Goal: Task Accomplishment & Management: Use online tool/utility

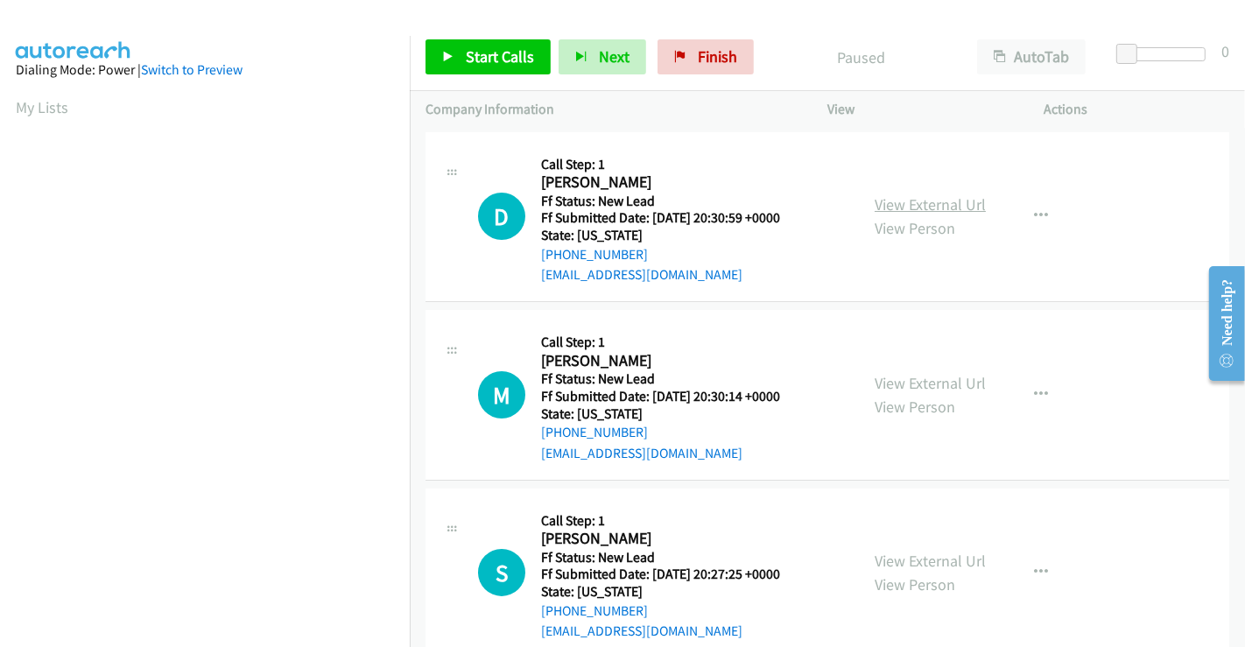
click at [925, 206] on link "View External Url" at bounding box center [929, 204] width 111 height 20
click at [910, 377] on link "View External Url" at bounding box center [929, 383] width 111 height 20
click at [901, 551] on link "View External Url" at bounding box center [929, 561] width 111 height 20
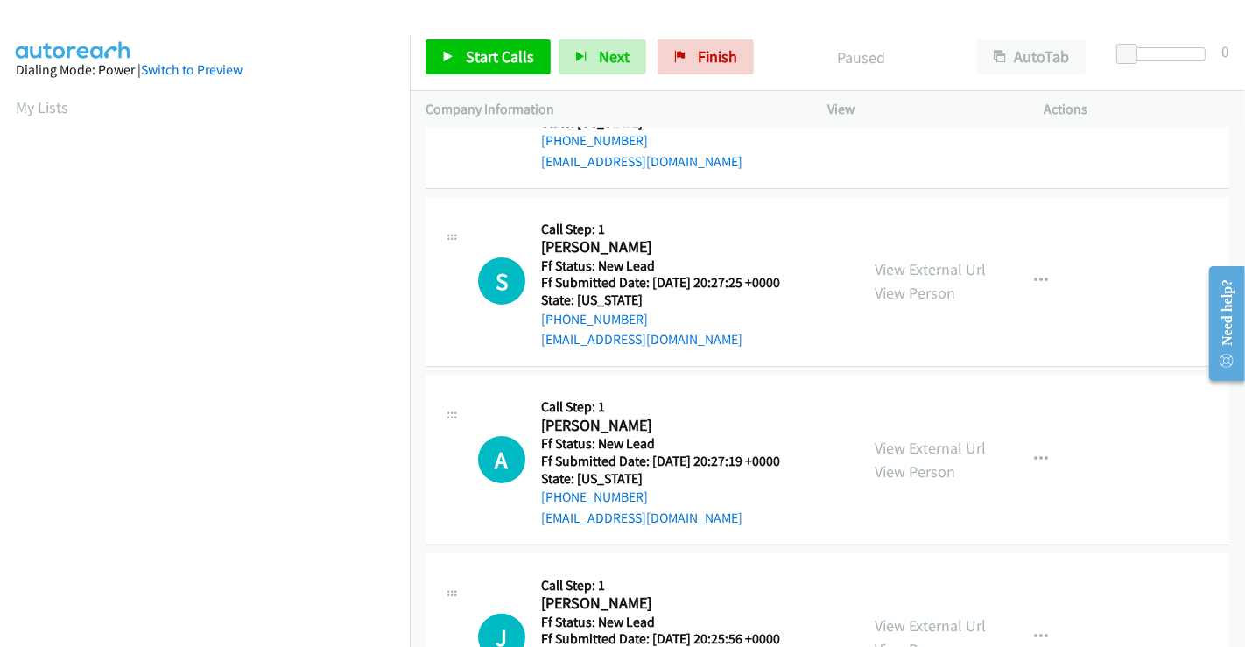
scroll to position [393, 0]
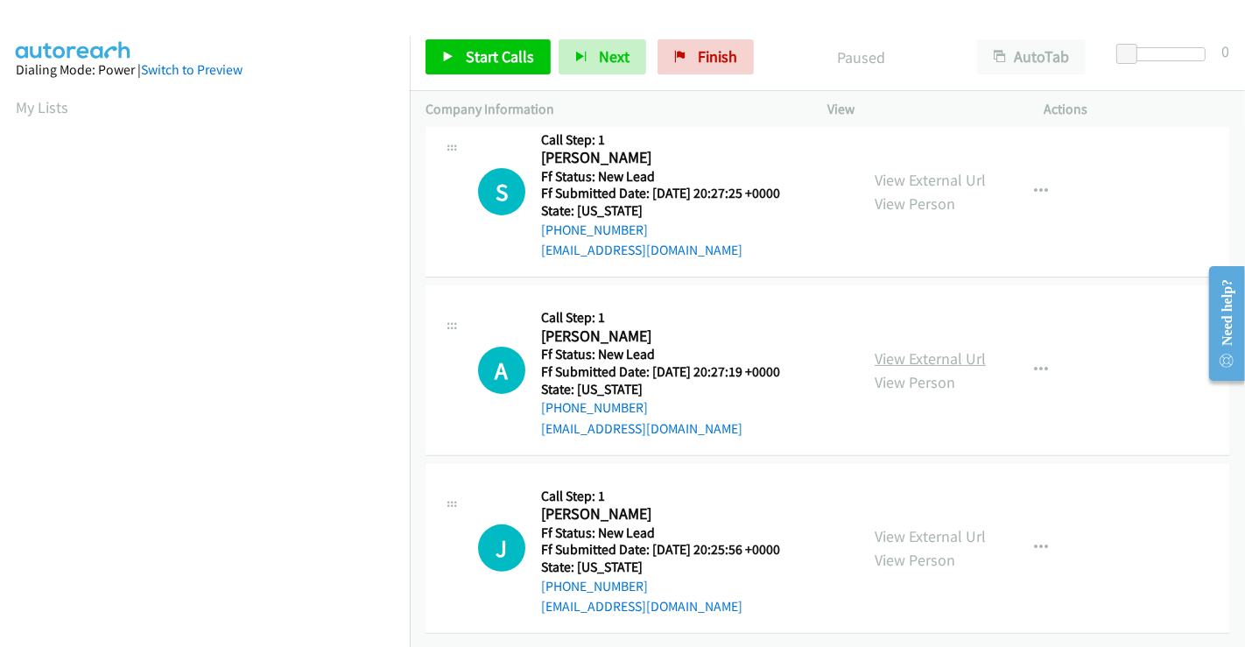
click at [917, 348] on link "View External Url" at bounding box center [929, 358] width 111 height 20
click at [912, 526] on link "View External Url" at bounding box center [929, 536] width 111 height 20
click at [516, 55] on span "Start Calls" at bounding box center [500, 56] width 68 height 20
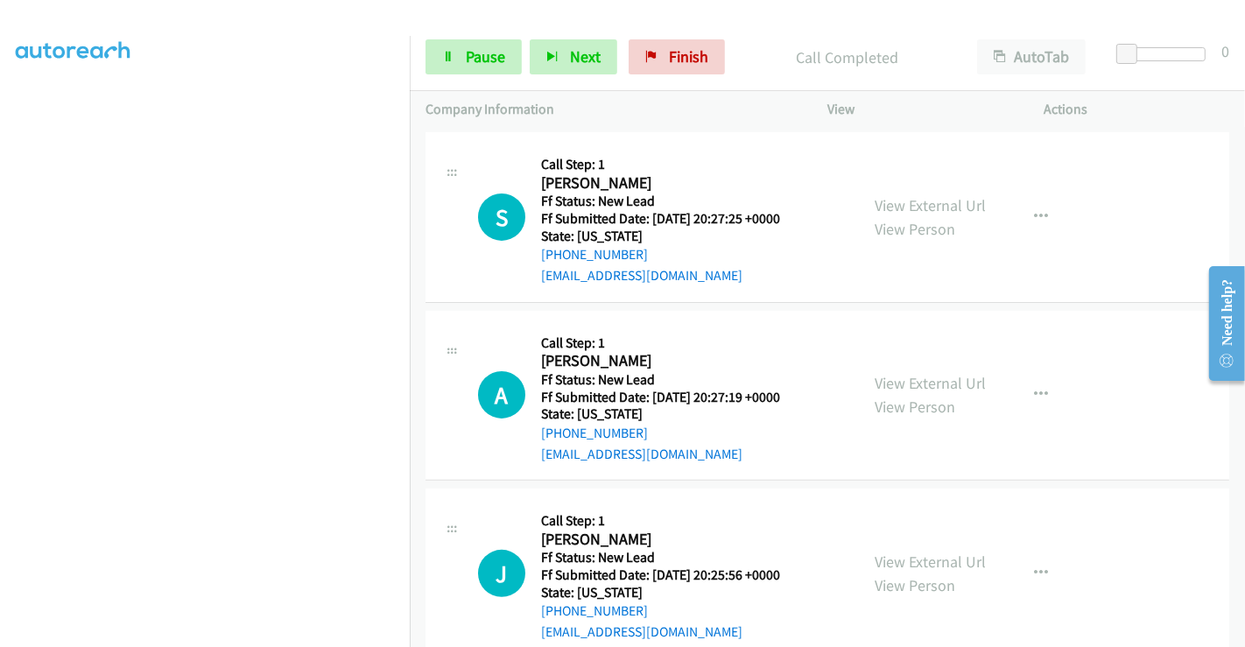
scroll to position [430, 0]
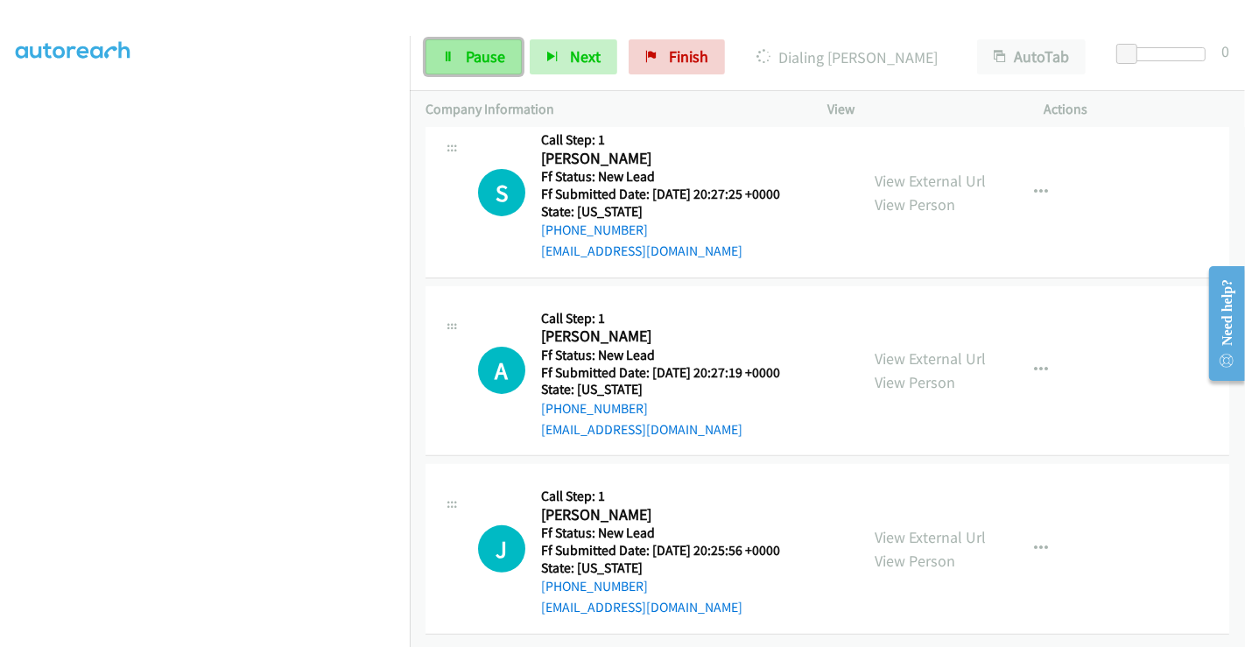
click at [499, 59] on span "Pause" at bounding box center [485, 56] width 39 height 20
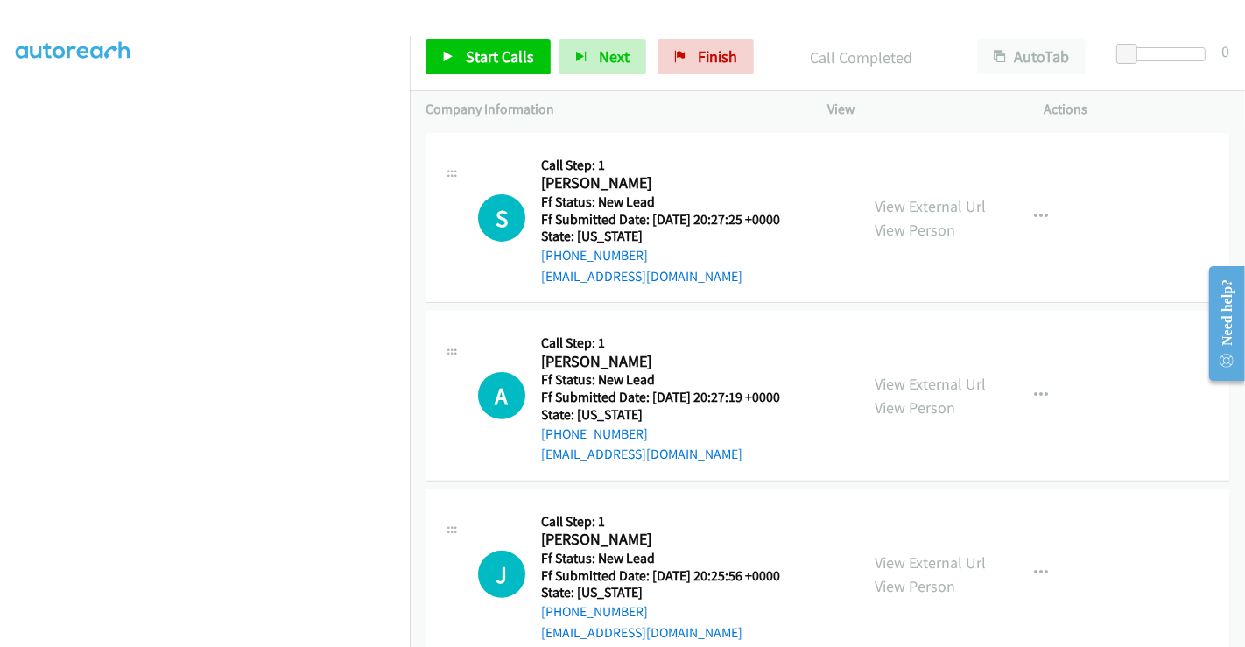
scroll to position [467, 0]
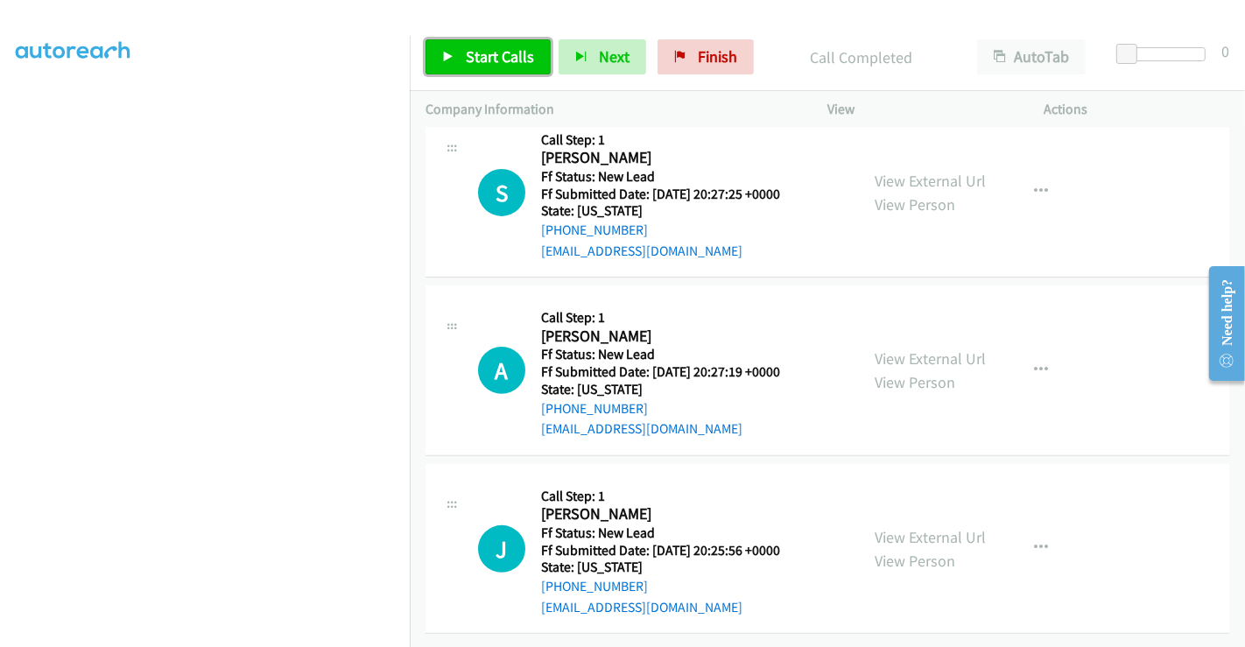
click at [480, 64] on span "Start Calls" at bounding box center [500, 56] width 68 height 20
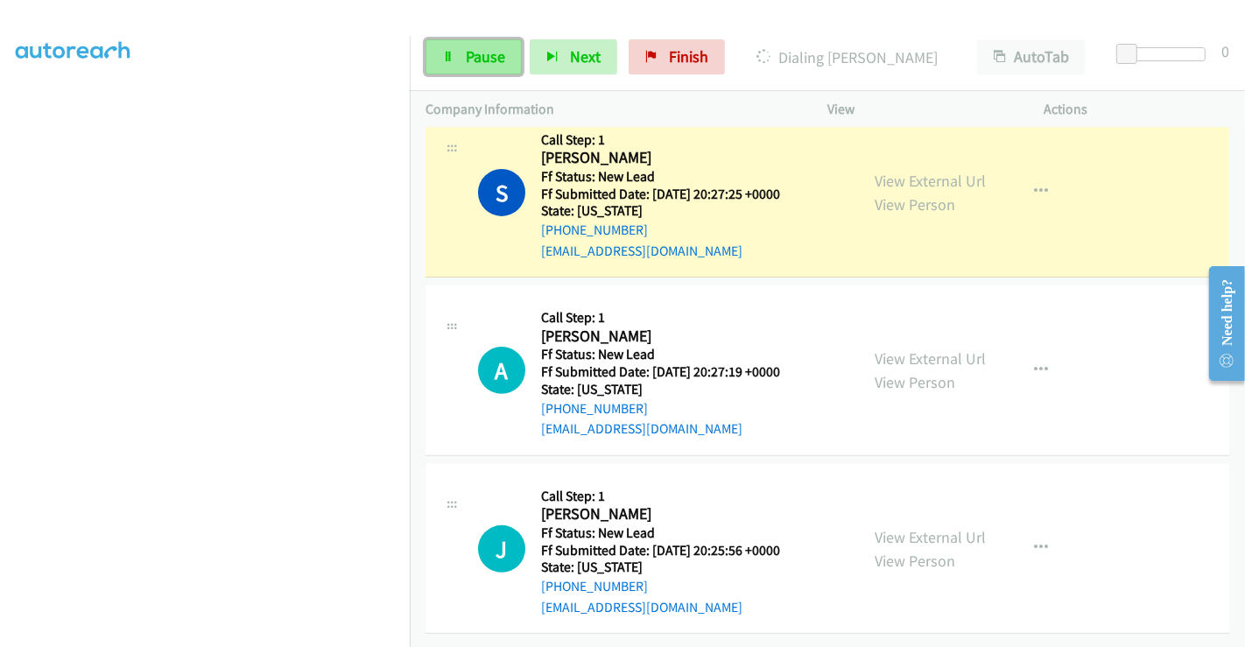
click at [460, 59] on link "Pause" at bounding box center [473, 56] width 96 height 35
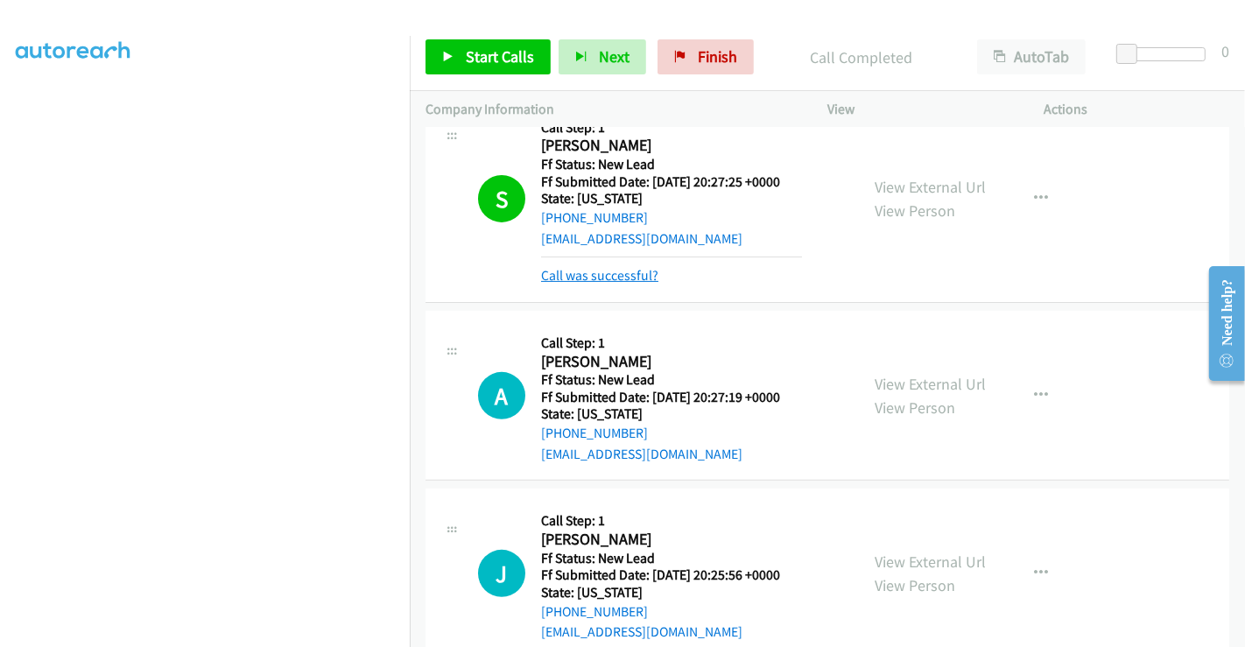
click at [622, 278] on link "Call was successful?" at bounding box center [599, 275] width 117 height 17
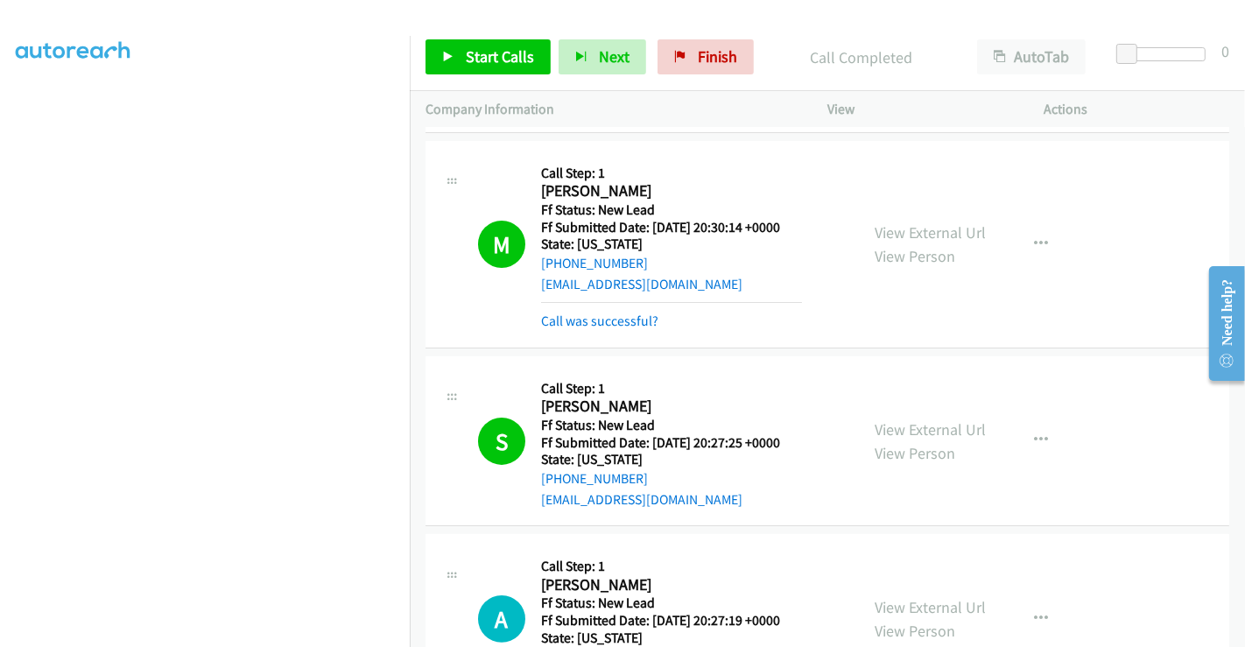
scroll to position [176, 0]
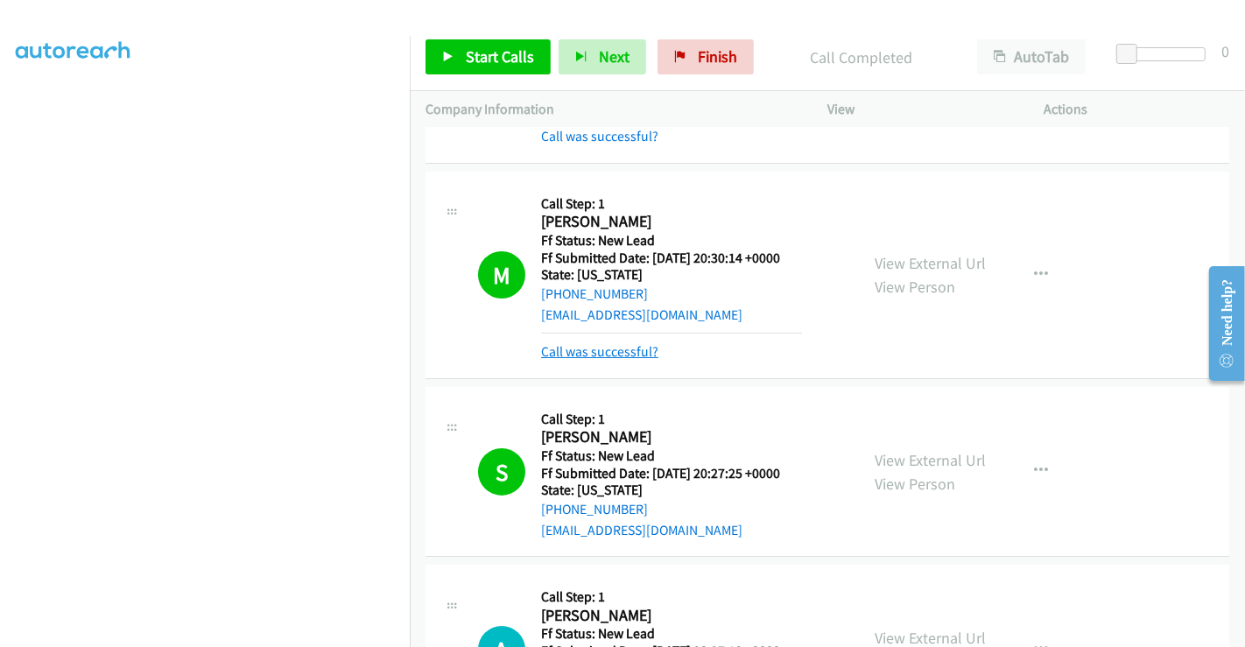
click at [618, 352] on link "Call was successful?" at bounding box center [599, 351] width 117 height 17
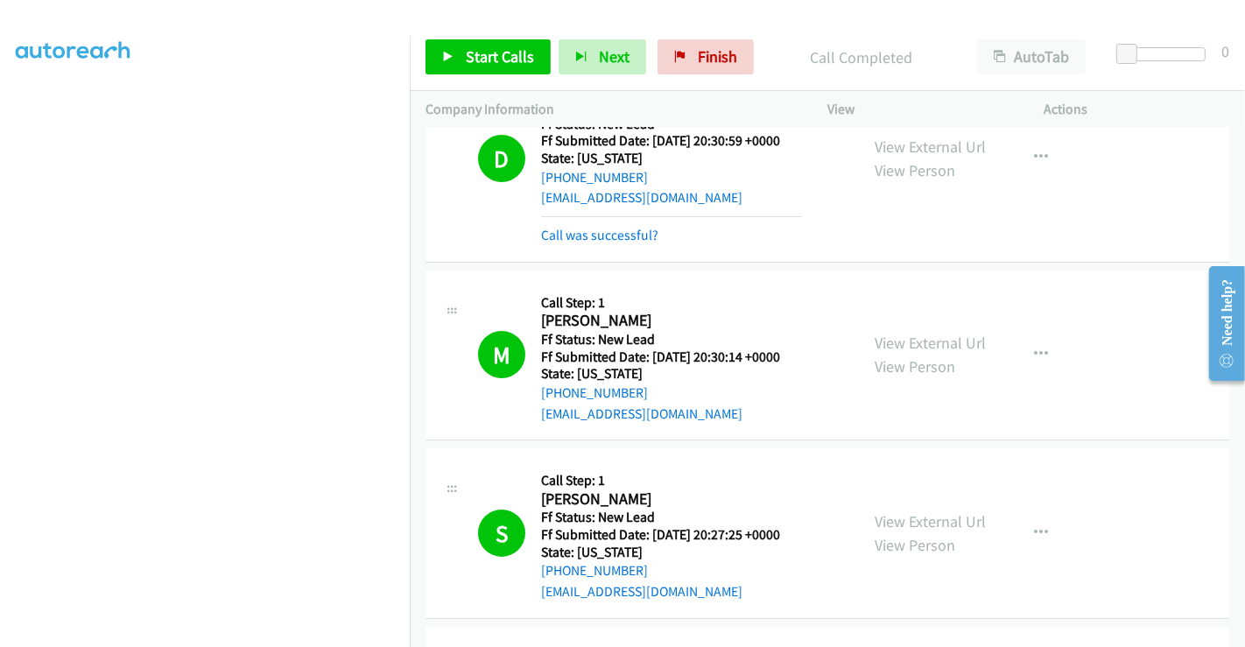
scroll to position [0, 0]
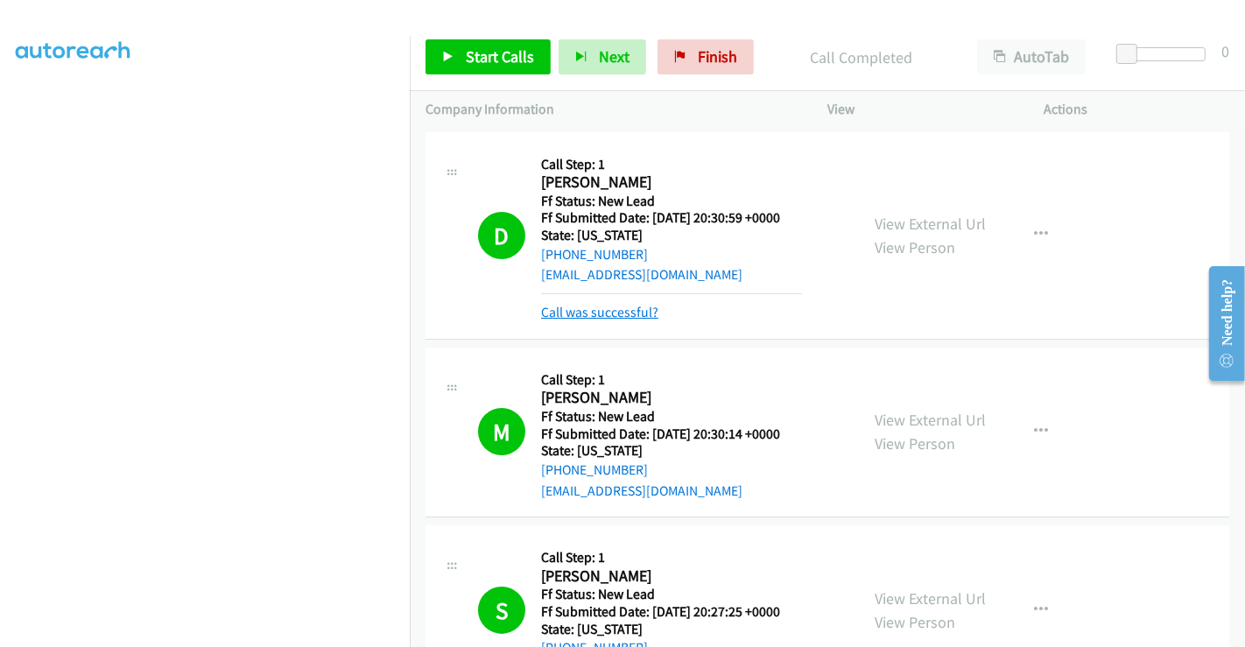
click at [613, 315] on link "Call was successful?" at bounding box center [599, 312] width 117 height 17
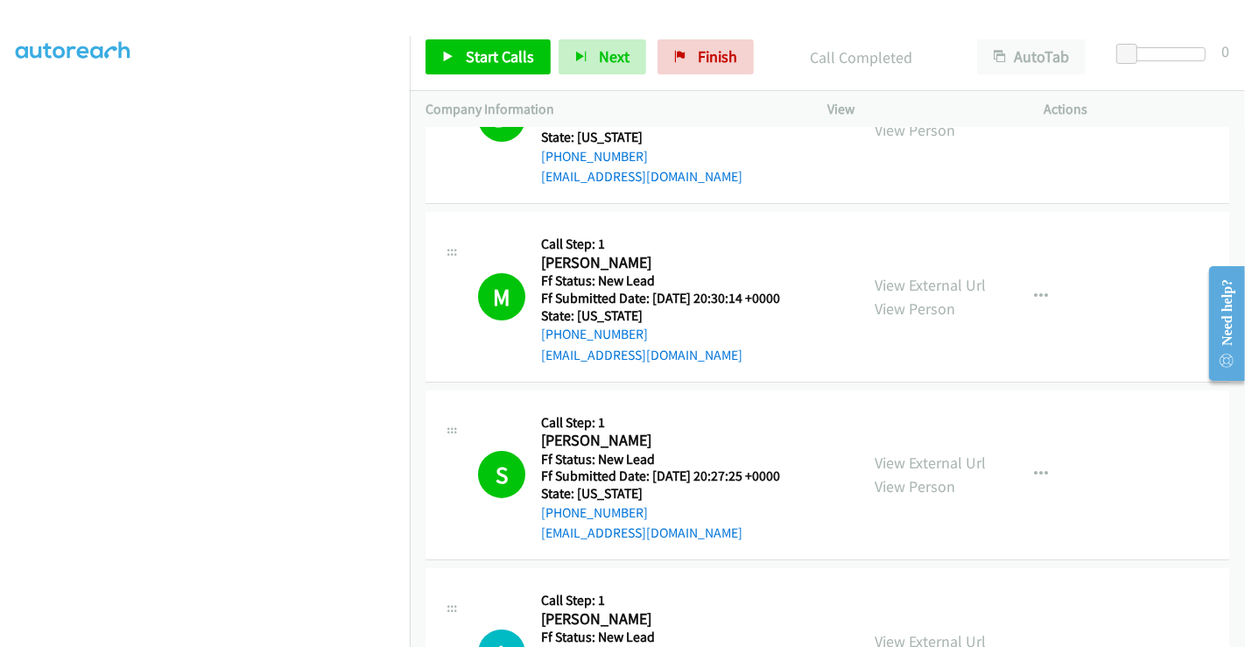
scroll to position [194, 0]
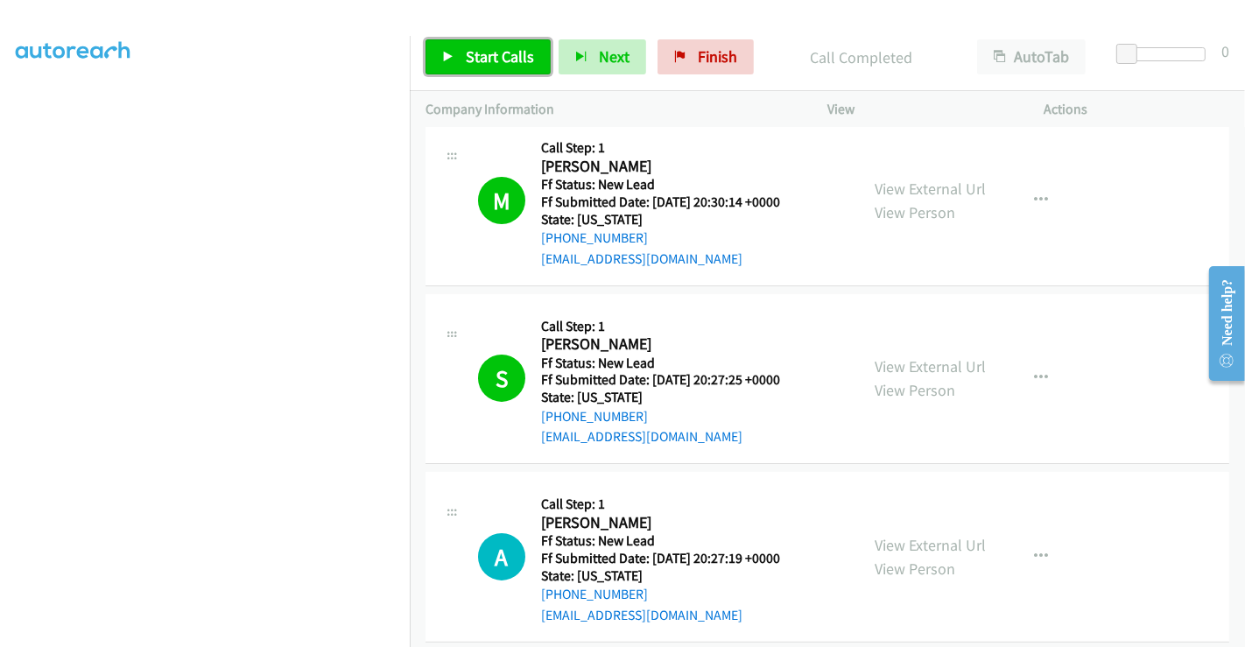
click at [502, 59] on span "Start Calls" at bounding box center [500, 56] width 68 height 20
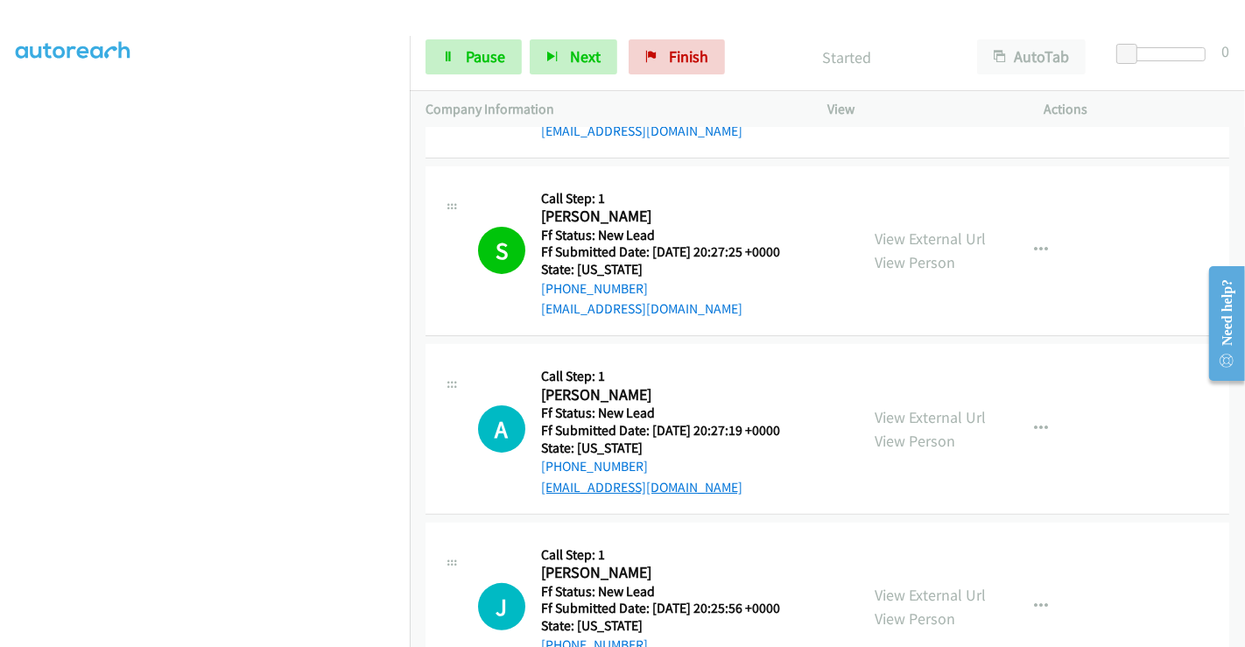
scroll to position [291, 0]
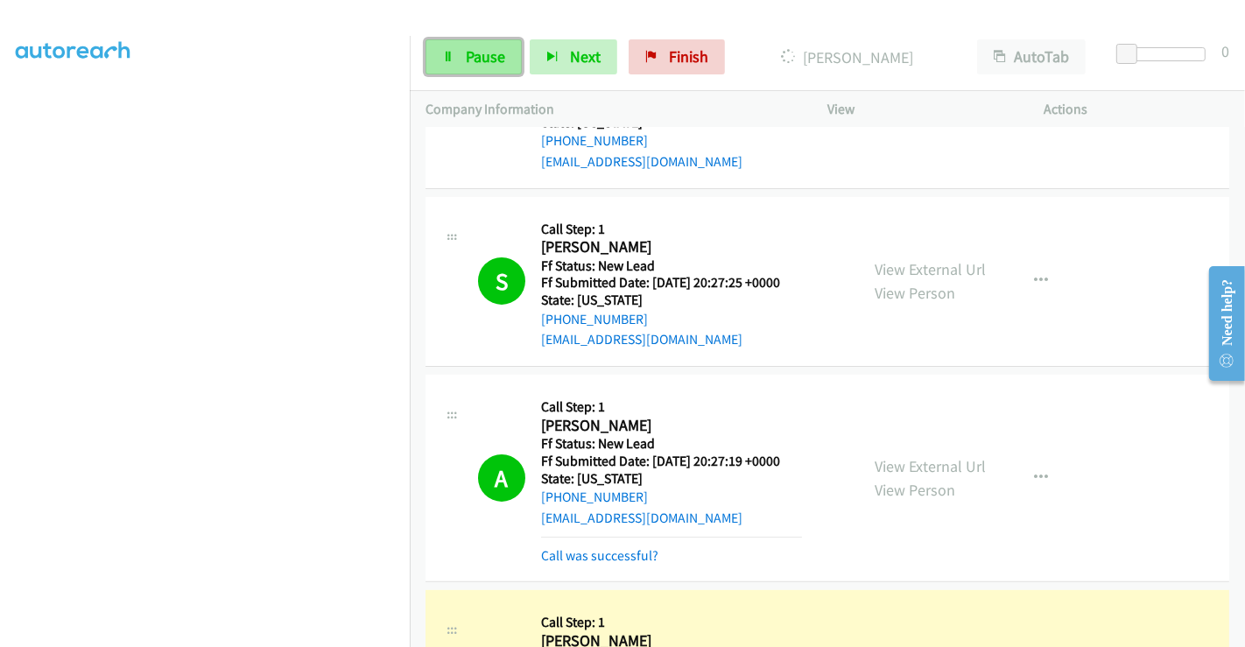
click at [462, 67] on link "Pause" at bounding box center [473, 56] width 96 height 35
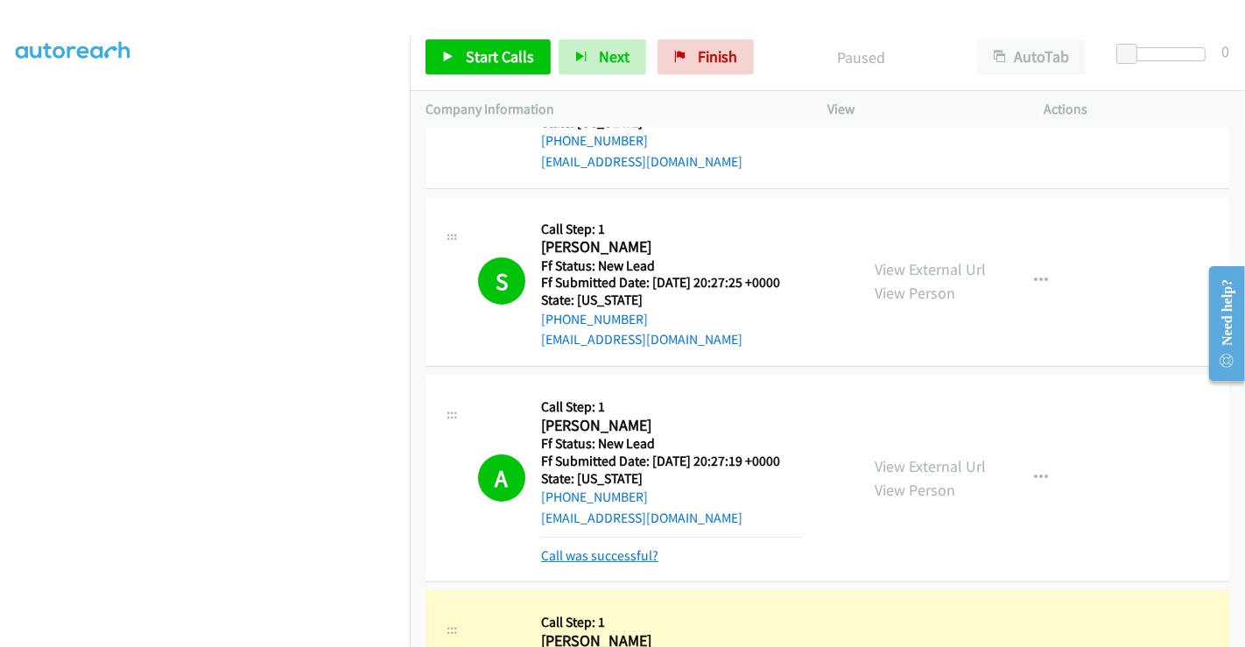
click at [584, 556] on link "Call was successful?" at bounding box center [599, 555] width 117 height 17
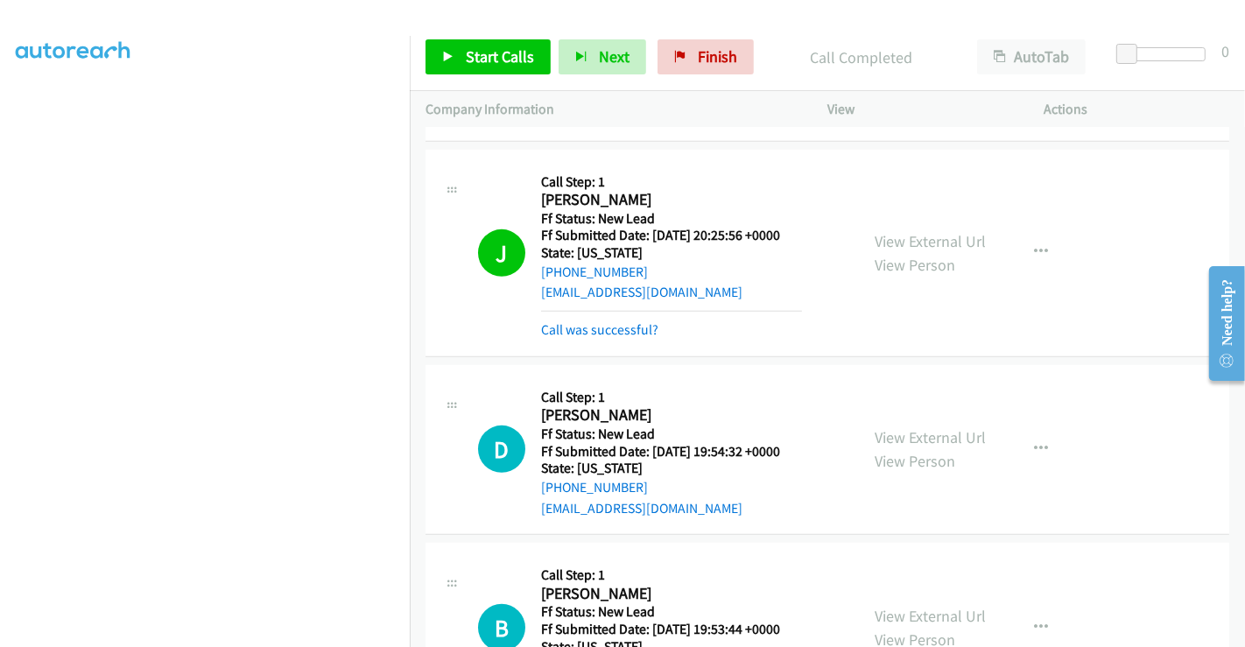
scroll to position [777, 0]
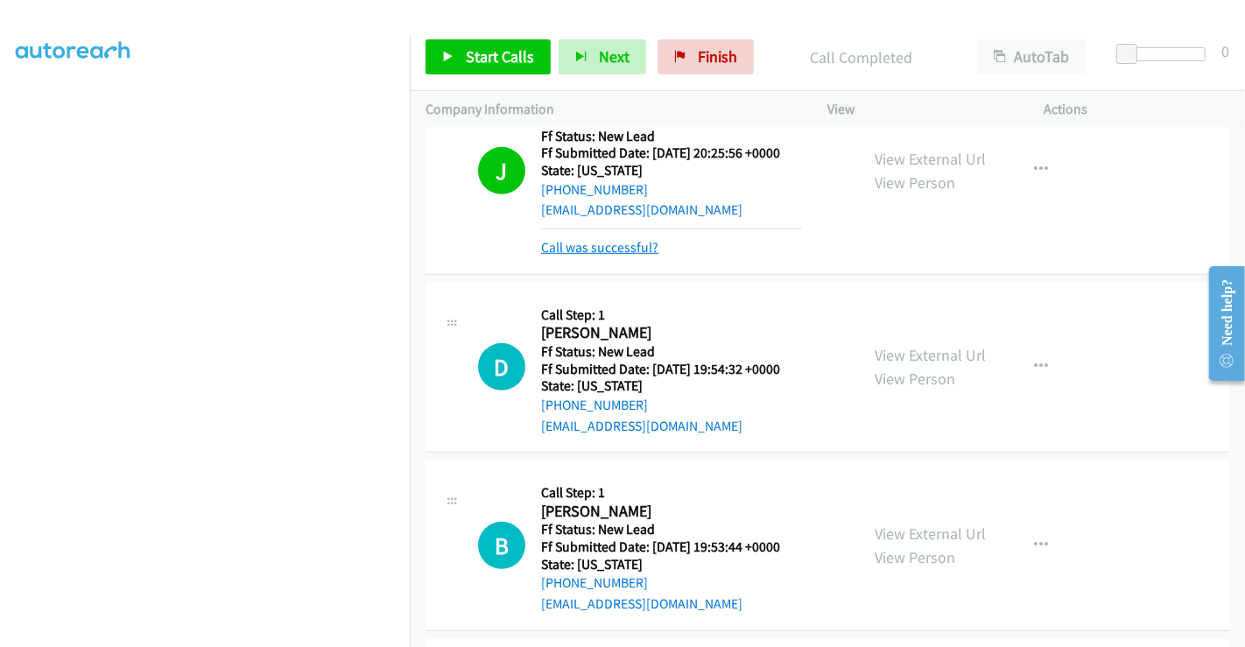
click at [651, 249] on link "Call was successful?" at bounding box center [599, 247] width 117 height 17
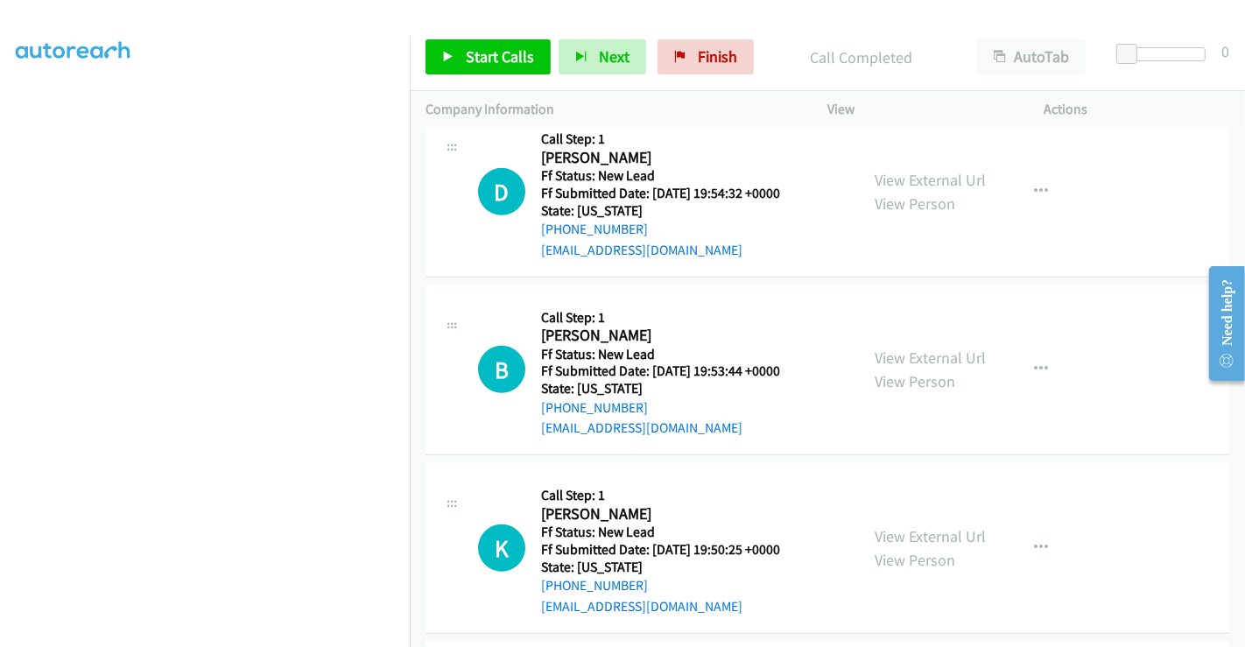
scroll to position [875, 0]
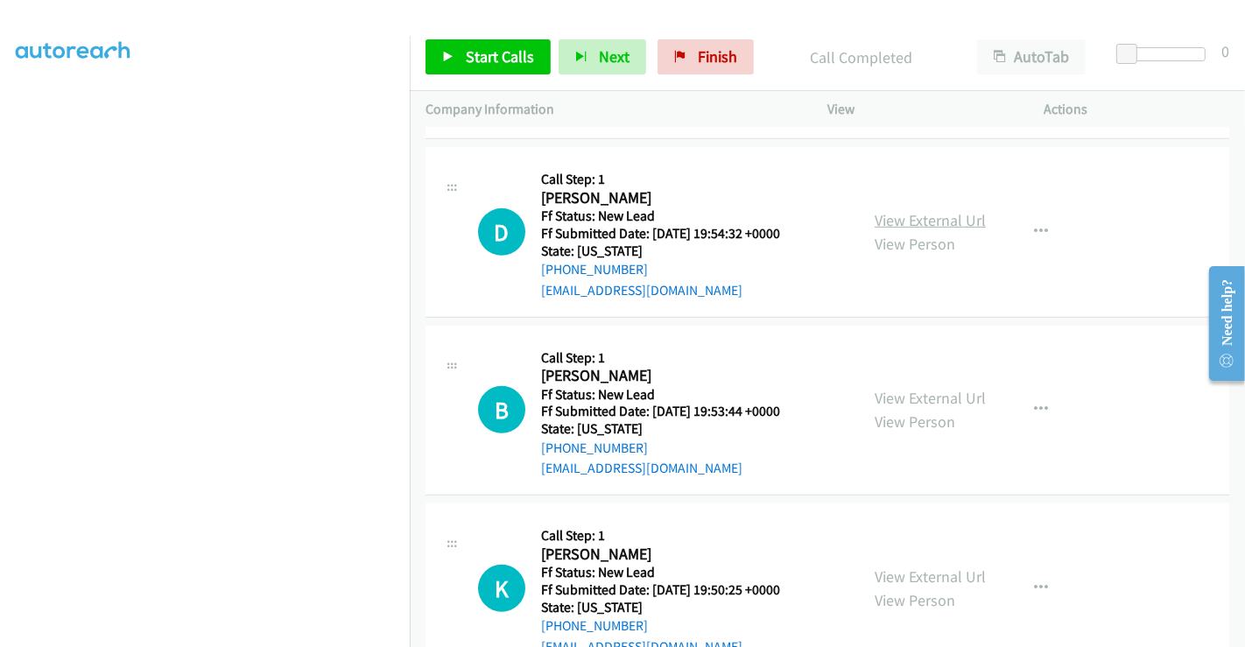
click at [892, 211] on link "View External Url" at bounding box center [929, 220] width 111 height 20
drag, startPoint x: 892, startPoint y: 211, endPoint x: 900, endPoint y: 283, distance: 72.2
click at [892, 211] on link "View External Url" at bounding box center [929, 220] width 111 height 20
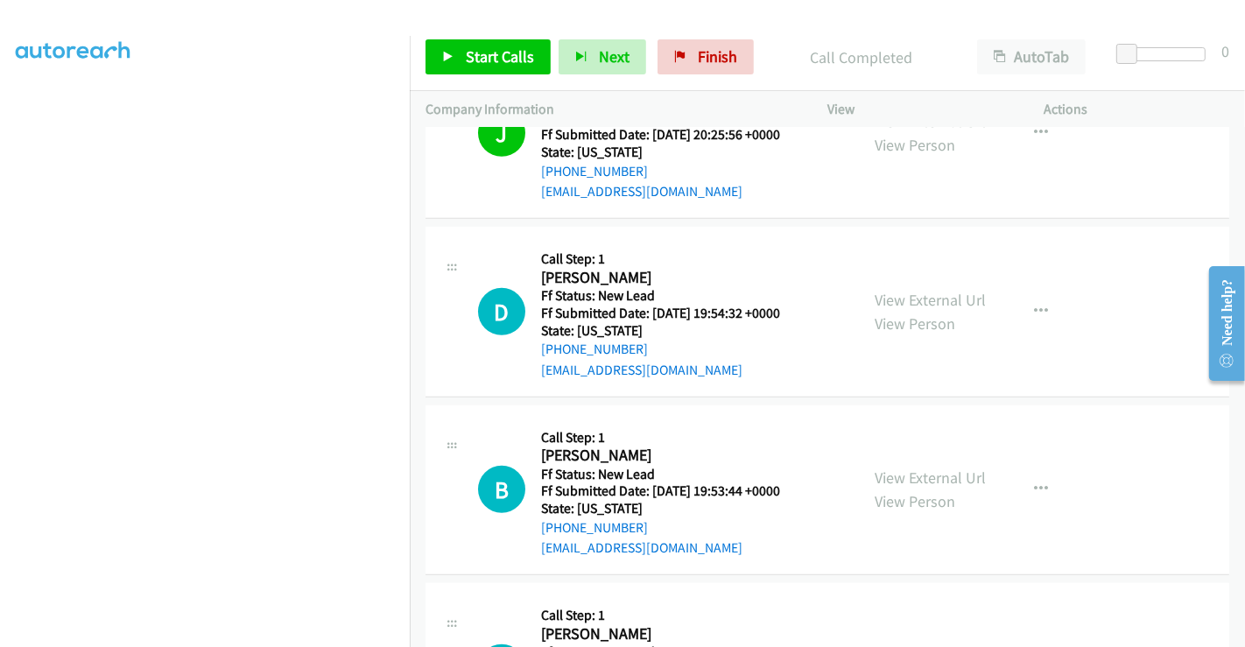
click at [902, 467] on link "View External Url" at bounding box center [929, 477] width 111 height 20
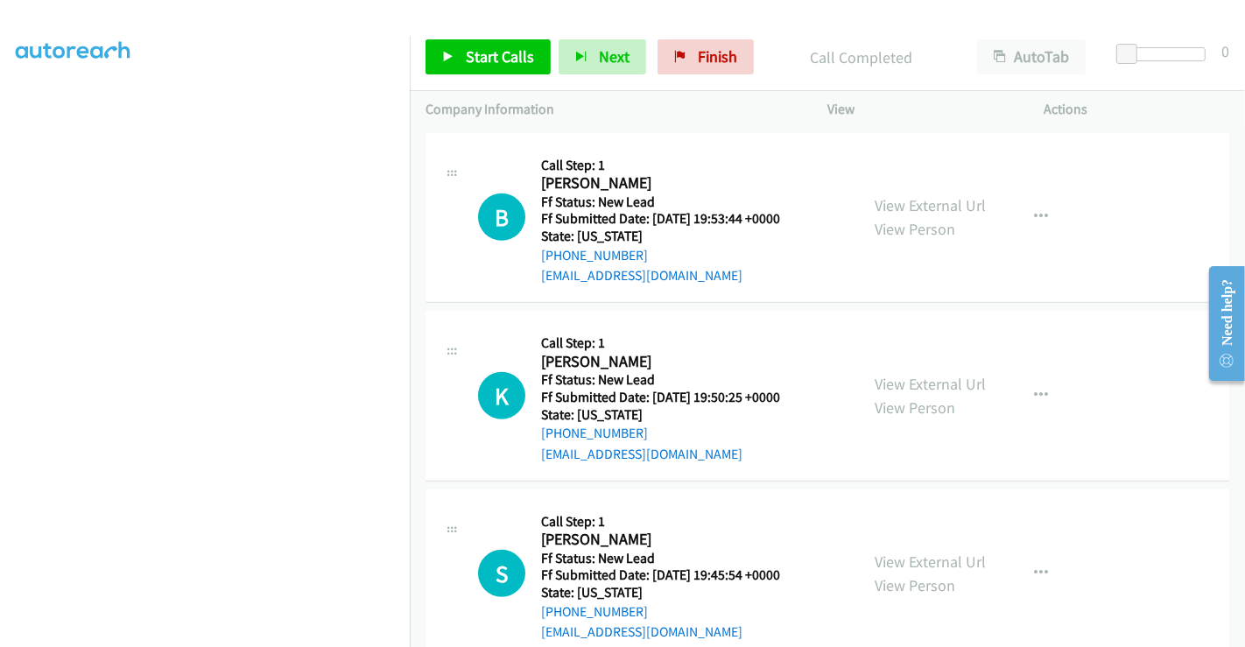
scroll to position [1070, 0]
click at [906, 383] on link "View External Url" at bounding box center [929, 382] width 111 height 20
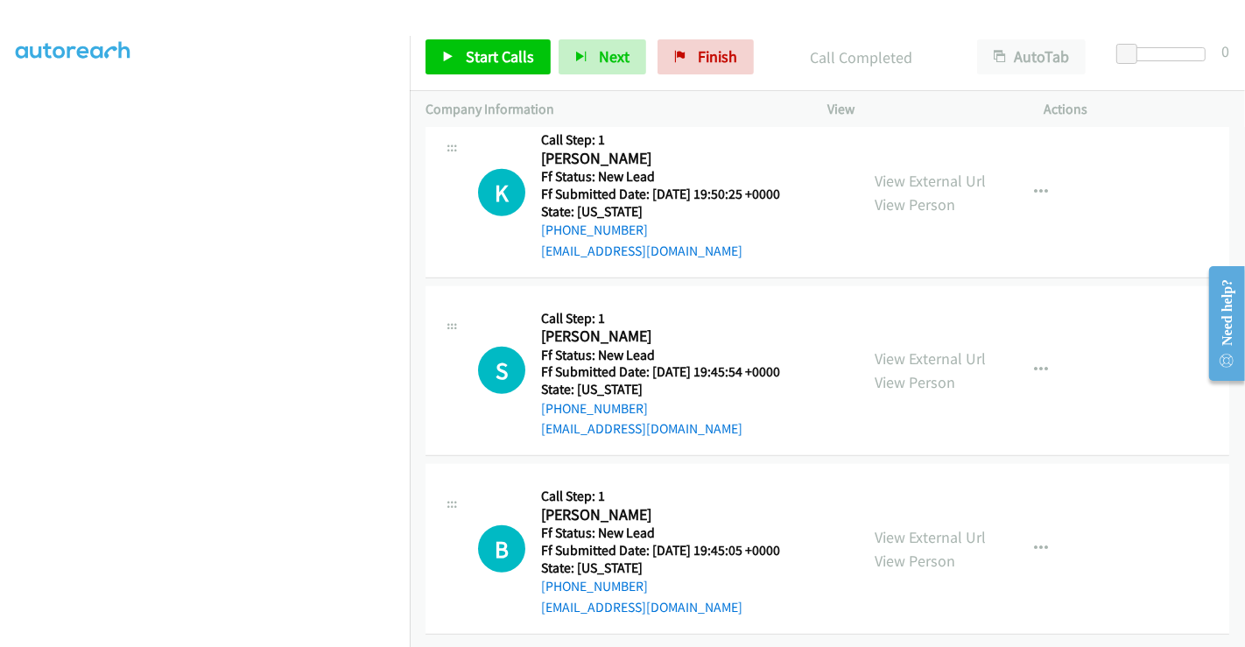
scroll to position [1282, 0]
click at [911, 348] on link "View External Url" at bounding box center [929, 358] width 111 height 20
click at [907, 527] on link "View External Url" at bounding box center [929, 537] width 111 height 20
click at [519, 66] on span "Start Calls" at bounding box center [500, 56] width 68 height 20
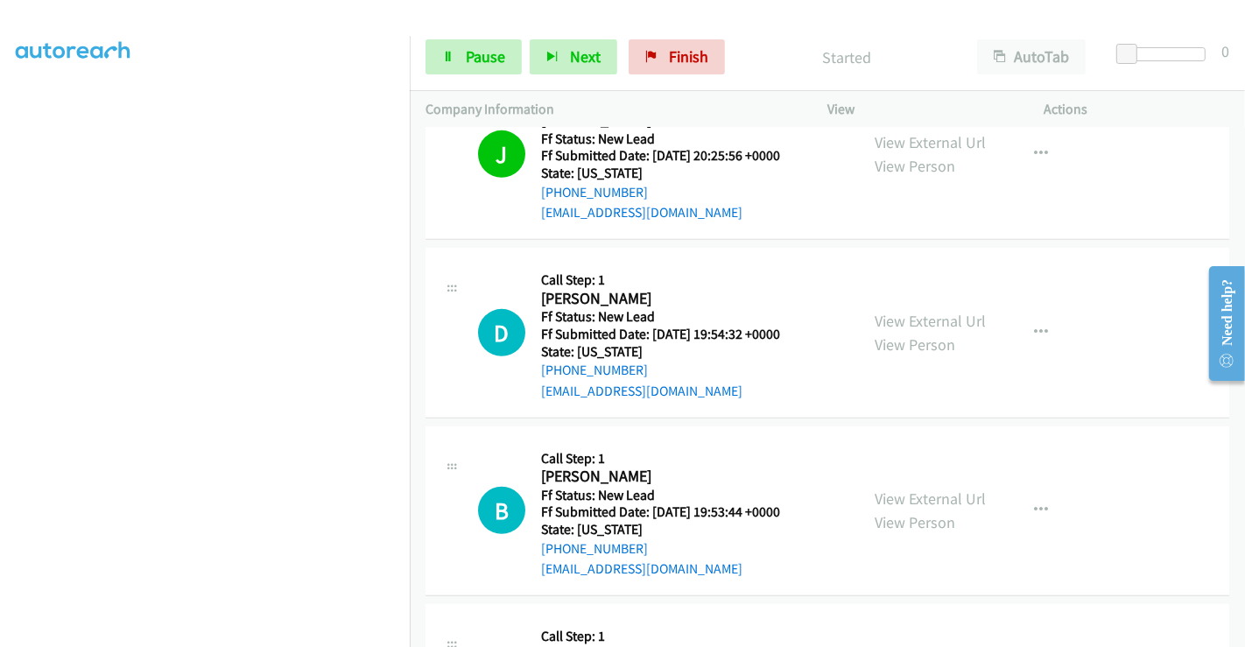
scroll to position [894, 0]
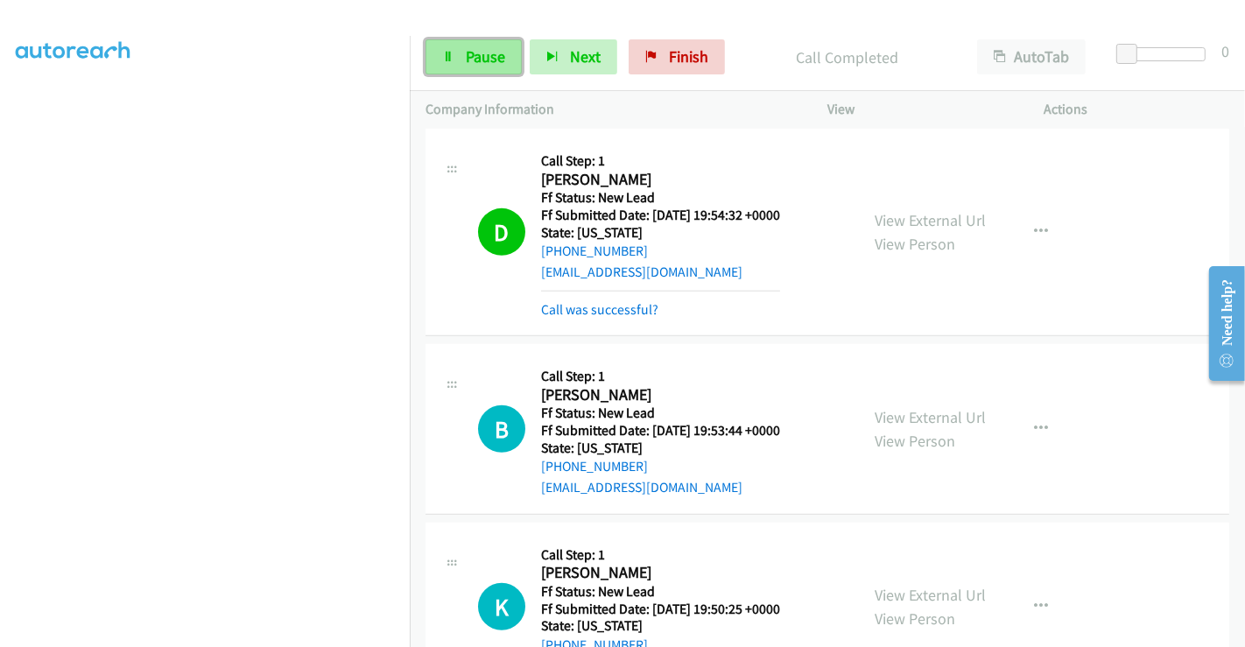
click at [473, 54] on span "Pause" at bounding box center [485, 56] width 39 height 20
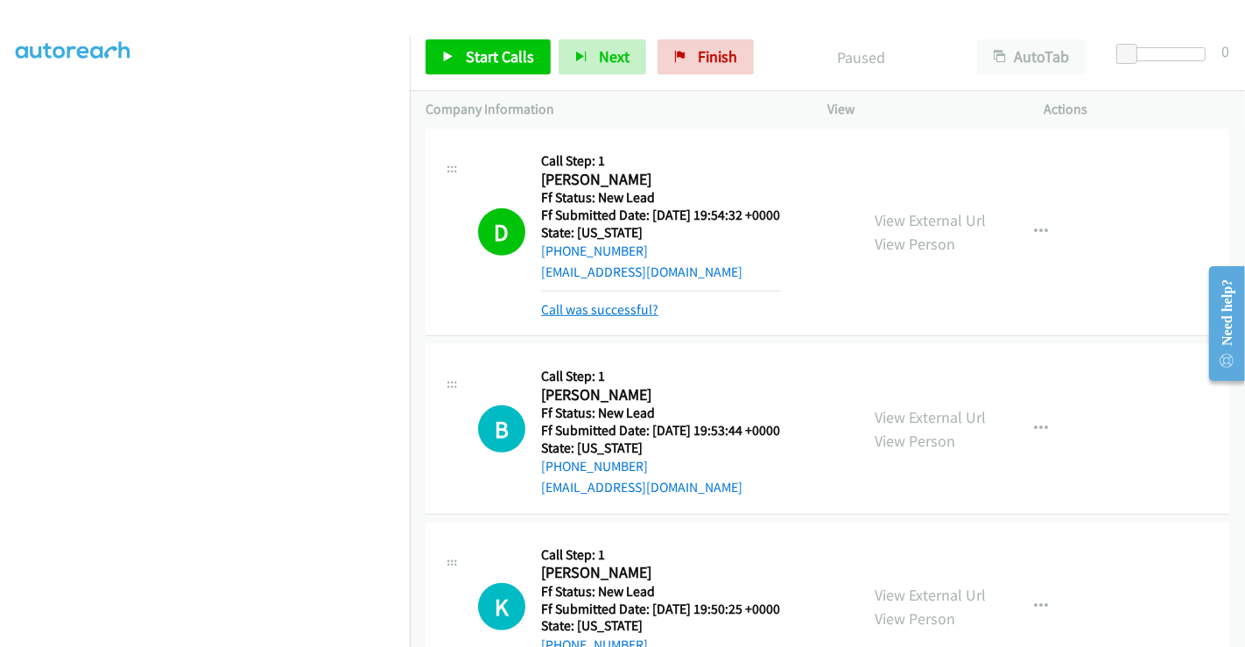
click at [621, 303] on link "Call was successful?" at bounding box center [599, 309] width 117 height 17
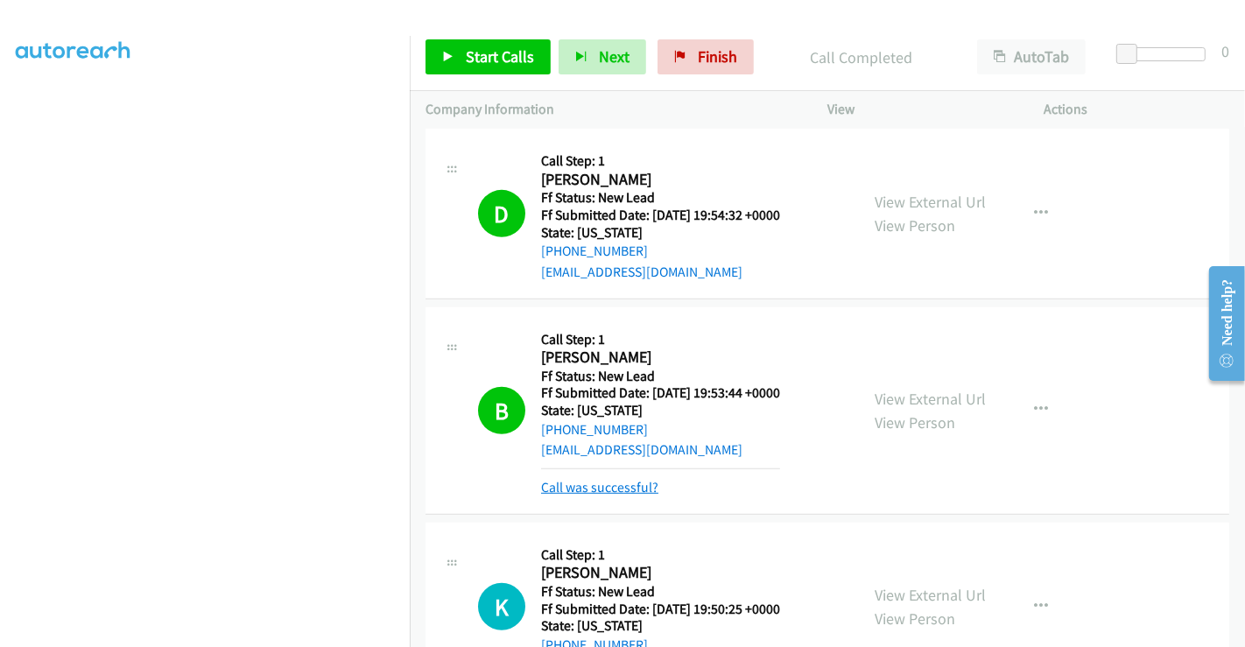
click at [586, 487] on link "Call was successful?" at bounding box center [599, 487] width 117 height 17
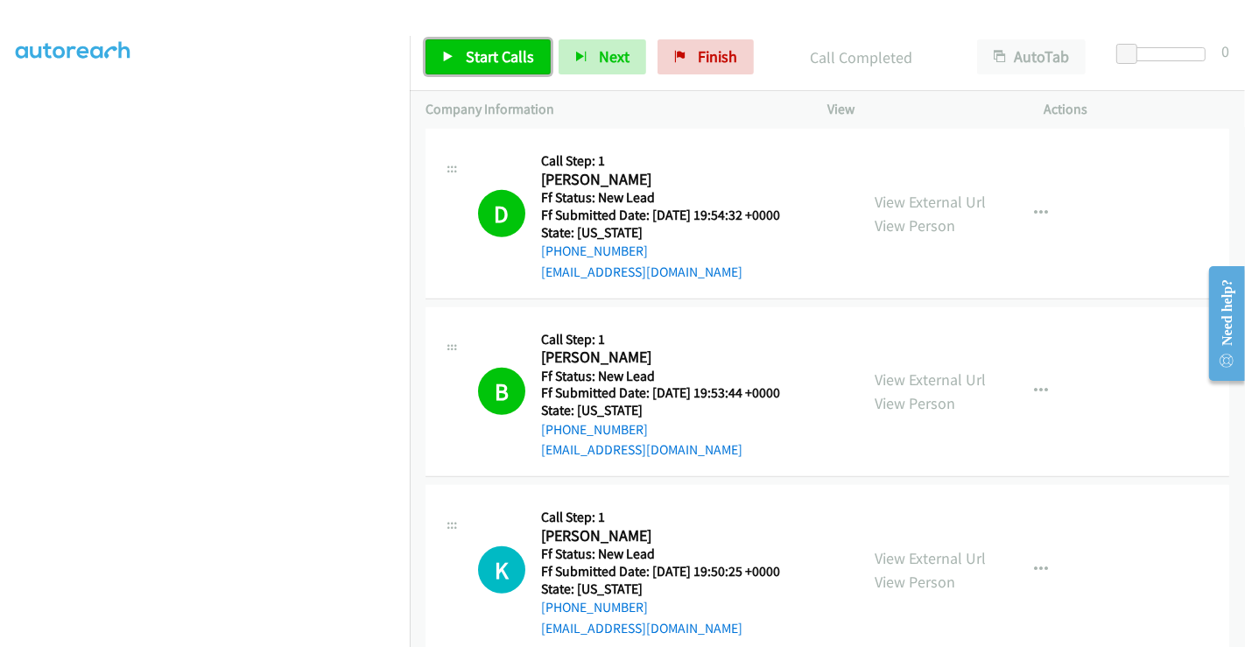
click at [490, 53] on span "Start Calls" at bounding box center [500, 56] width 68 height 20
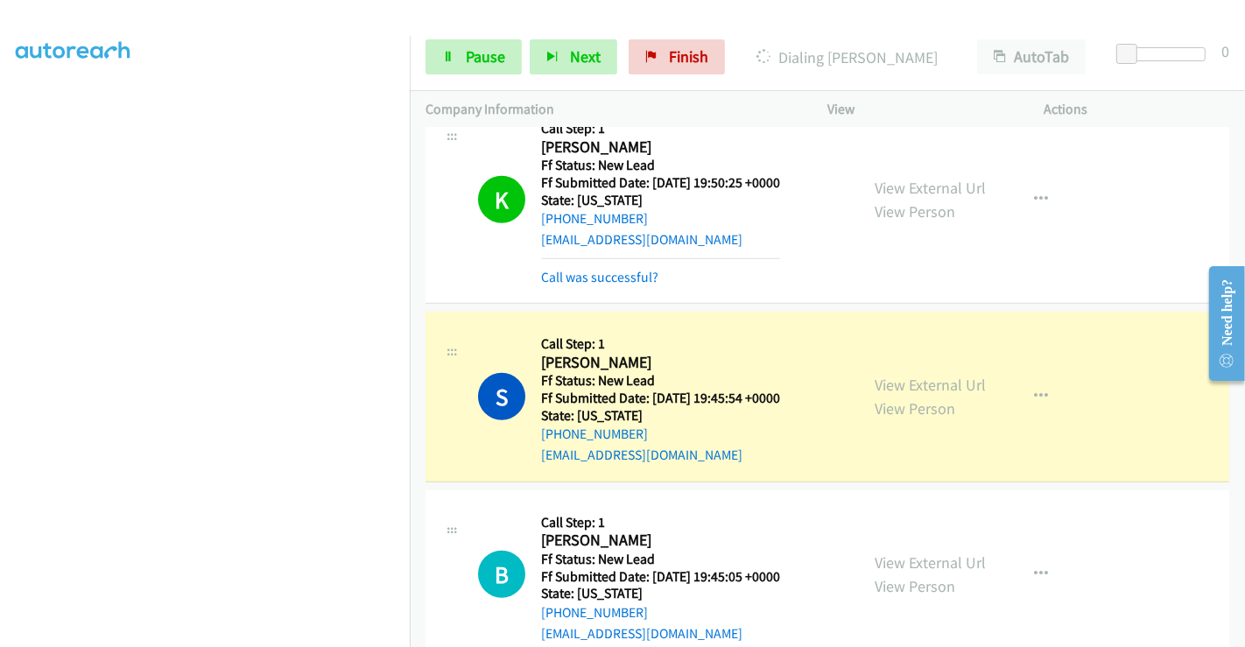
scroll to position [1380, 0]
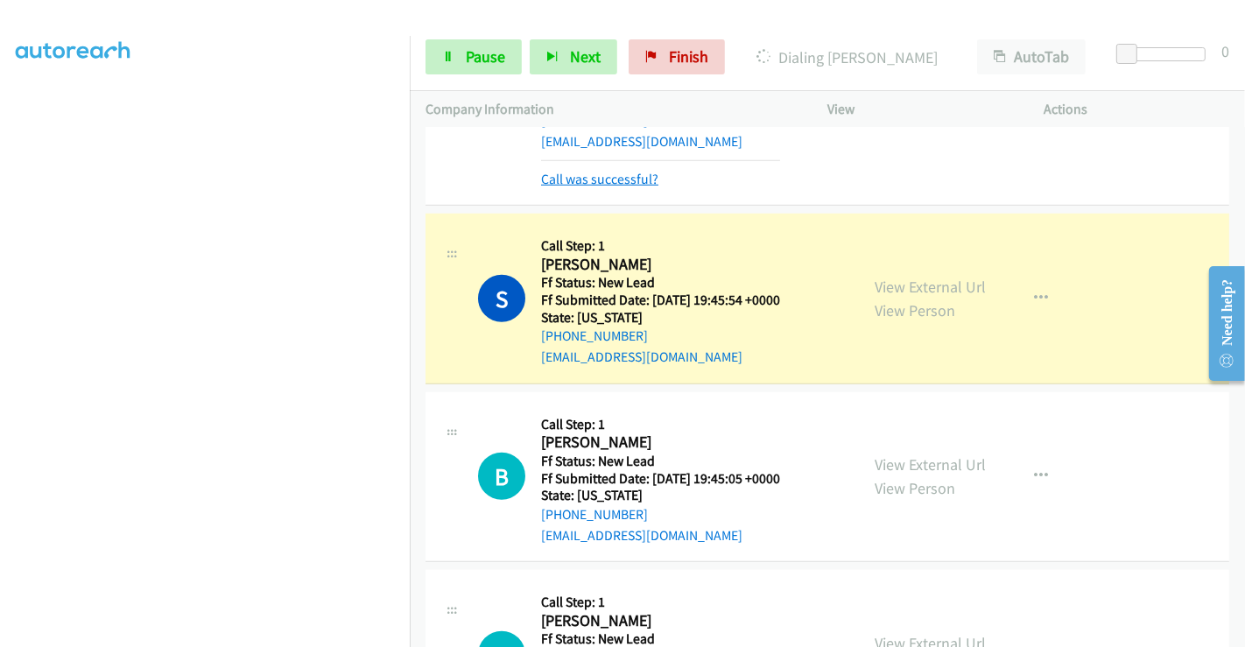
click at [582, 172] on link "Call was successful?" at bounding box center [599, 179] width 117 height 17
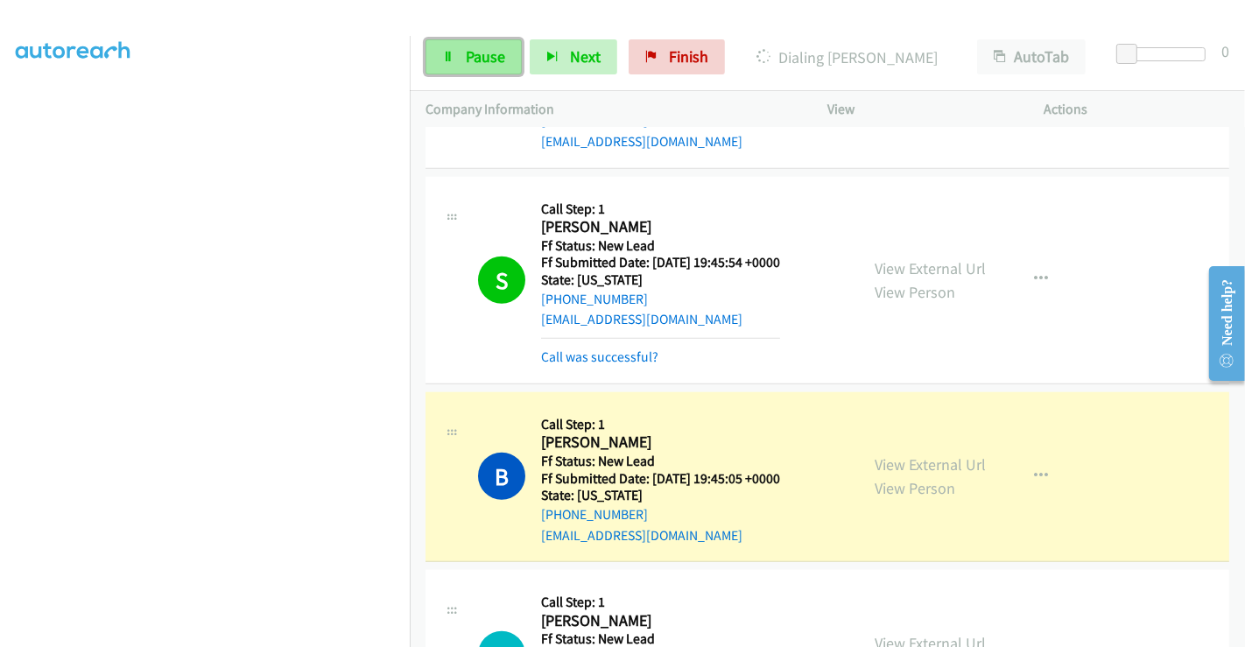
click at [476, 66] on span "Pause" at bounding box center [485, 56] width 39 height 20
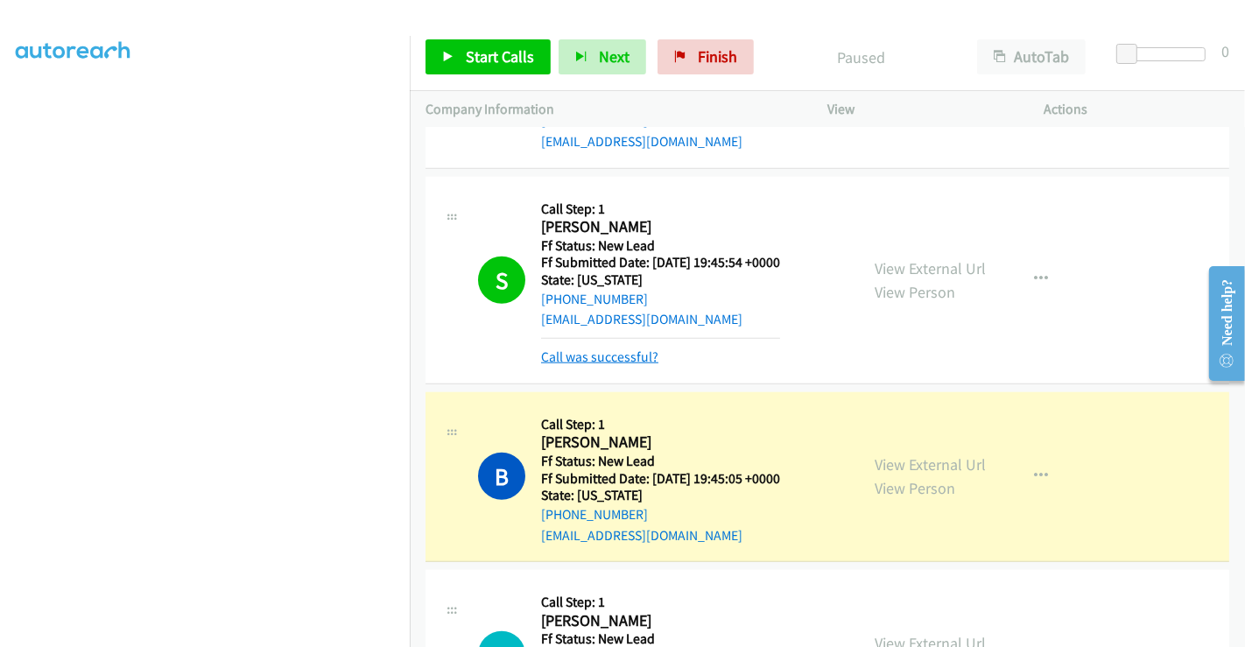
click at [628, 353] on link "Call was successful?" at bounding box center [599, 356] width 117 height 17
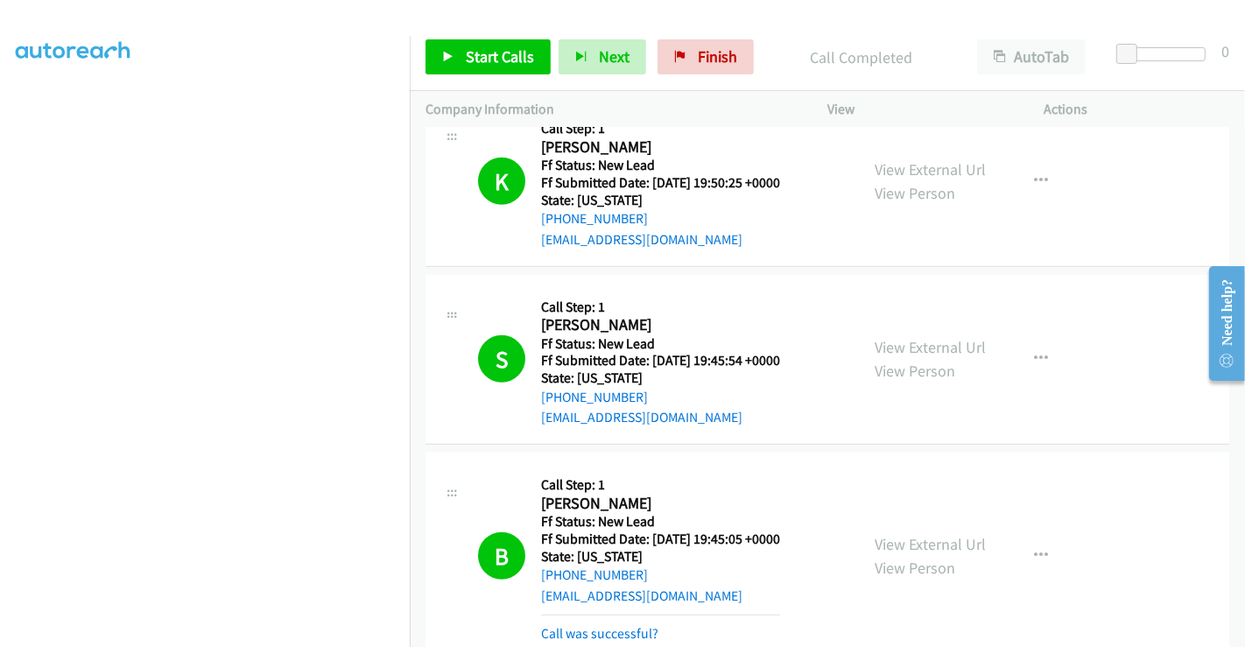
scroll to position [1672, 0]
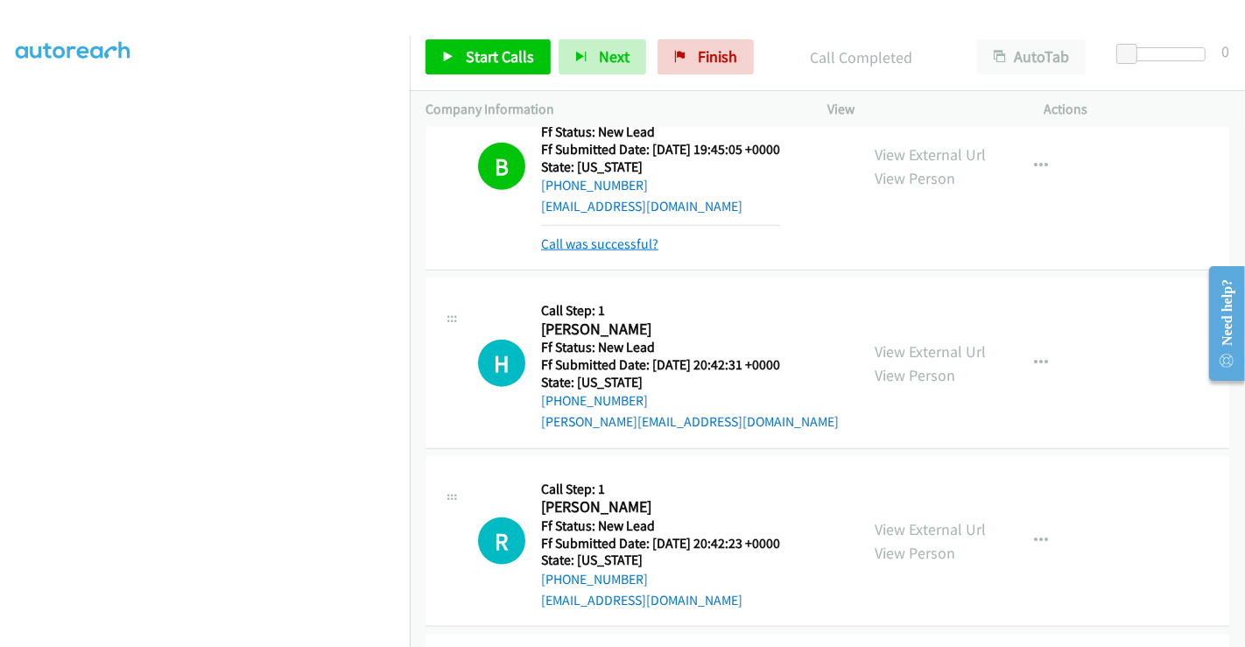
click at [609, 239] on link "Call was successful?" at bounding box center [599, 243] width 117 height 17
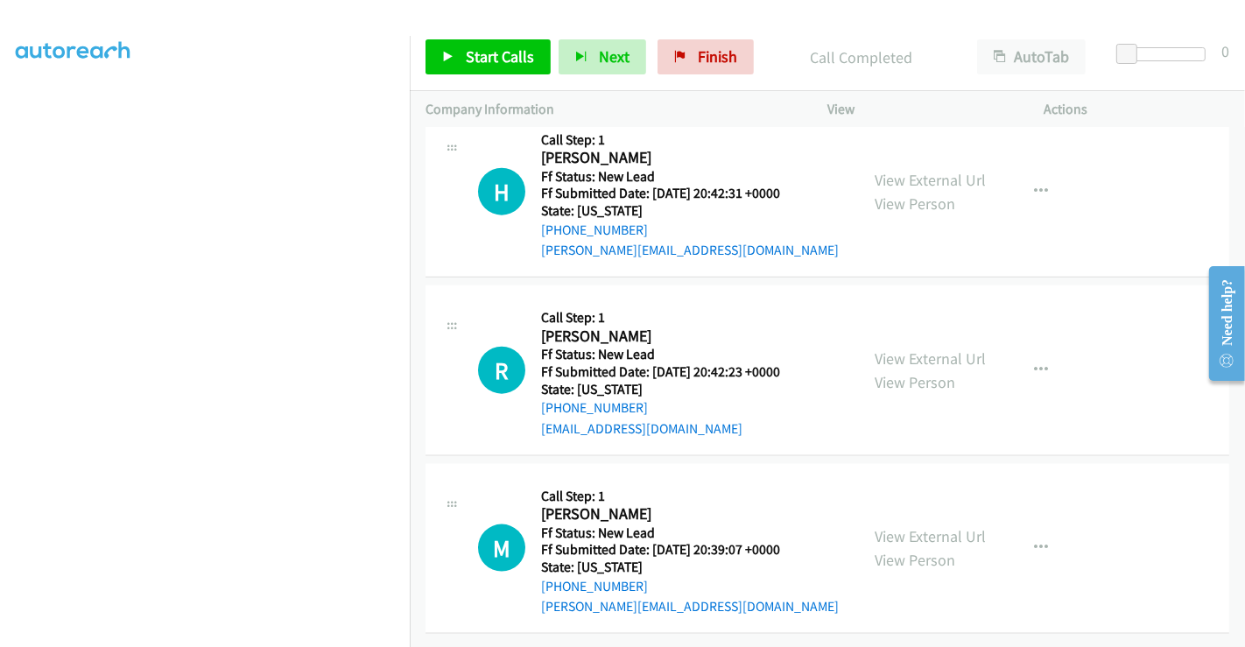
scroll to position [1816, 0]
click at [908, 170] on link "View External Url" at bounding box center [929, 180] width 111 height 20
click at [896, 348] on link "View External Url" at bounding box center [929, 358] width 111 height 20
click at [918, 526] on link "View External Url" at bounding box center [929, 536] width 111 height 20
click at [505, 53] on span "Start Calls" at bounding box center [500, 56] width 68 height 20
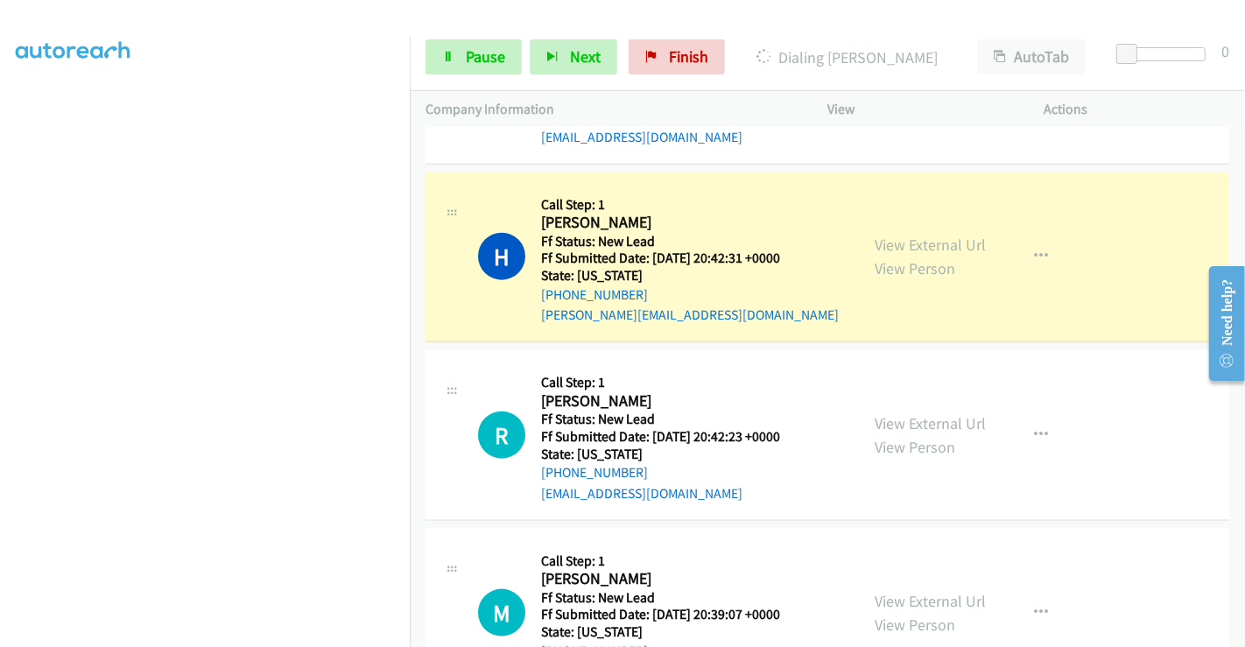
scroll to position [1622, 0]
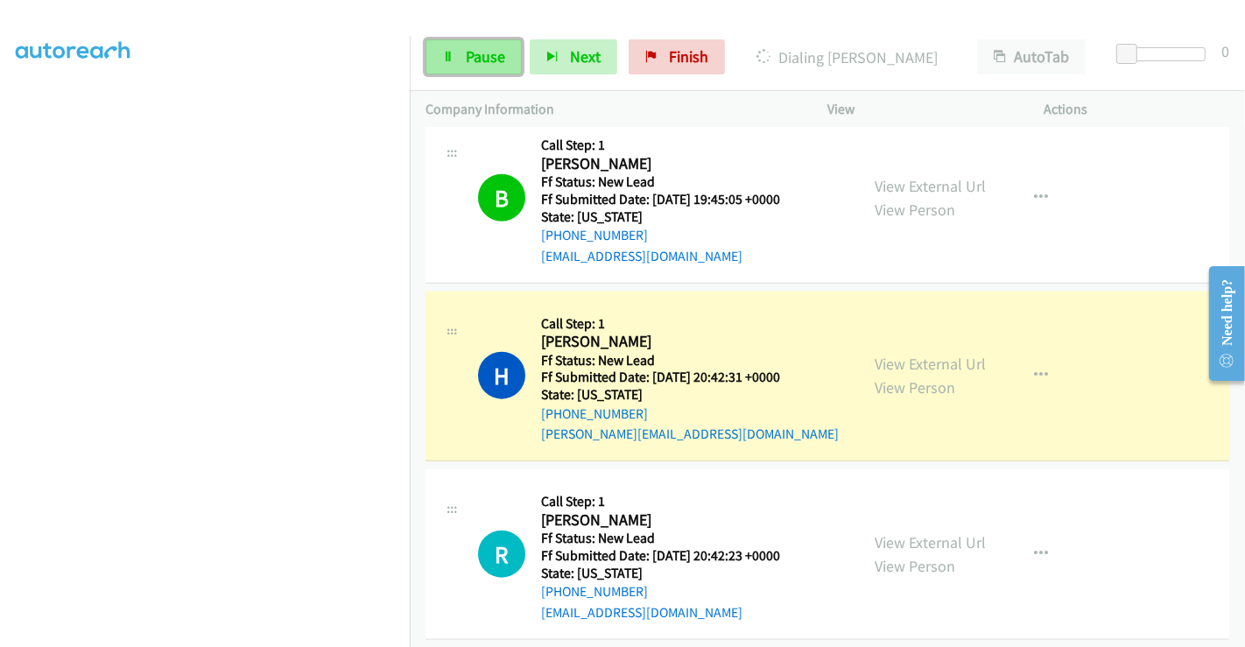
click at [455, 53] on link "Pause" at bounding box center [473, 56] width 96 height 35
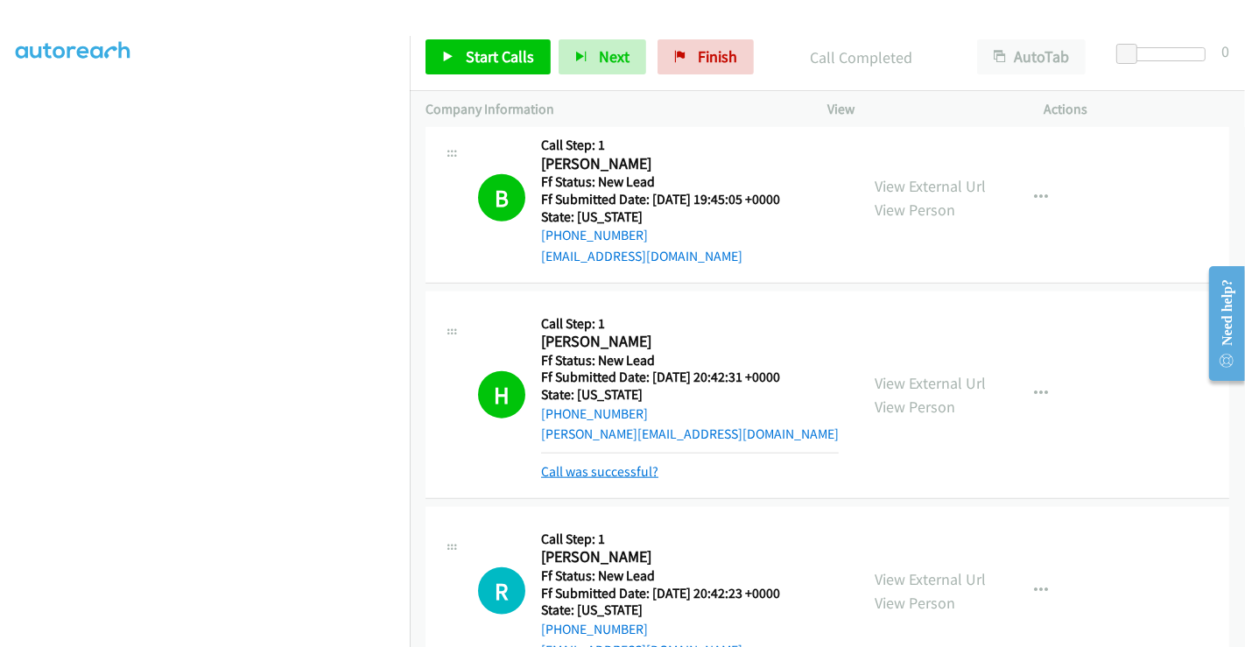
click at [623, 464] on link "Call was successful?" at bounding box center [599, 471] width 117 height 17
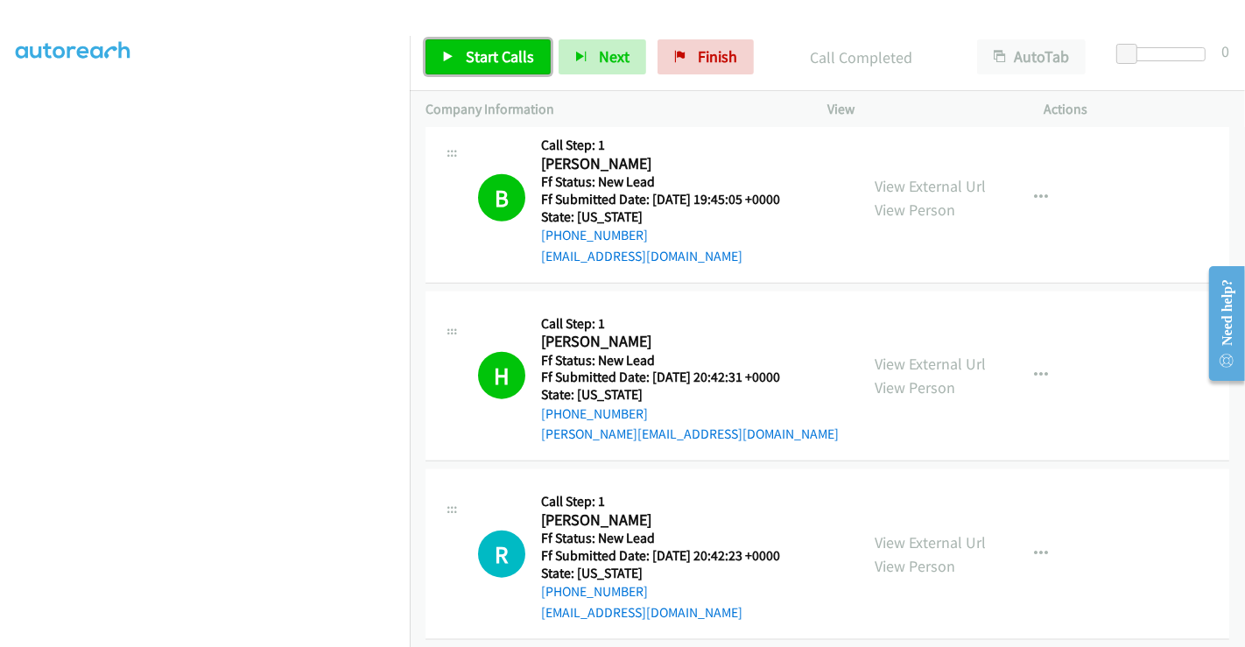
click at [485, 51] on span "Start Calls" at bounding box center [500, 56] width 68 height 20
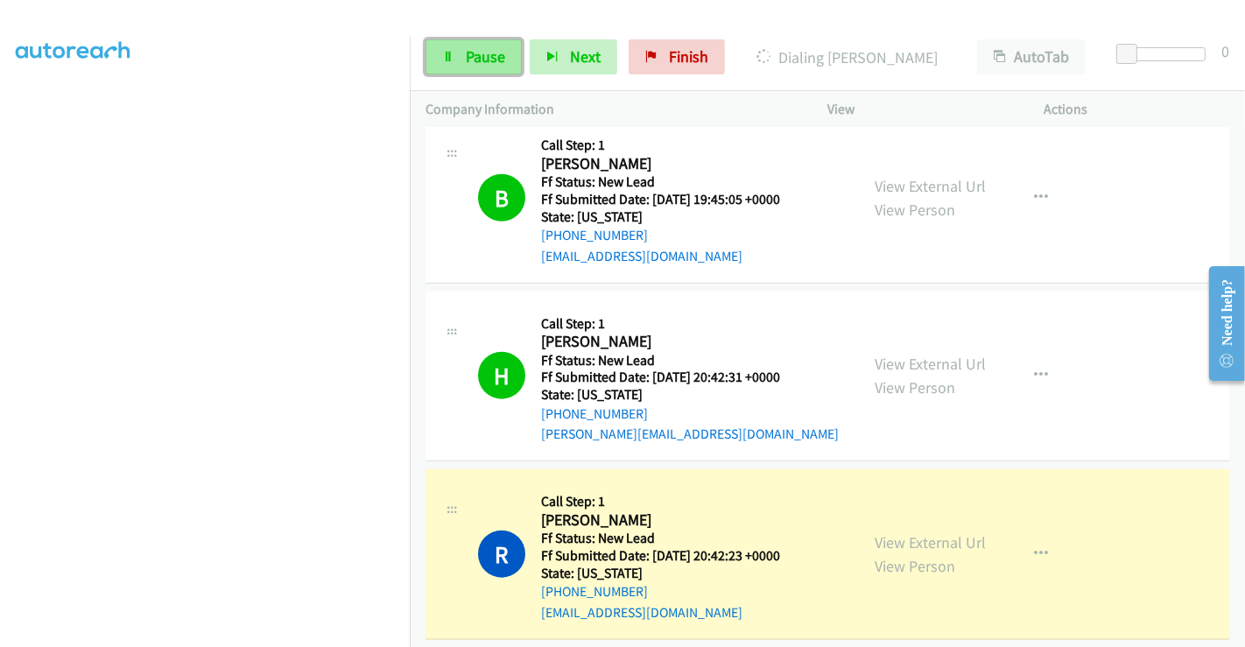
click at [459, 53] on link "Pause" at bounding box center [473, 56] width 96 height 35
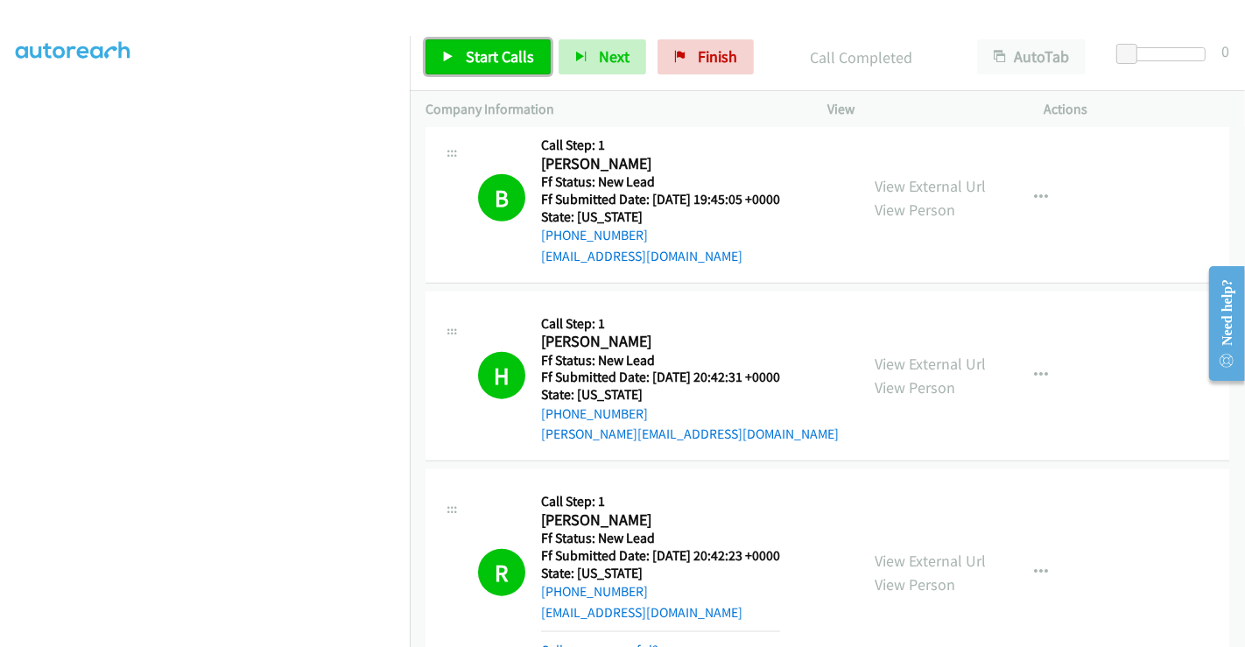
click at [502, 53] on span "Start Calls" at bounding box center [500, 56] width 68 height 20
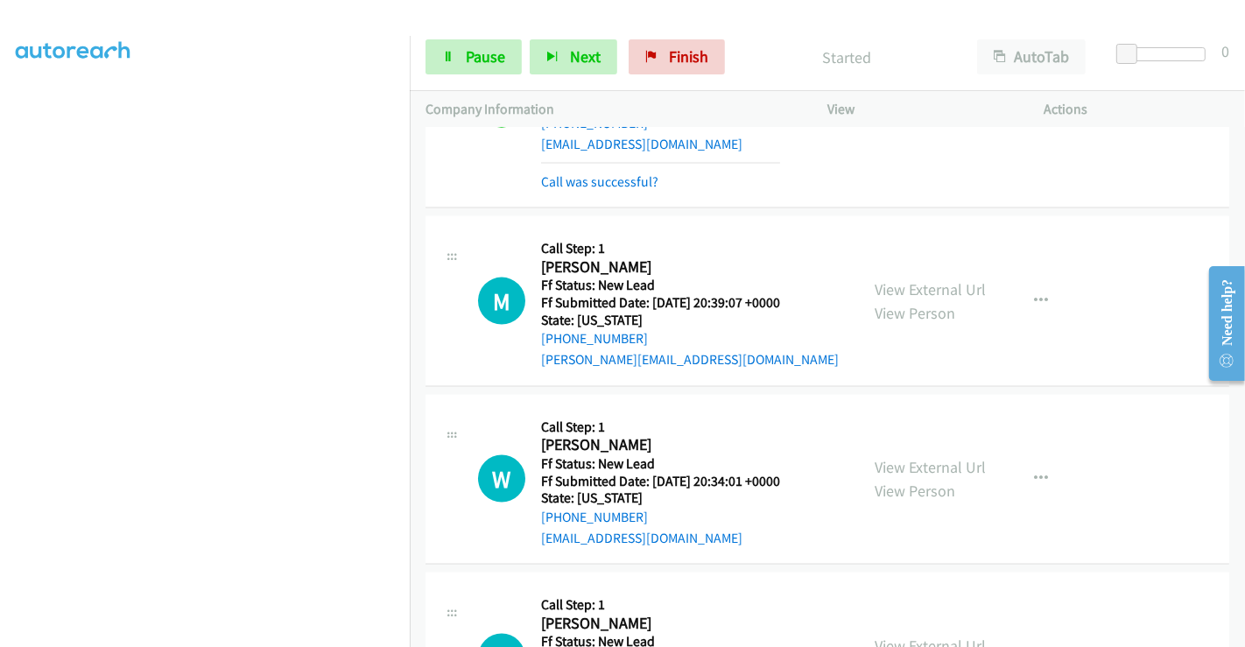
scroll to position [2108, 0]
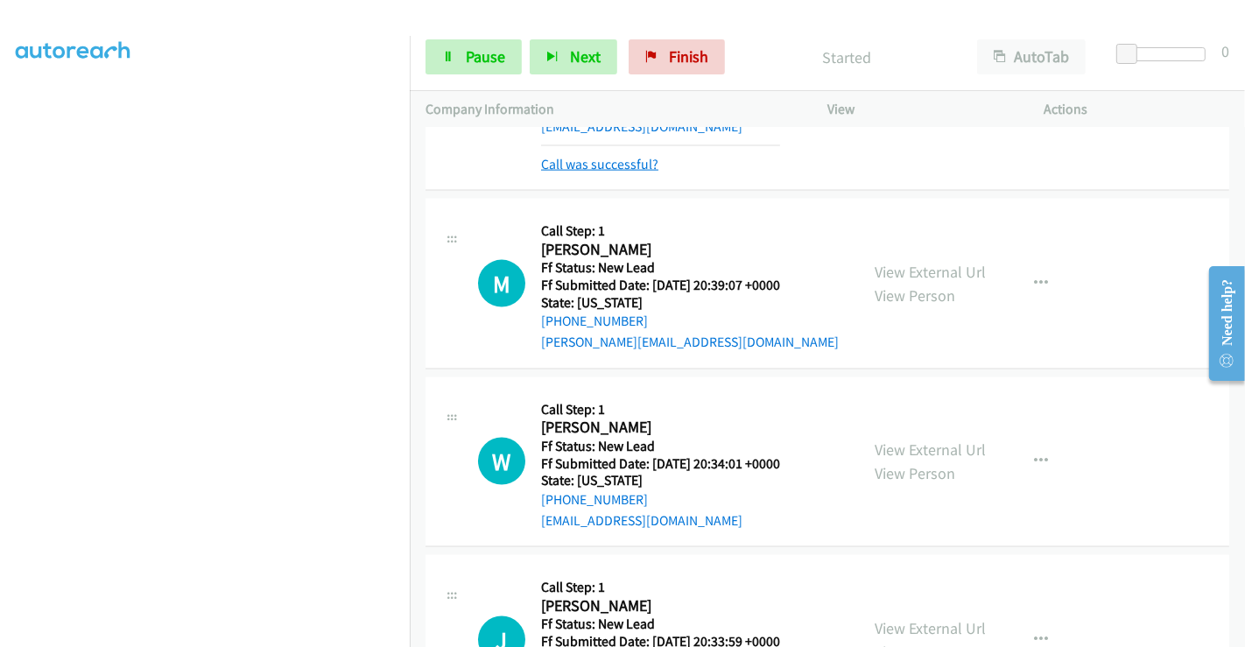
click at [589, 162] on link "Call was successful?" at bounding box center [599, 164] width 117 height 17
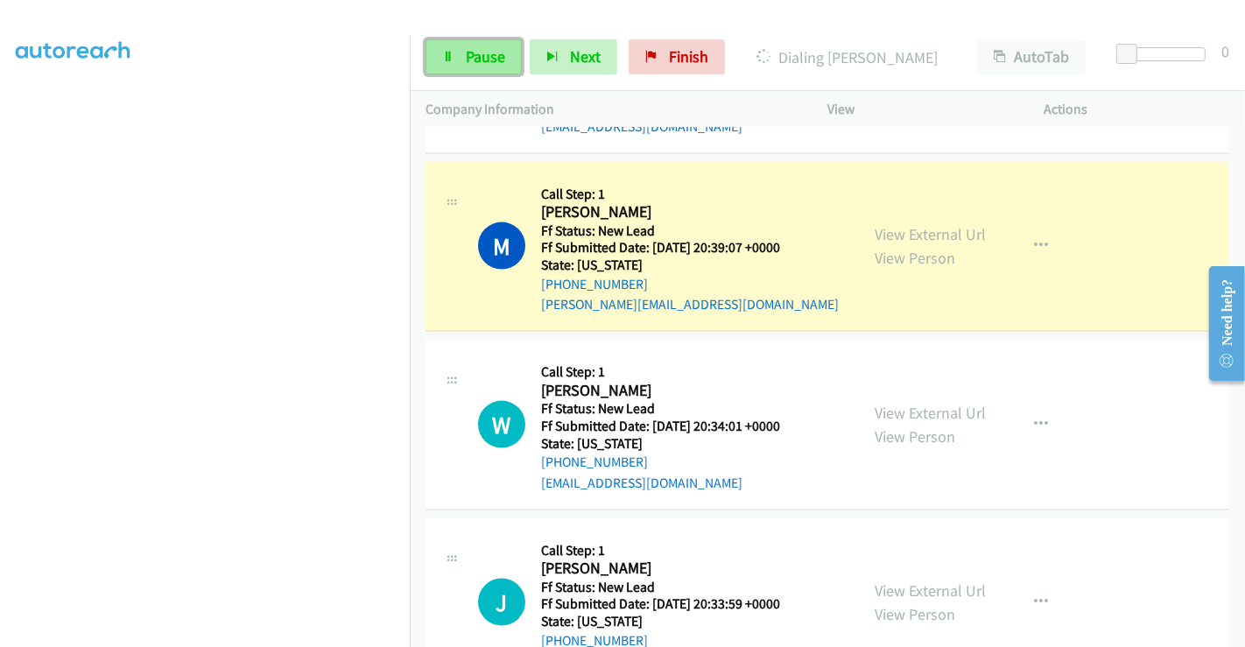
click at [467, 56] on span "Pause" at bounding box center [485, 56] width 39 height 20
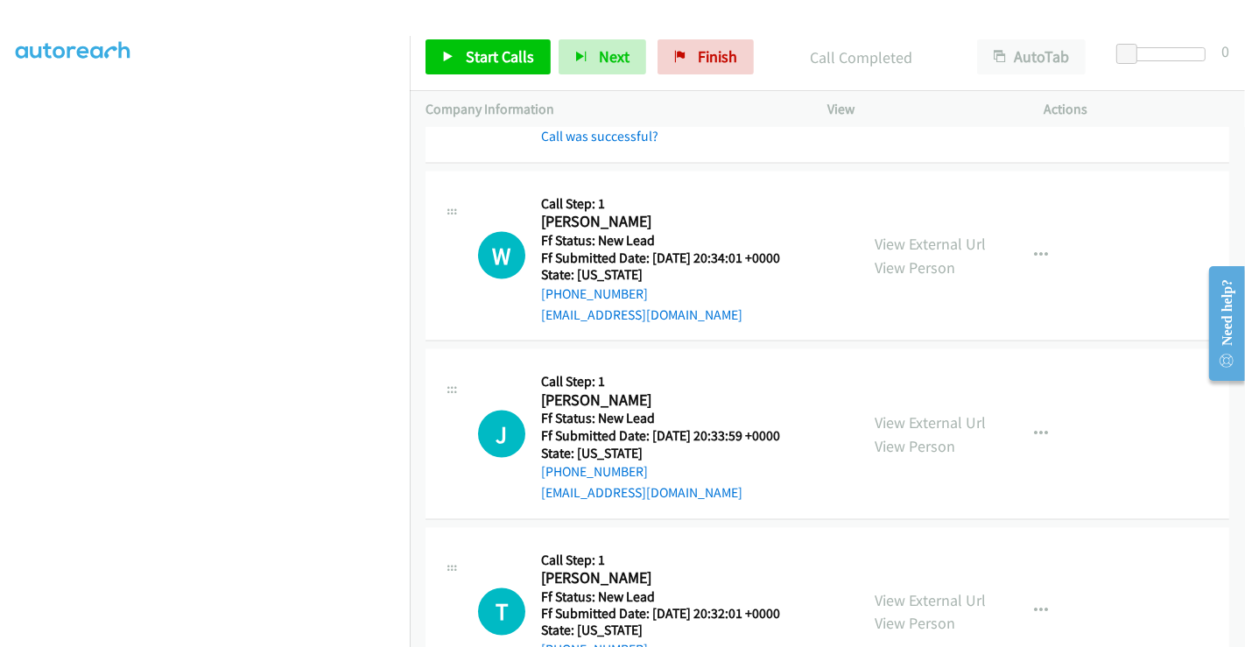
scroll to position [2243, 0]
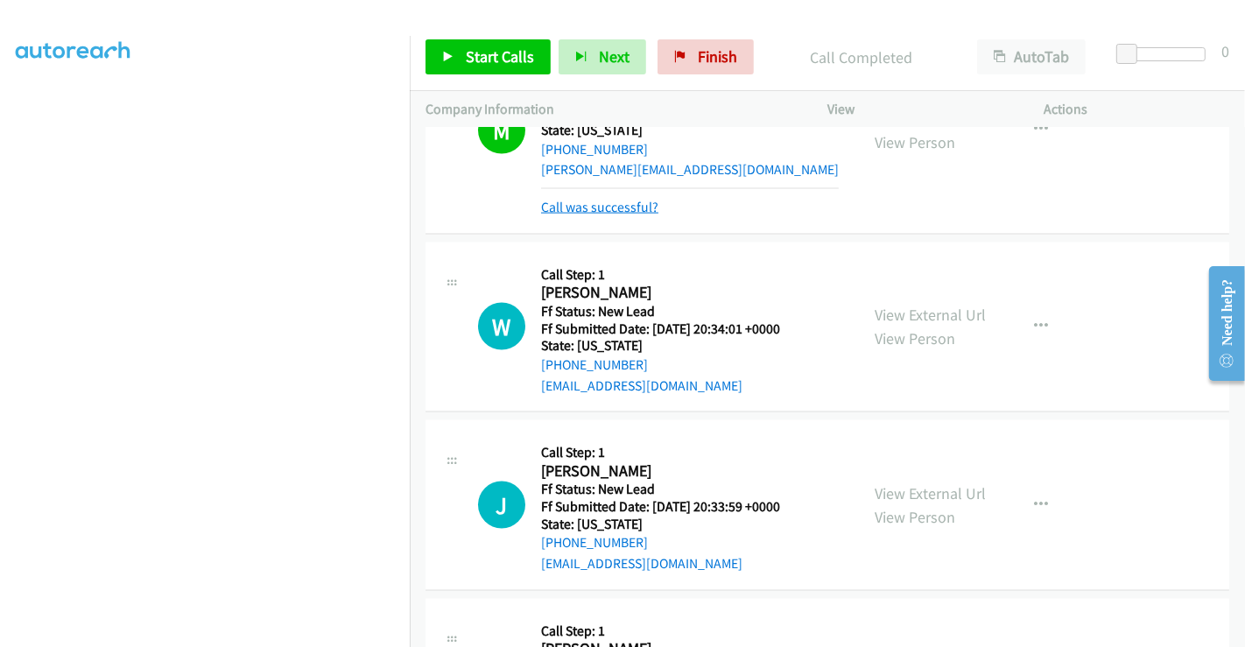
click at [595, 200] on link "Call was successful?" at bounding box center [599, 207] width 117 height 17
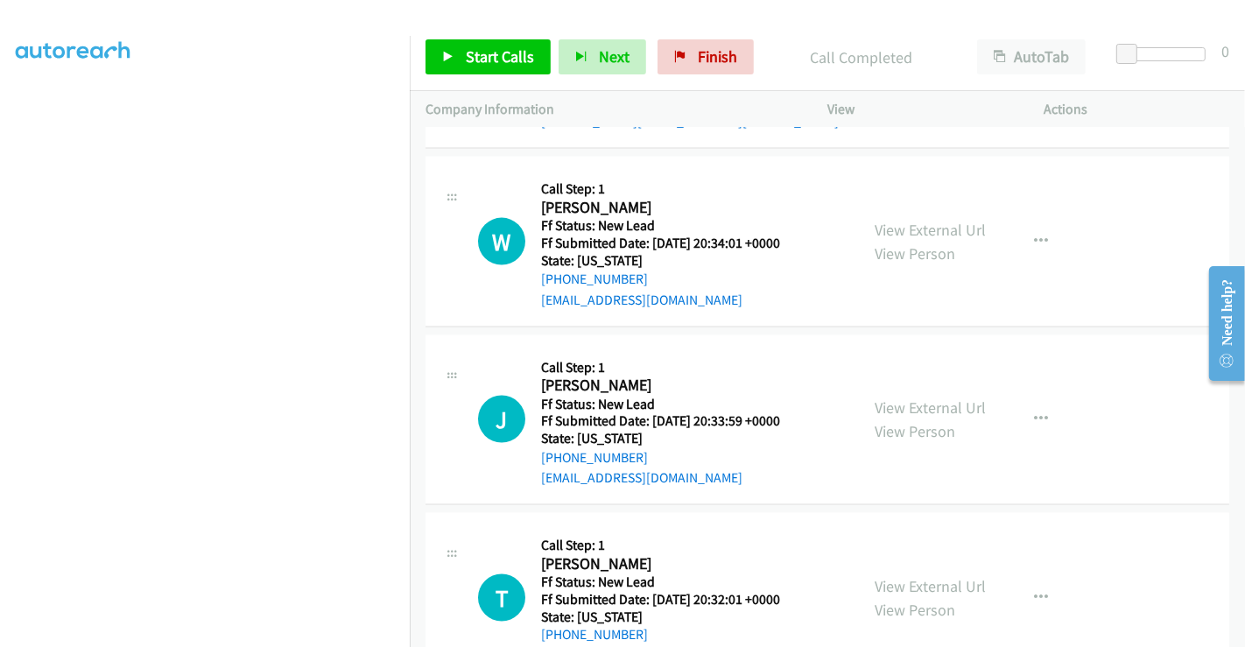
scroll to position [2320, 0]
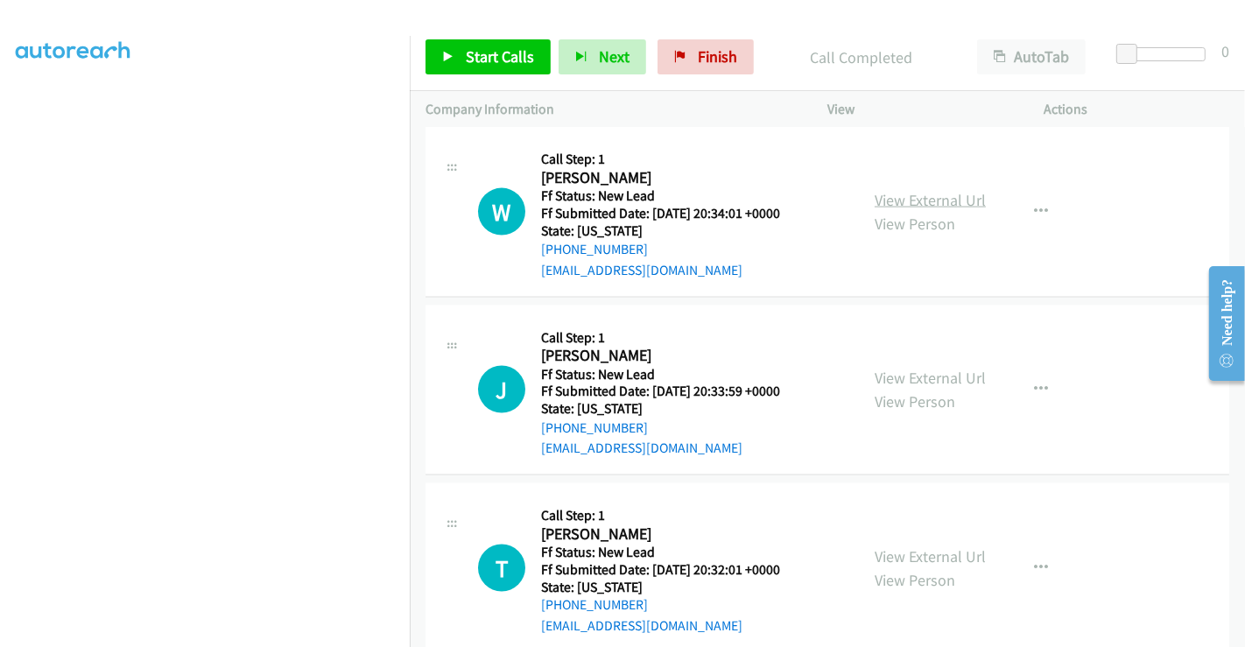
click at [874, 198] on link "View External Url" at bounding box center [929, 200] width 111 height 20
click at [904, 368] on link "View External Url" at bounding box center [929, 378] width 111 height 20
click at [904, 546] on link "View External Url" at bounding box center [929, 556] width 111 height 20
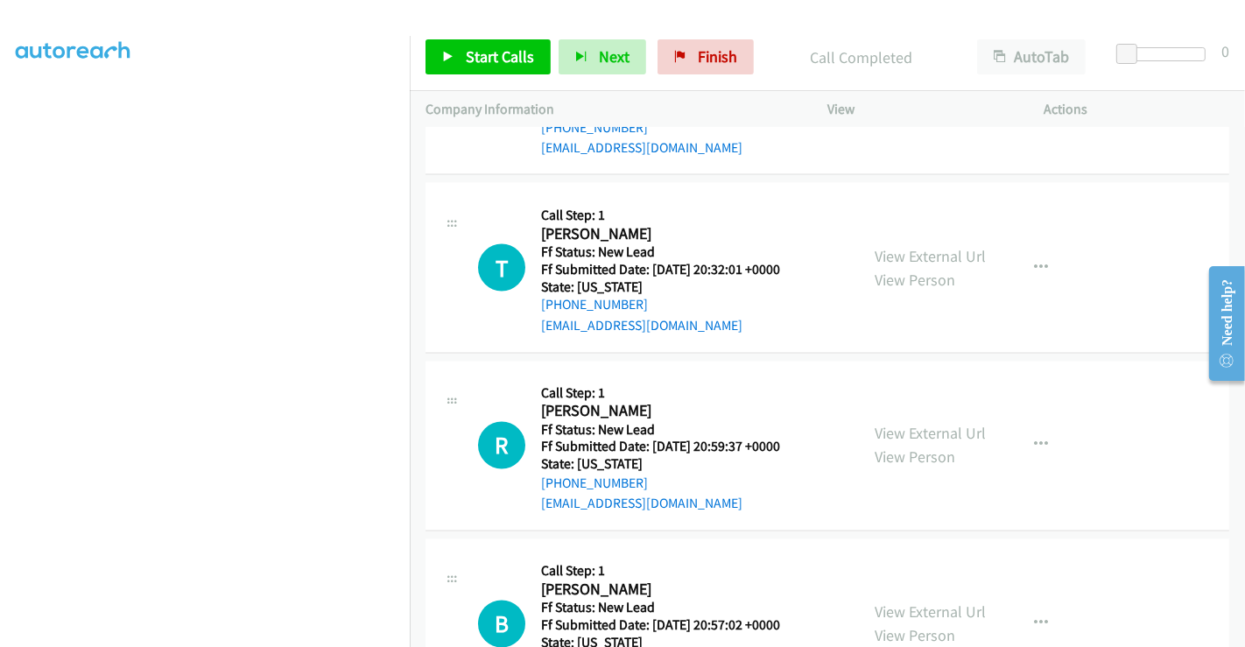
scroll to position [2706, 0]
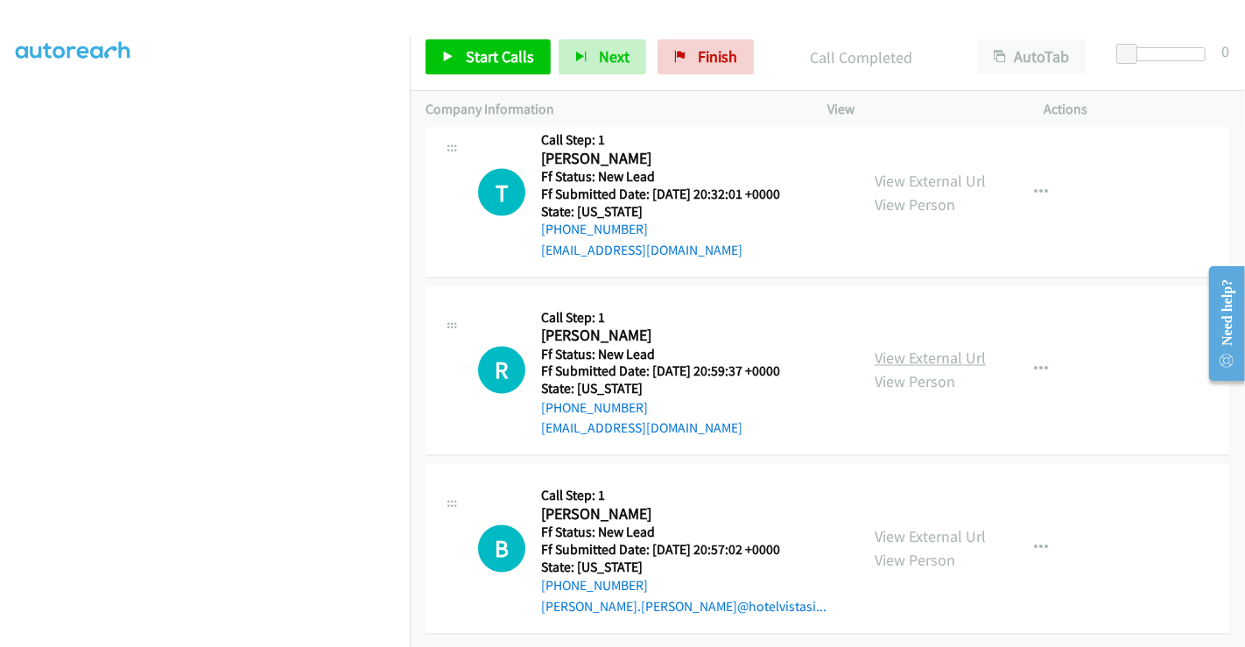
click at [900, 348] on link "View External Url" at bounding box center [929, 358] width 111 height 20
click at [895, 527] on link "View External Url" at bounding box center [929, 537] width 111 height 20
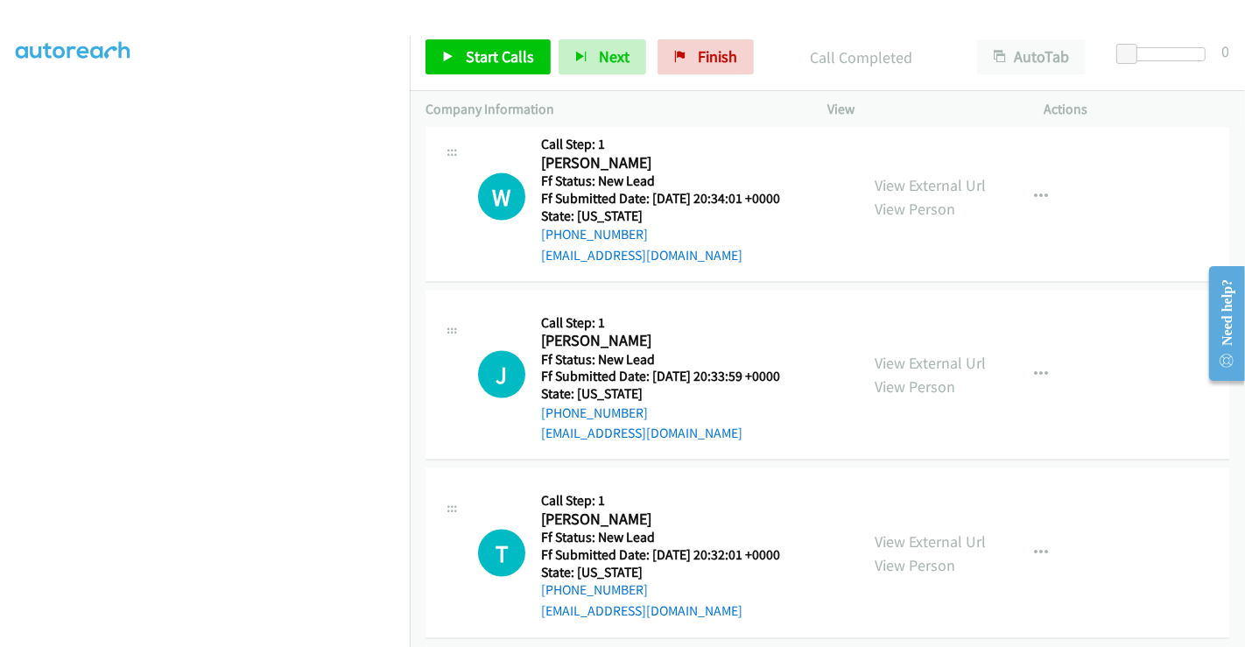
scroll to position [2219, 0]
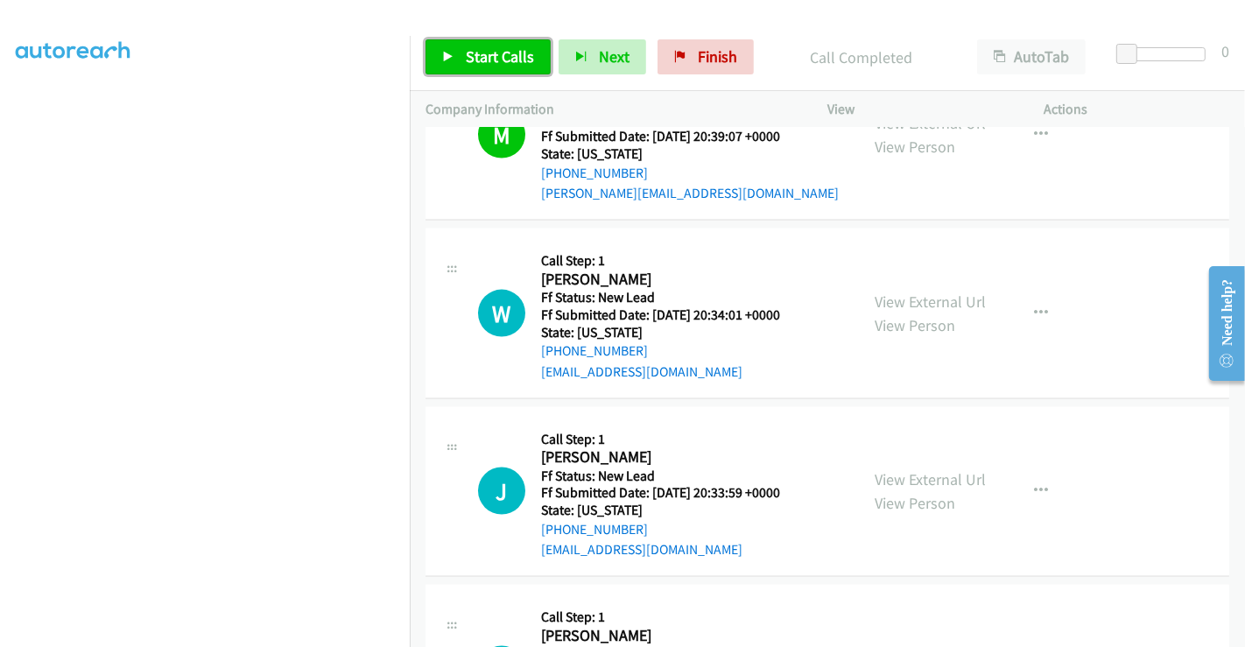
click at [481, 46] on link "Start Calls" at bounding box center [487, 56] width 125 height 35
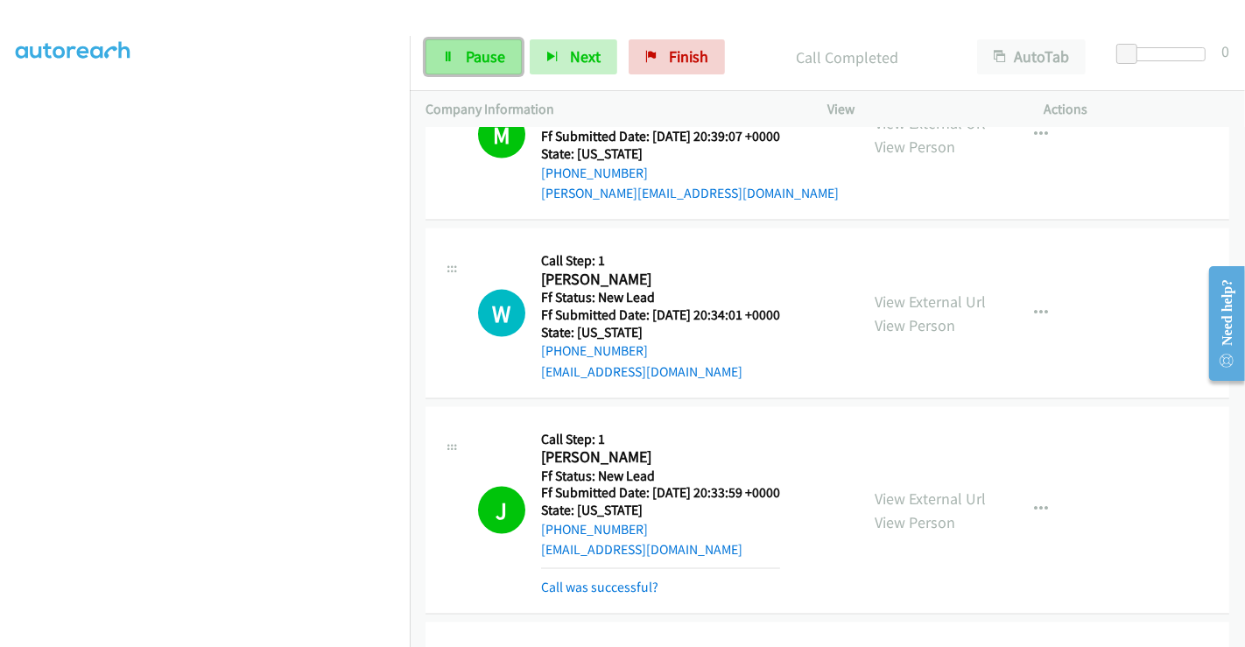
click at [469, 63] on span "Pause" at bounding box center [485, 56] width 39 height 20
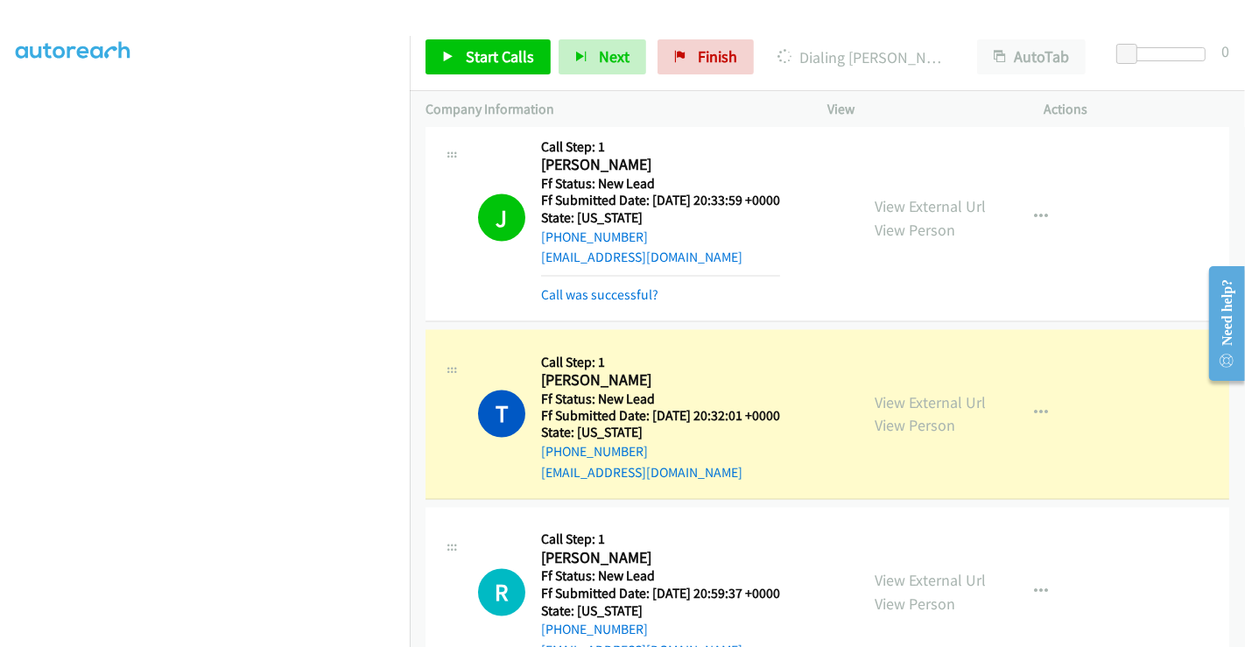
scroll to position [2706, 0]
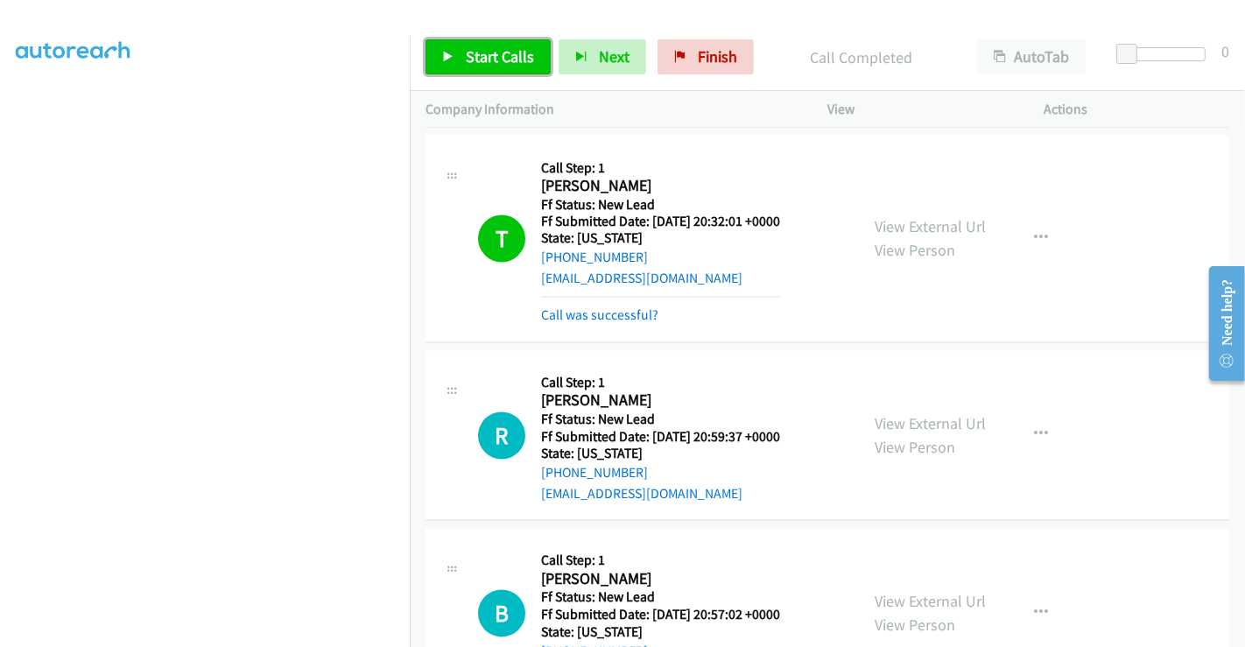
click at [495, 46] on span "Start Calls" at bounding box center [500, 56] width 68 height 20
click at [621, 315] on link "Call was successful?" at bounding box center [599, 315] width 117 height 17
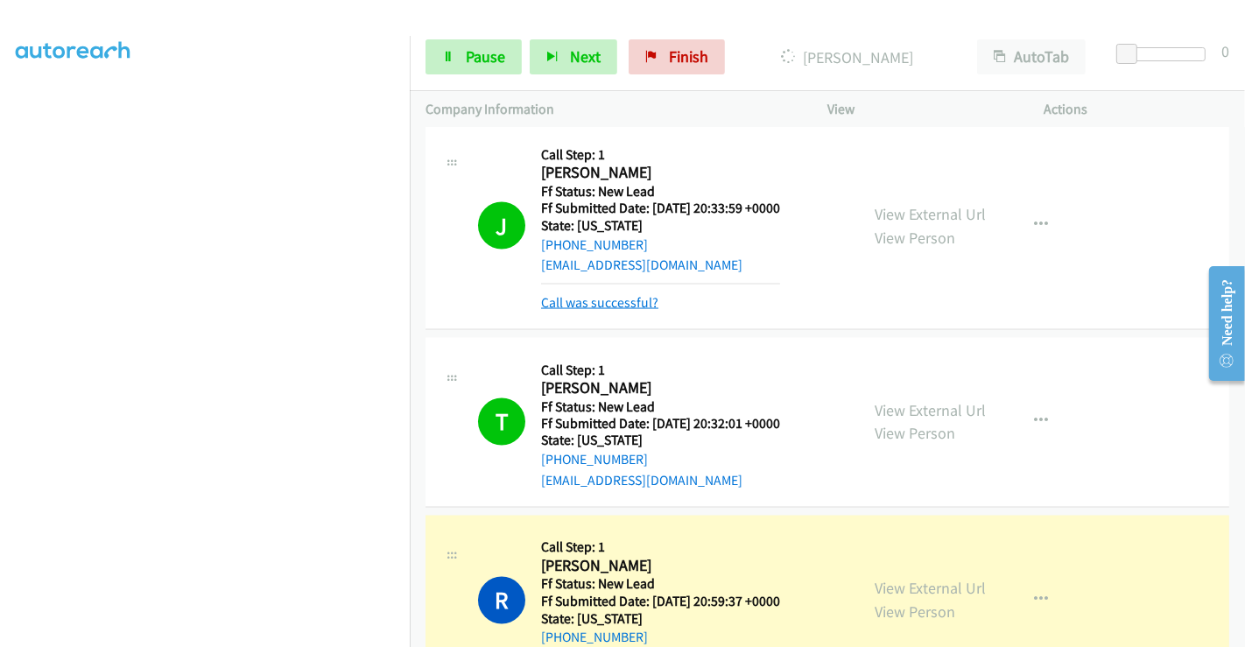
scroll to position [2548, 0]
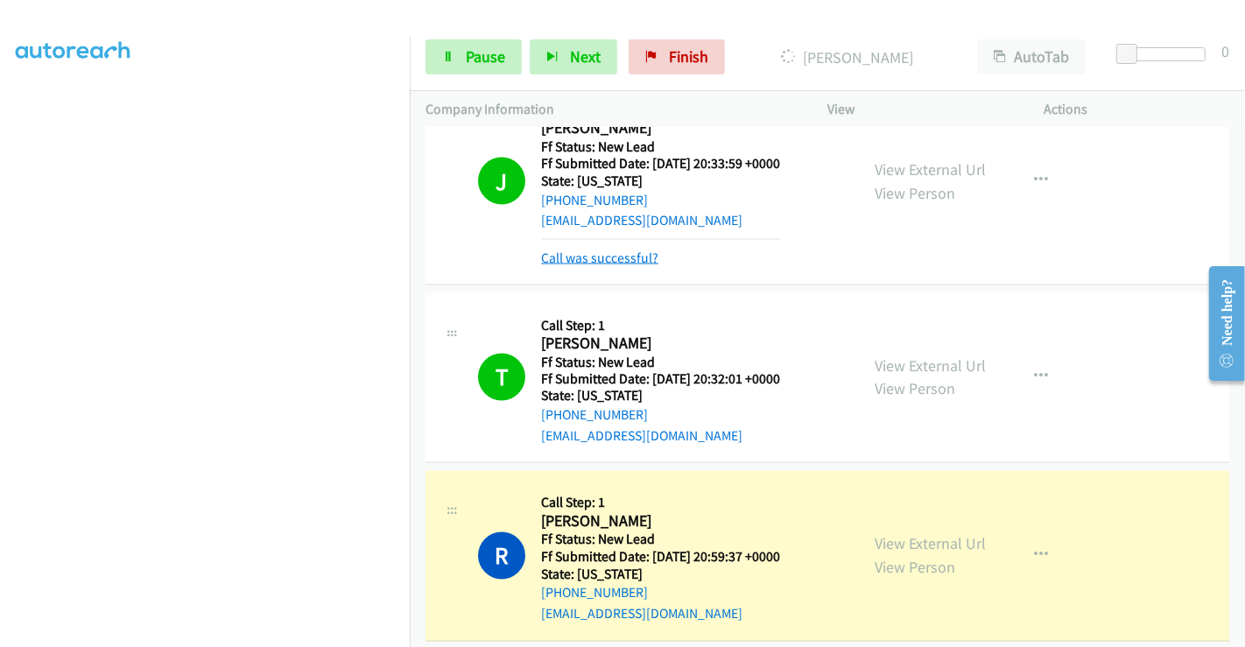
click at [623, 254] on link "Call was successful?" at bounding box center [599, 257] width 117 height 17
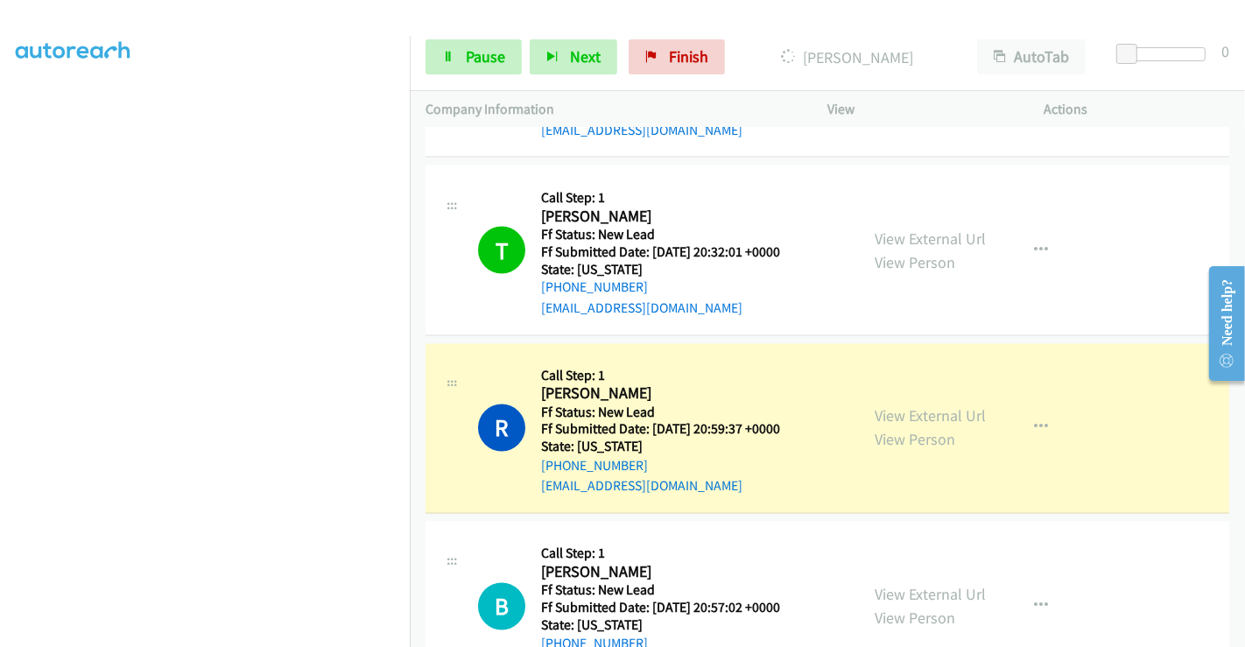
scroll to position [2706, 0]
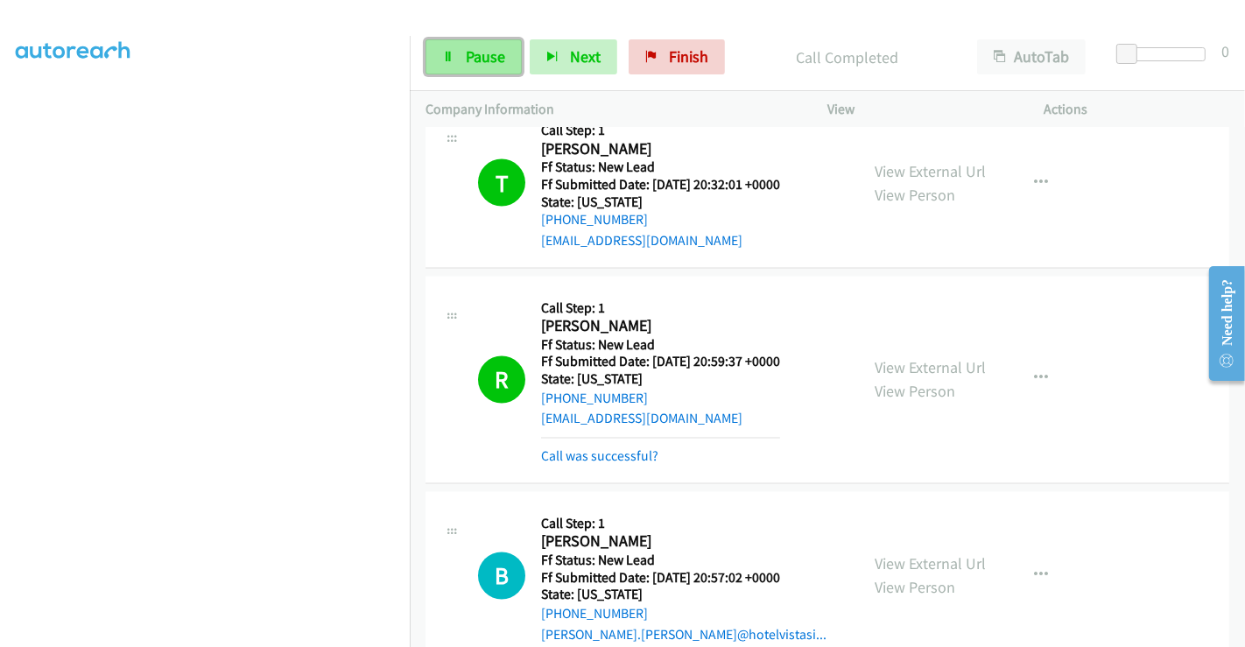
click at [470, 58] on span "Pause" at bounding box center [485, 56] width 39 height 20
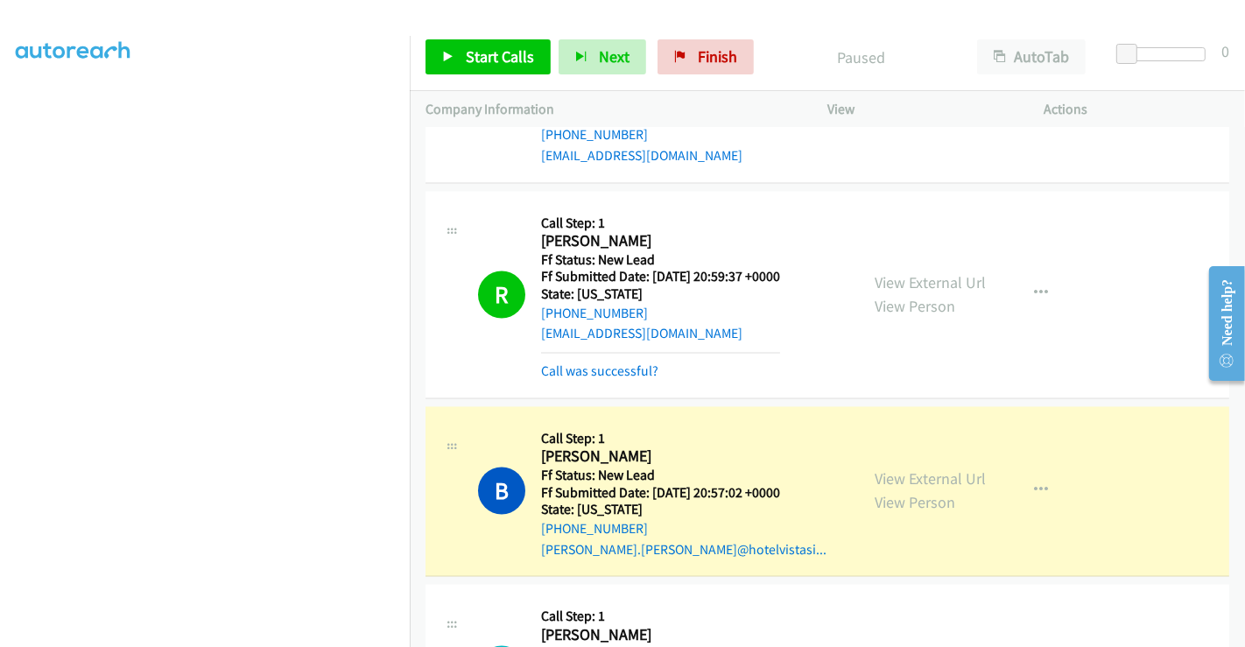
scroll to position [2997, 0]
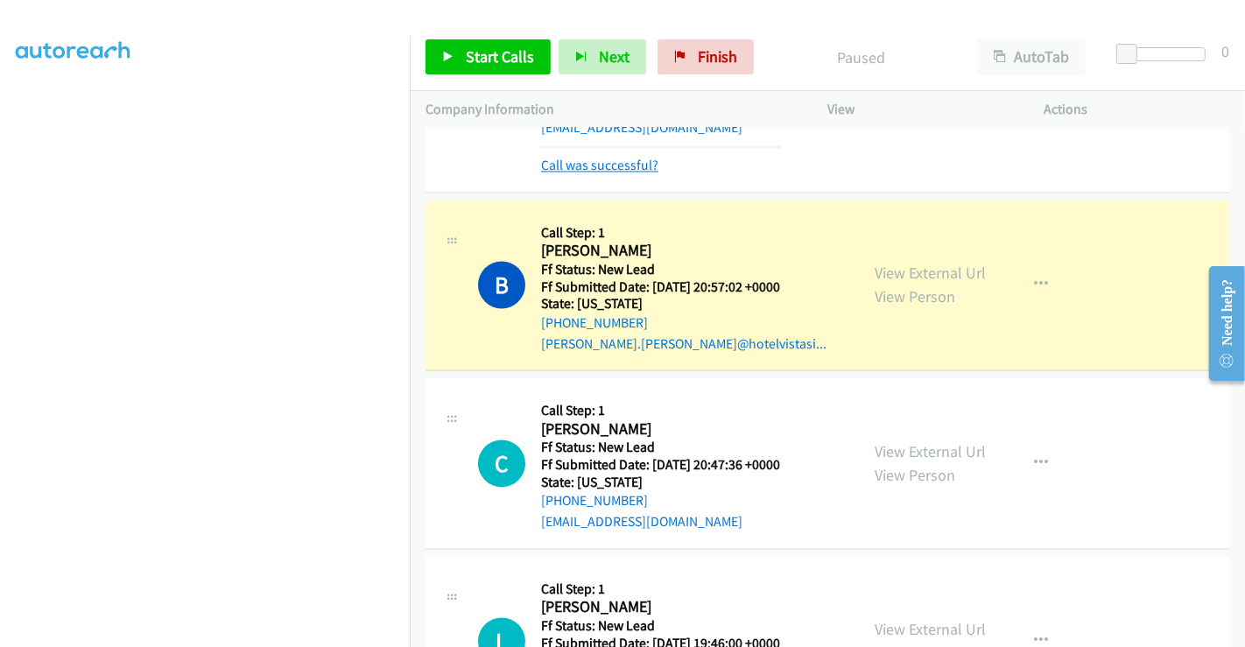
click at [587, 163] on link "Call was successful?" at bounding box center [599, 165] width 117 height 17
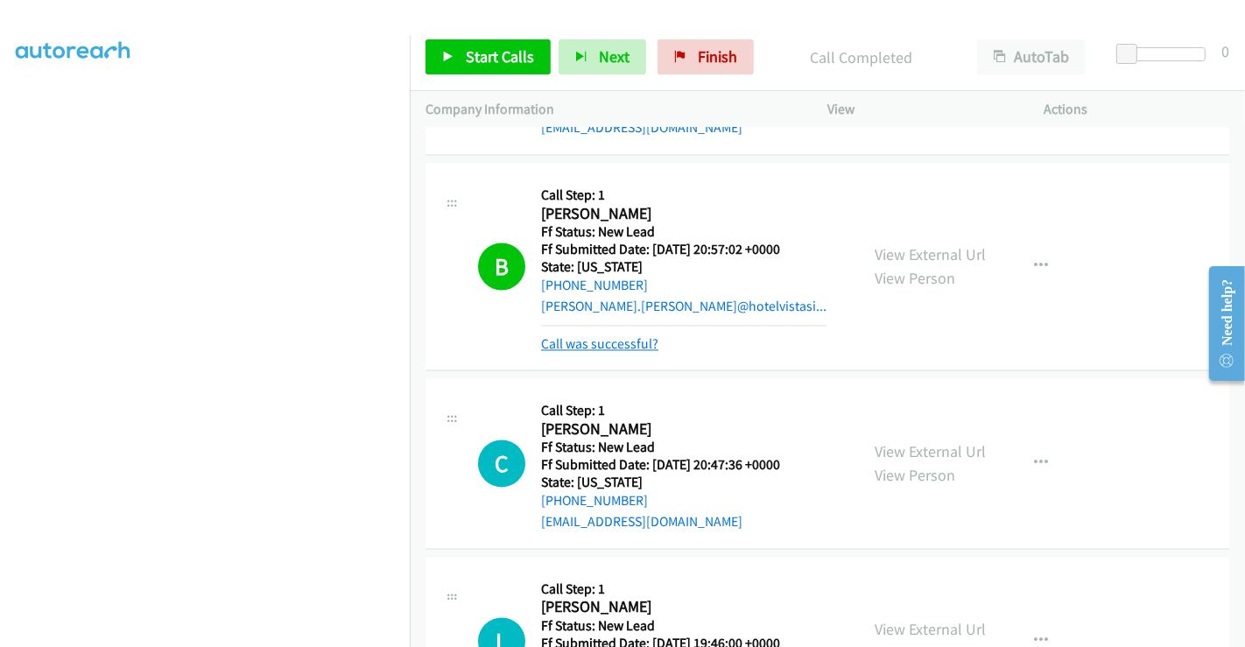
click at [621, 335] on link "Call was successful?" at bounding box center [599, 343] width 117 height 17
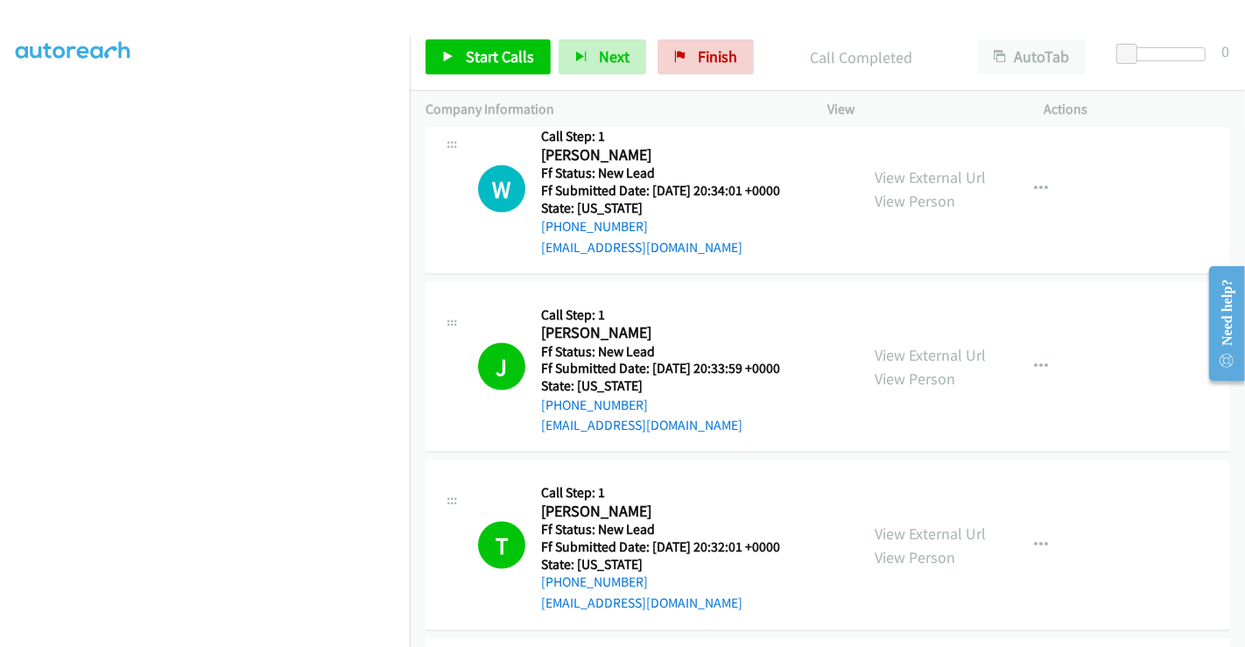
scroll to position [2219, 0]
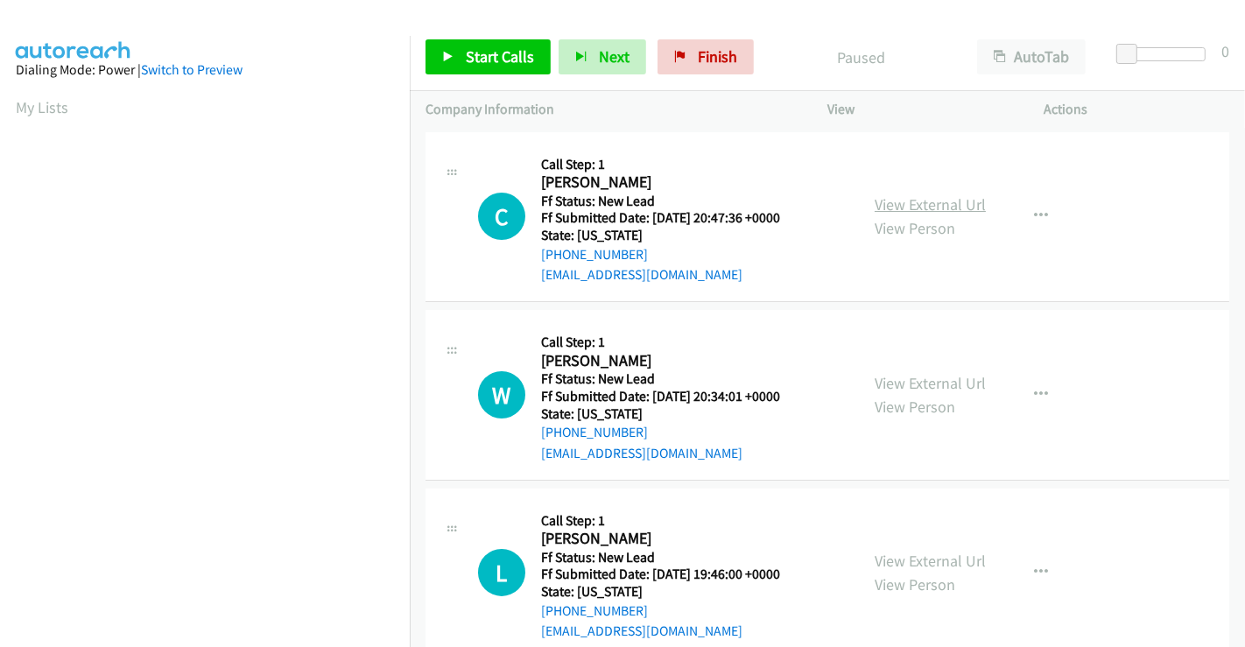
click at [921, 199] on link "View External Url" at bounding box center [929, 204] width 111 height 20
click at [488, 51] on span "Start Calls" at bounding box center [500, 56] width 68 height 20
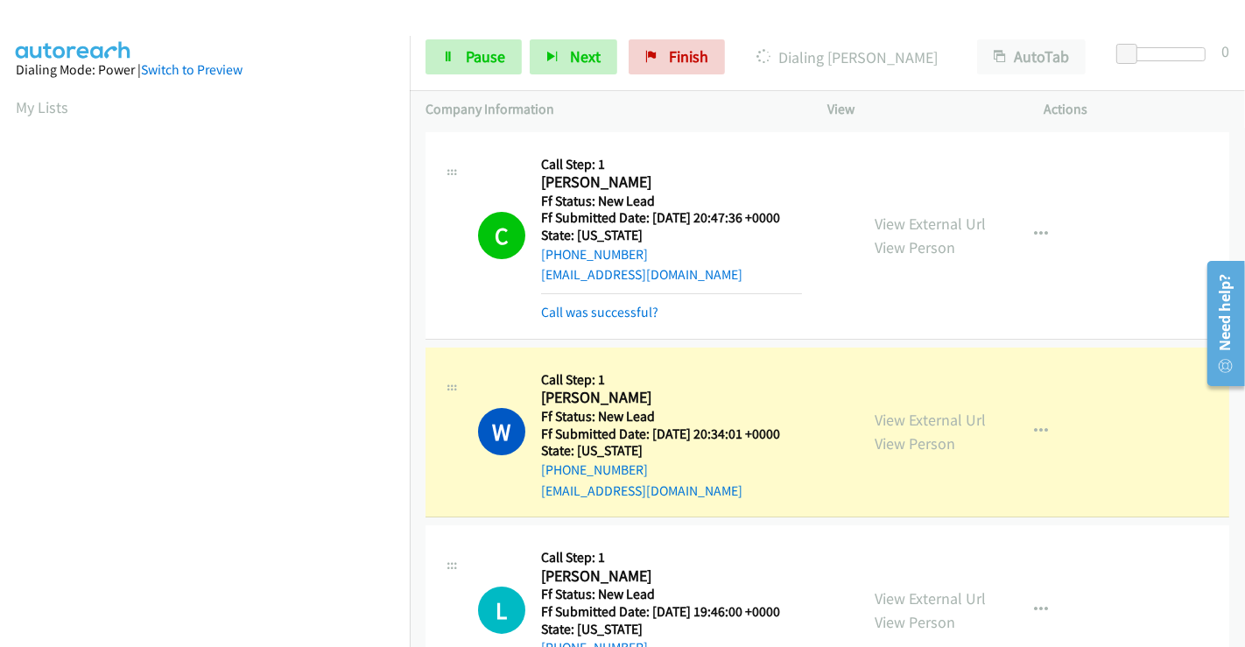
scroll to position [337, 0]
click at [600, 317] on link "Call was successful?" at bounding box center [599, 312] width 117 height 17
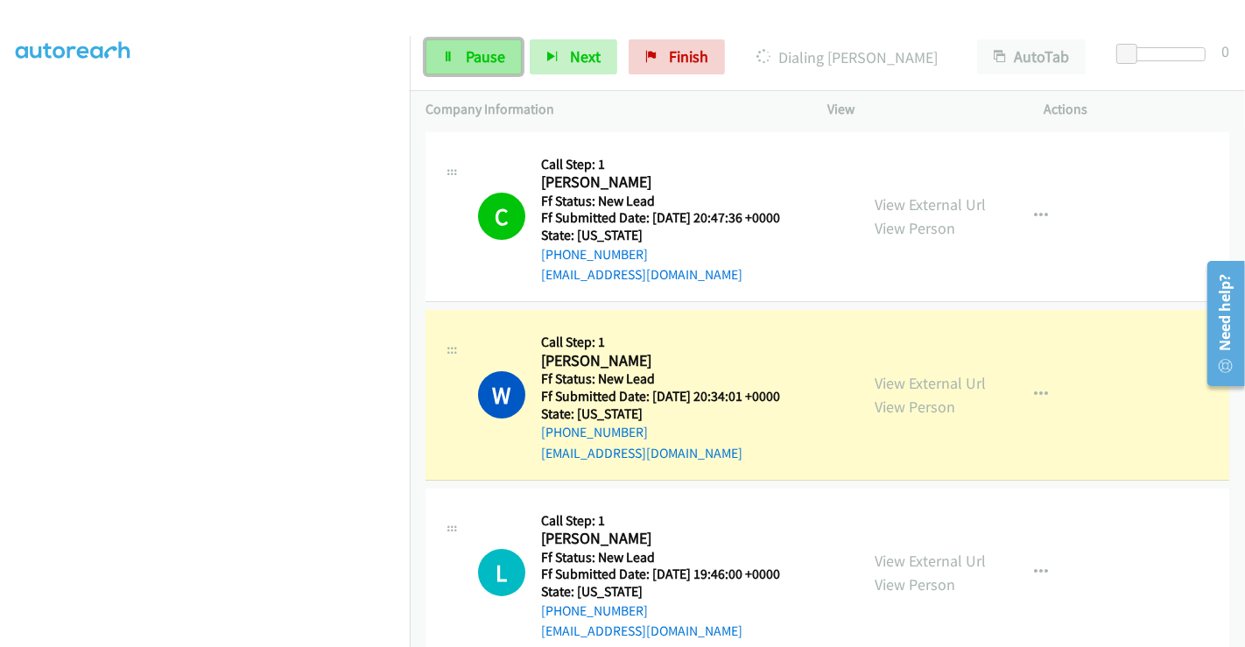
click at [483, 55] on span "Pause" at bounding box center [485, 56] width 39 height 20
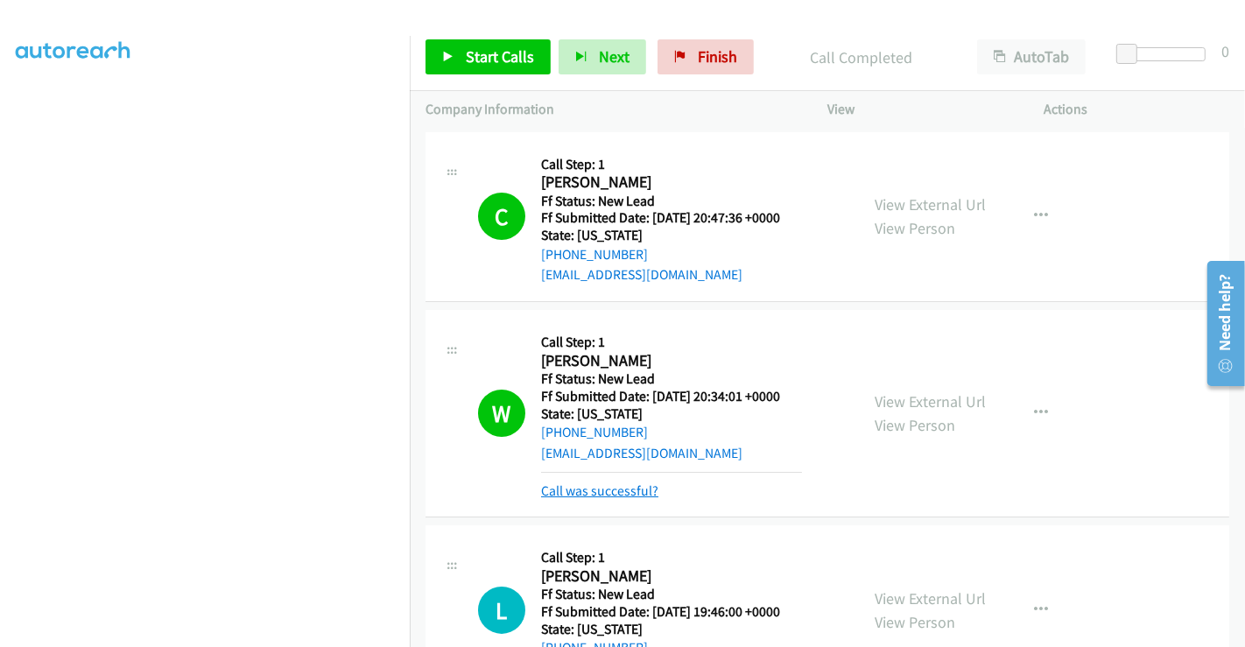
click at [614, 494] on link "Call was successful?" at bounding box center [599, 490] width 117 height 17
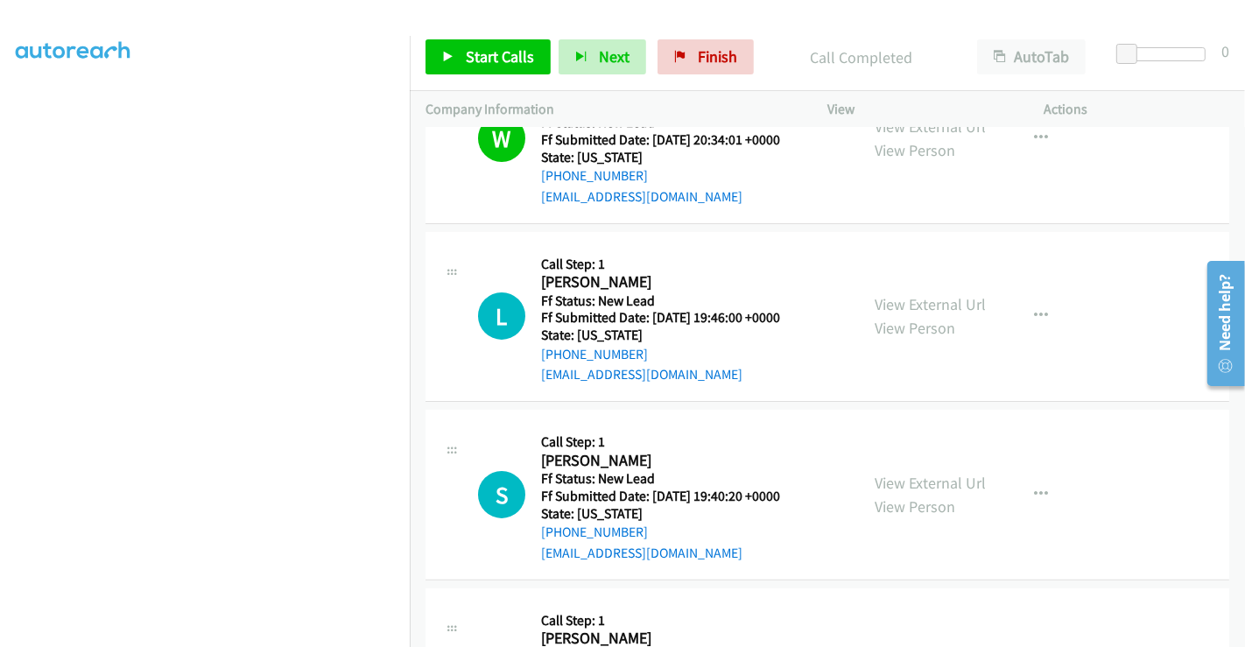
scroll to position [291, 0]
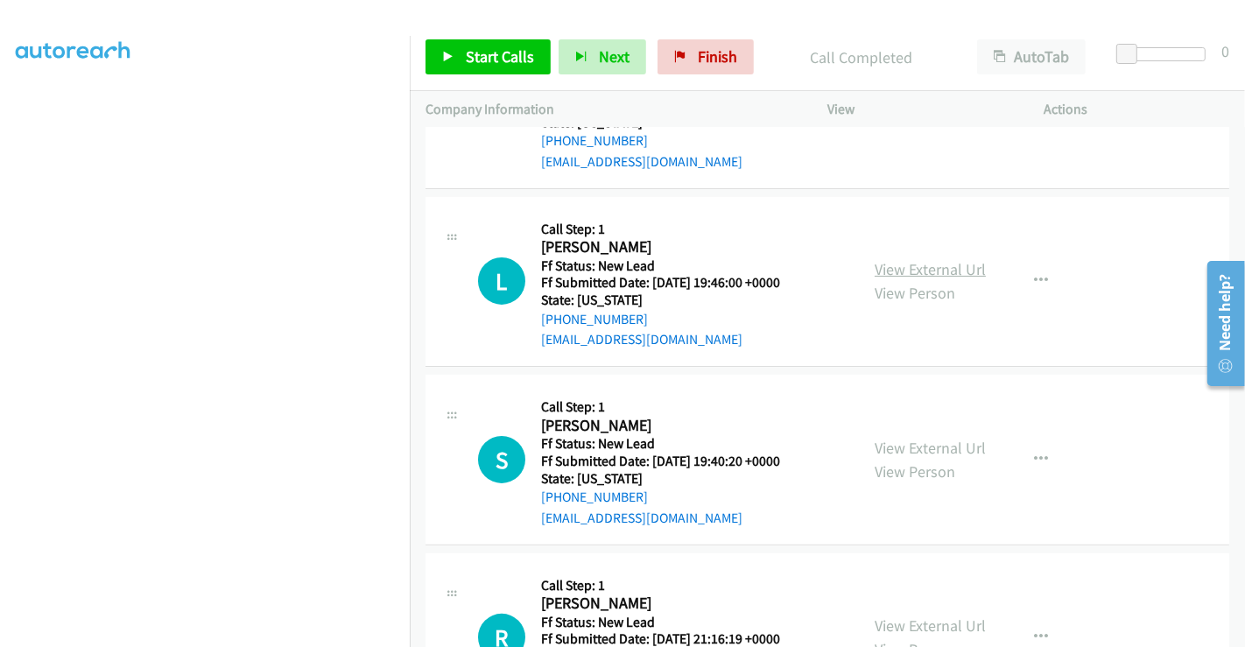
click at [950, 259] on link "View External Url" at bounding box center [929, 269] width 111 height 20
click at [892, 439] on link "View External Url" at bounding box center [929, 448] width 111 height 20
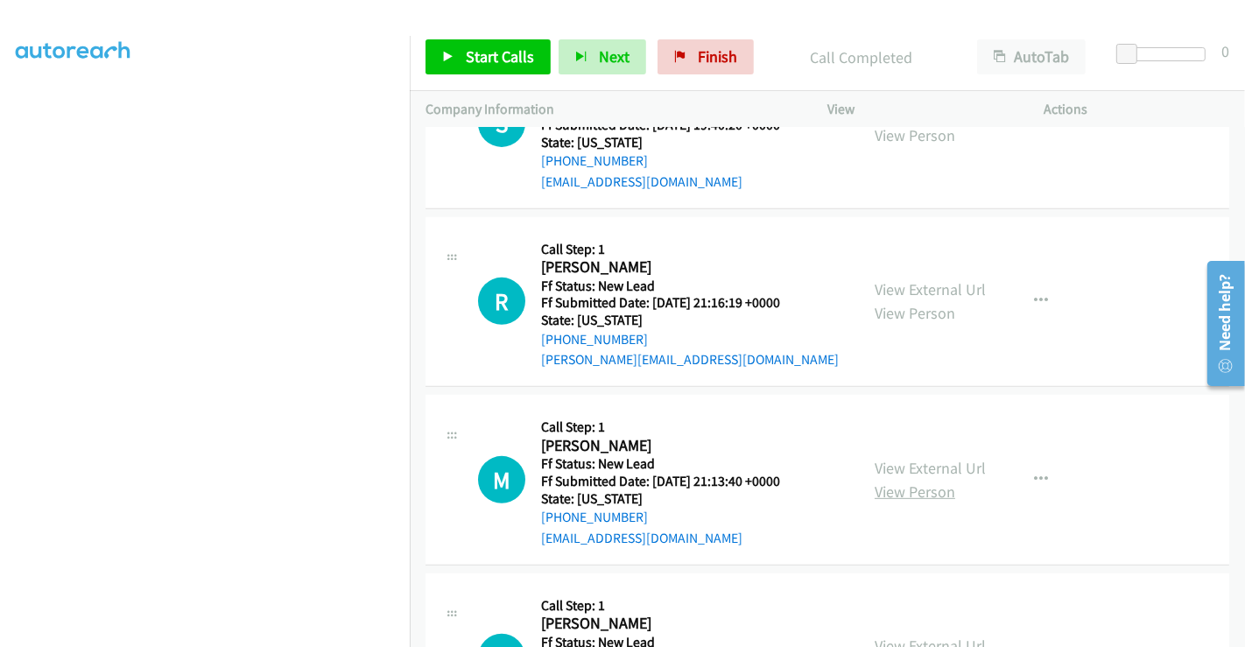
scroll to position [749, 0]
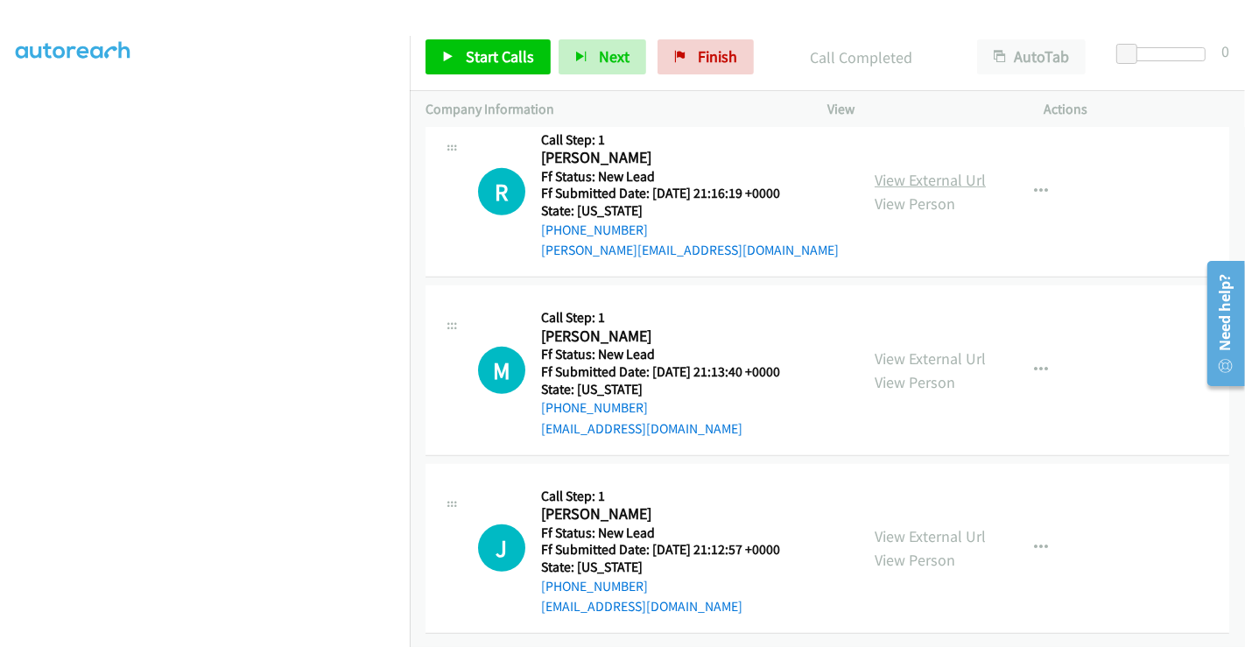
click at [909, 170] on link "View External Url" at bounding box center [929, 180] width 111 height 20
click at [898, 348] on link "View External Url" at bounding box center [929, 358] width 111 height 20
click at [905, 526] on link "View External Url" at bounding box center [929, 536] width 111 height 20
click at [488, 45] on link "Start Calls" at bounding box center [487, 56] width 125 height 35
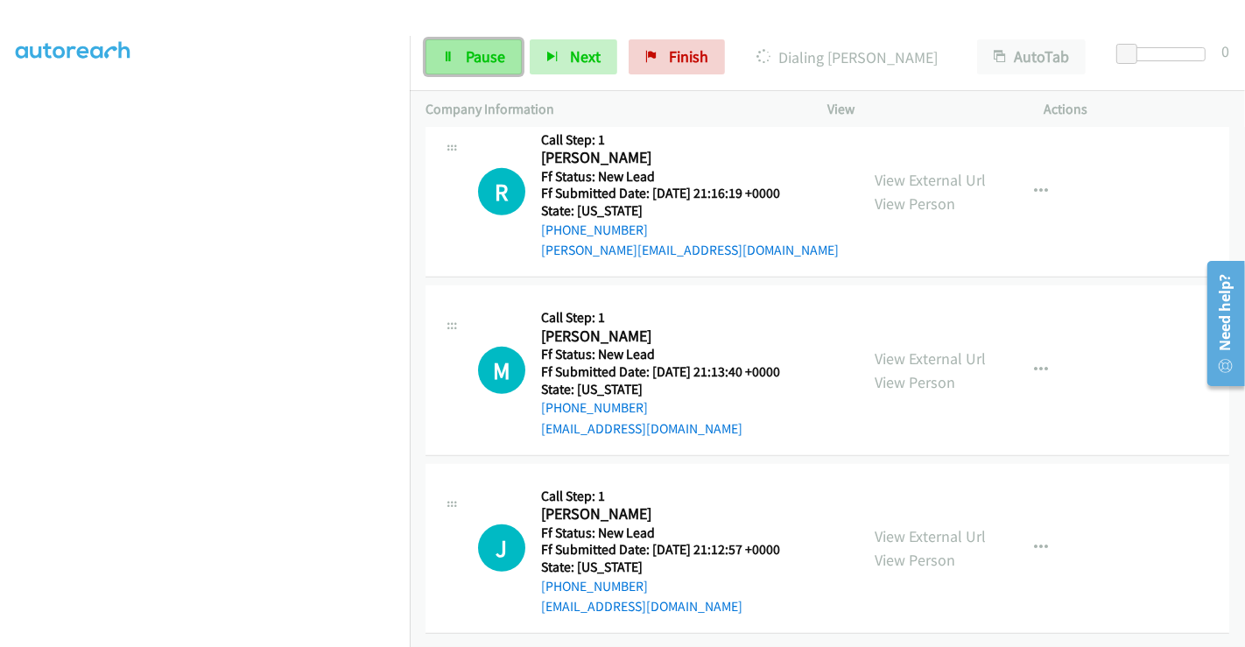
click at [445, 48] on link "Pause" at bounding box center [473, 56] width 96 height 35
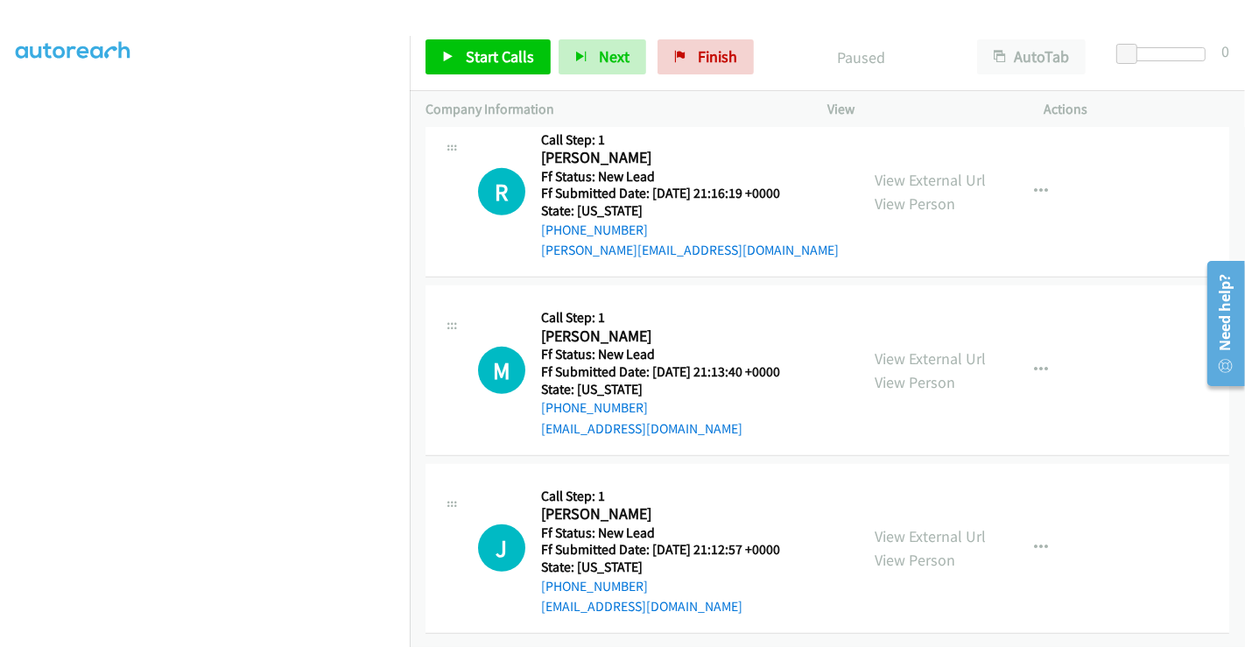
scroll to position [786, 0]
click at [462, 50] on link "Start Calls" at bounding box center [487, 56] width 125 height 35
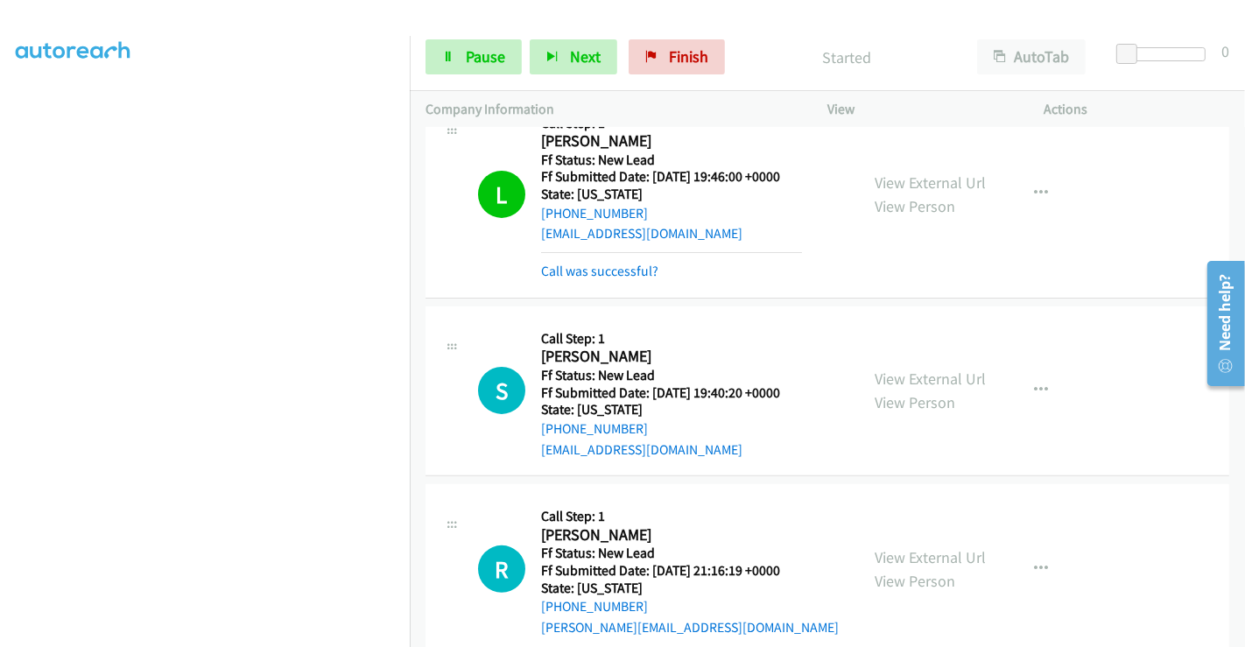
scroll to position [495, 0]
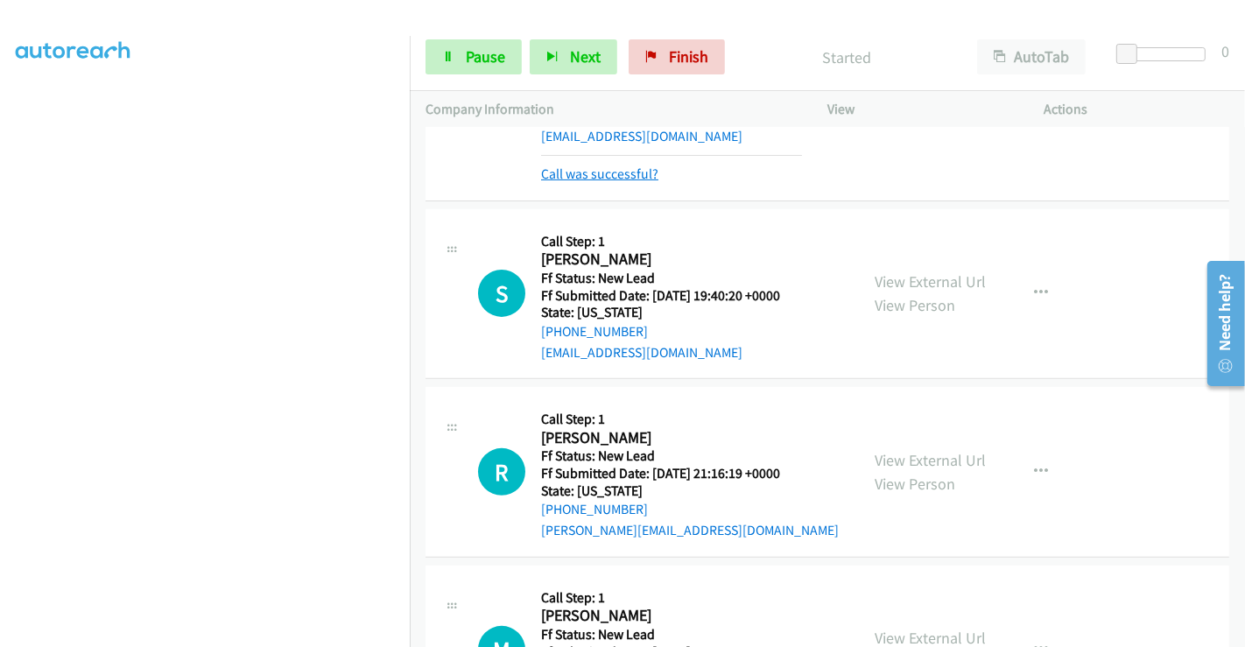
click at [588, 168] on link "Call was successful?" at bounding box center [599, 173] width 117 height 17
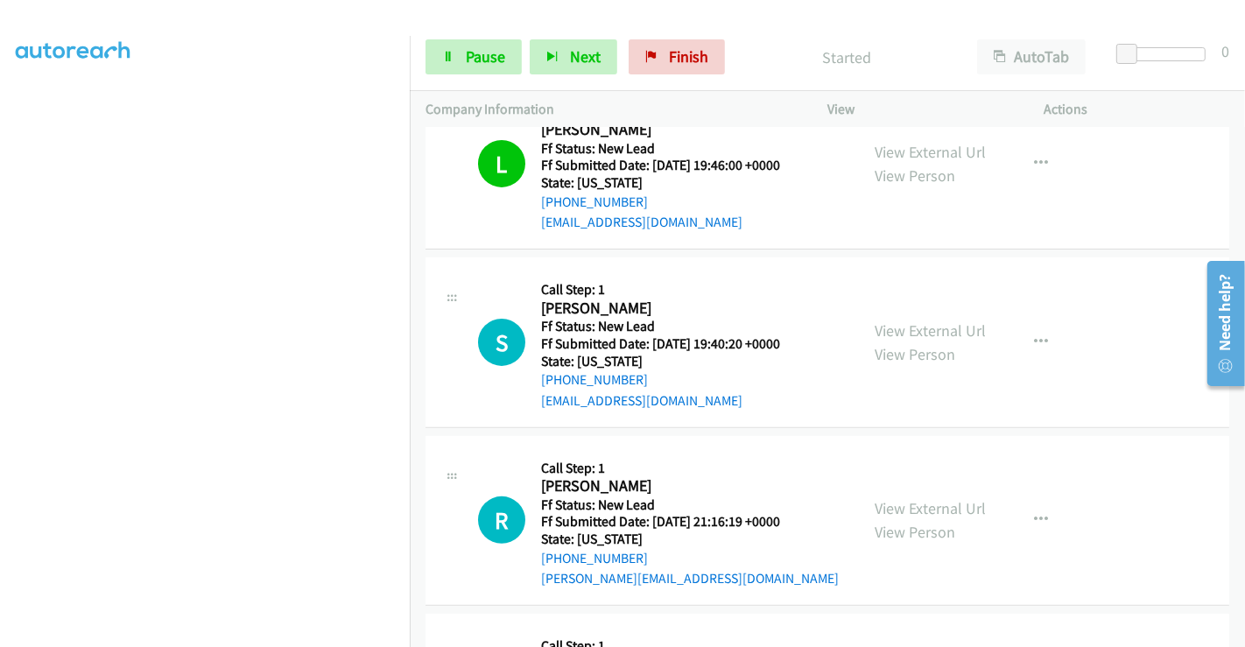
scroll to position [299, 0]
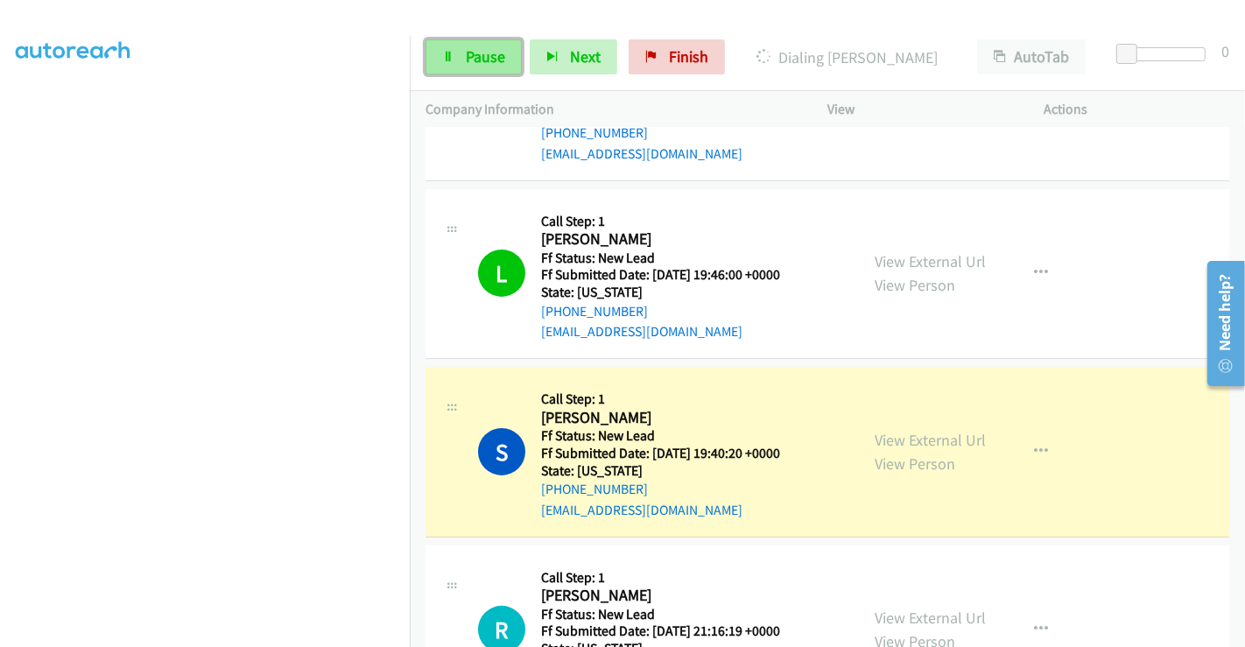
click at [475, 45] on link "Pause" at bounding box center [473, 56] width 96 height 35
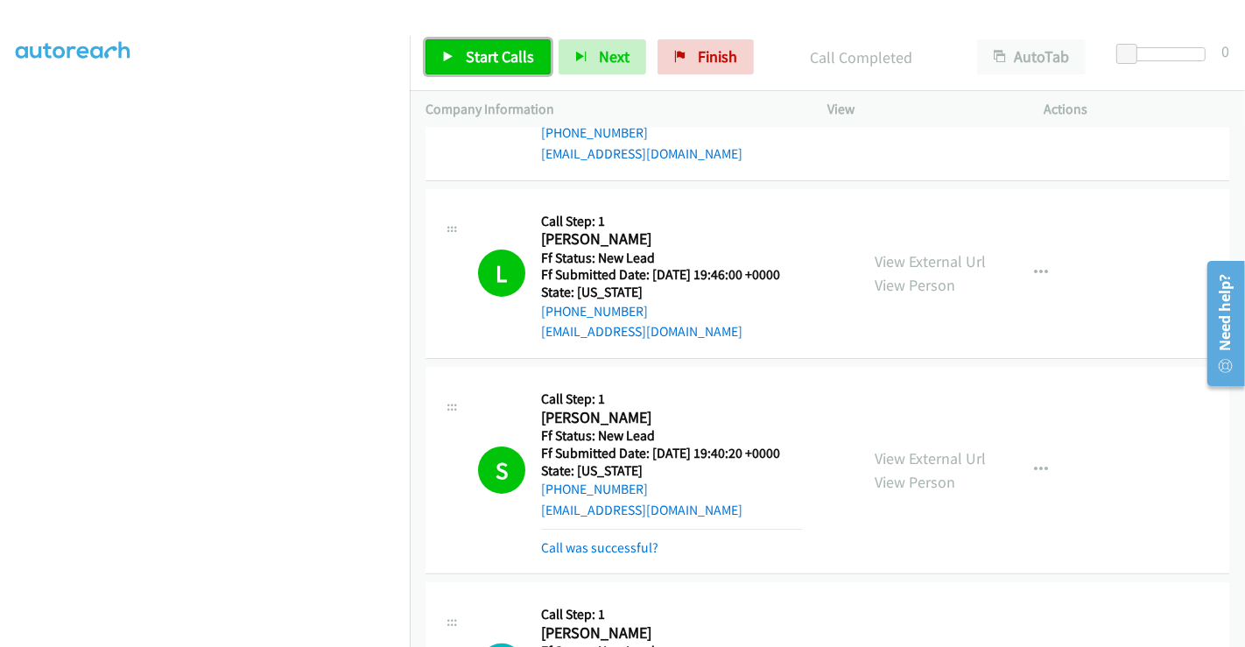
click at [495, 54] on span "Start Calls" at bounding box center [500, 56] width 68 height 20
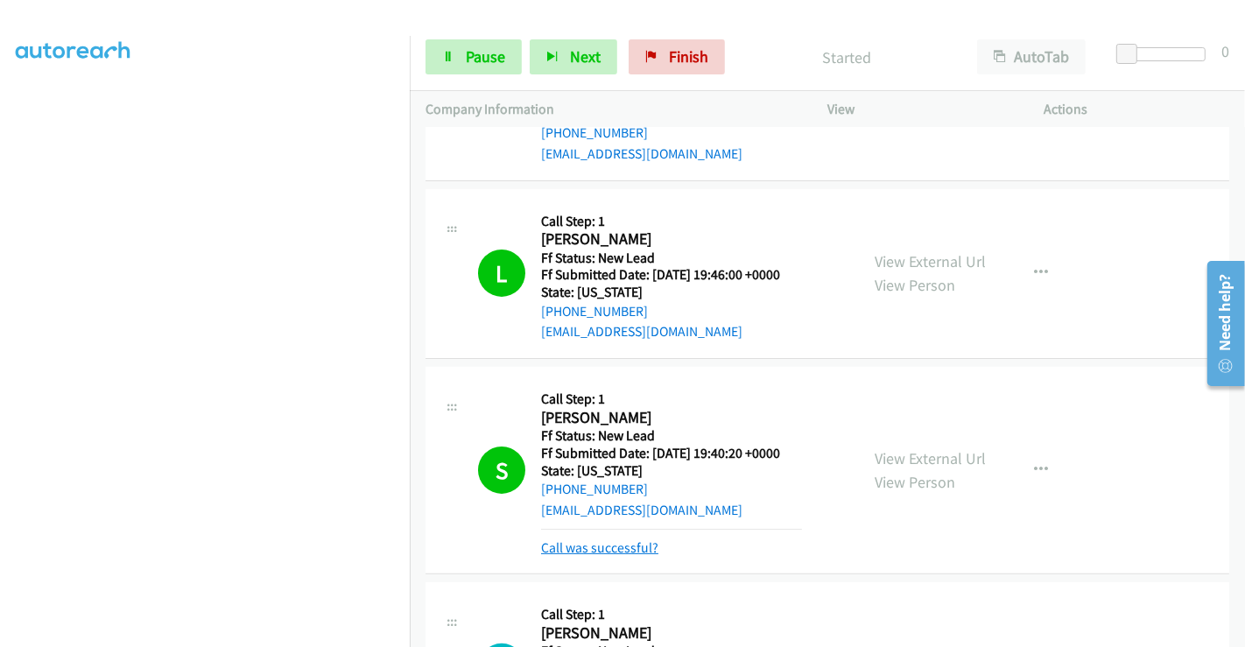
click at [620, 550] on link "Call was successful?" at bounding box center [599, 547] width 117 height 17
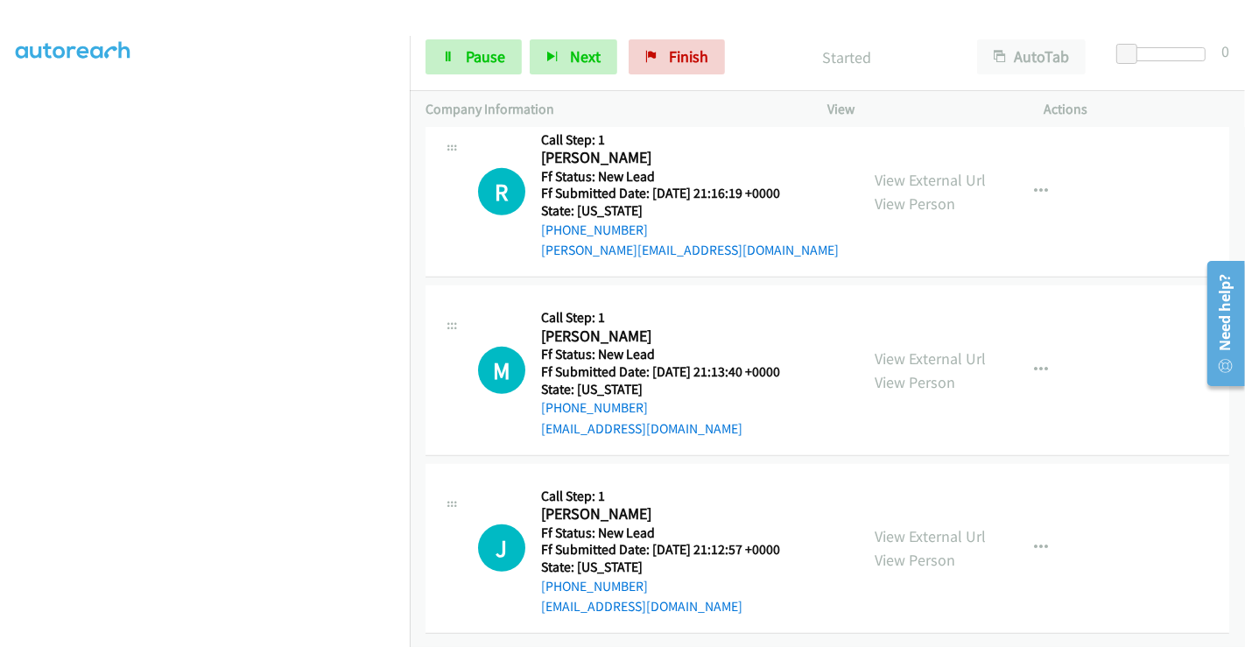
scroll to position [749, 0]
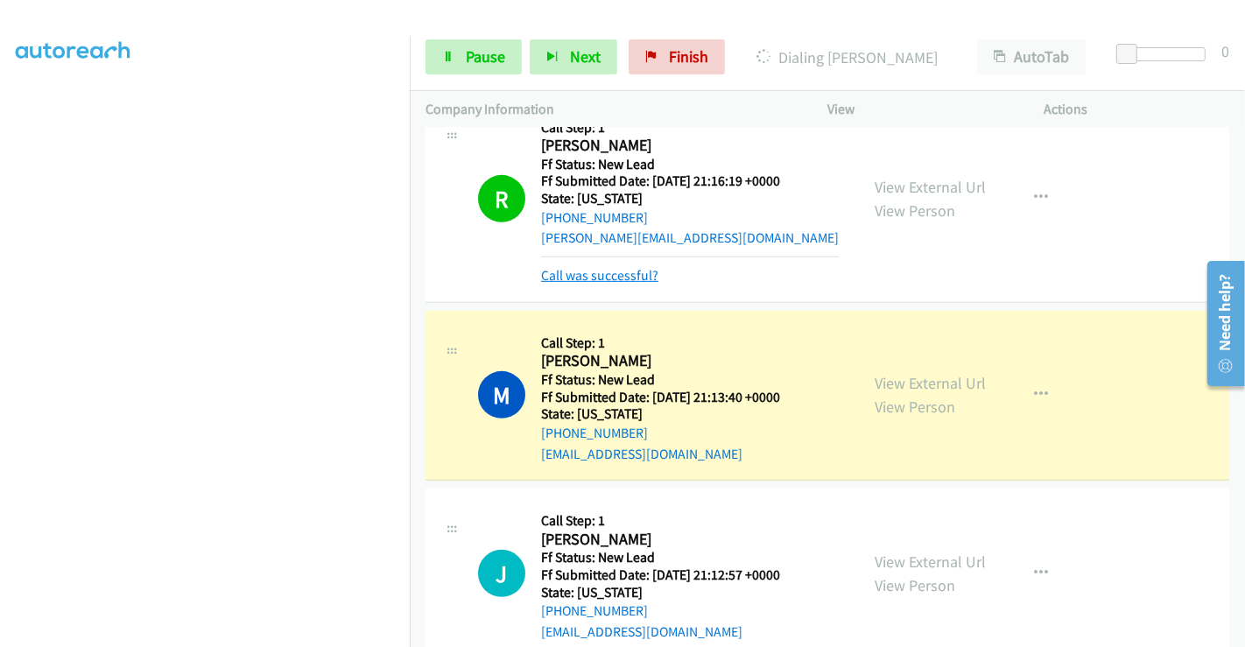
click at [614, 275] on link "Call was successful?" at bounding box center [599, 275] width 117 height 17
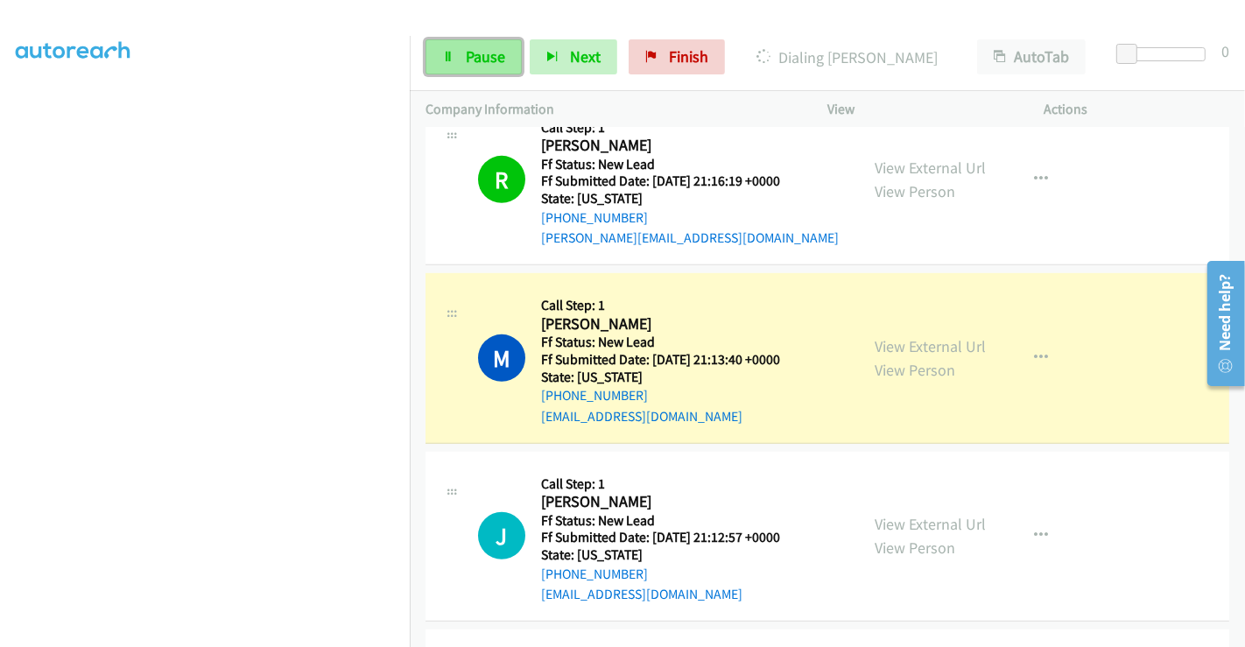
click at [455, 54] on link "Pause" at bounding box center [473, 56] width 96 height 35
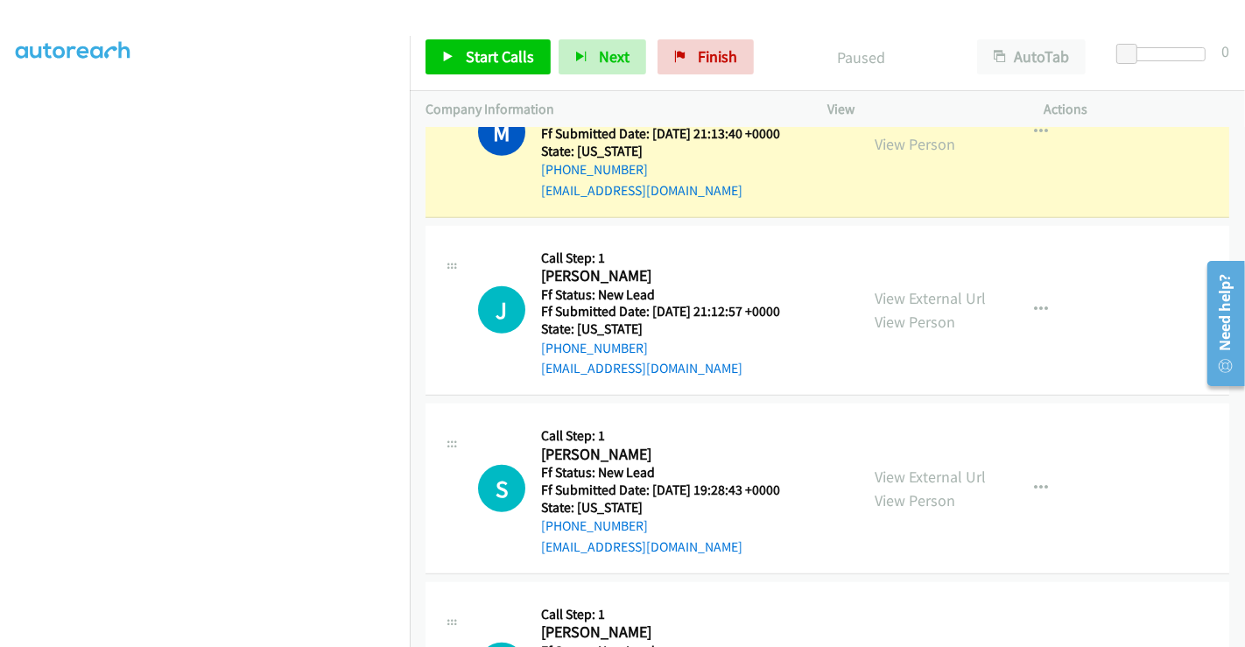
scroll to position [1282, 0]
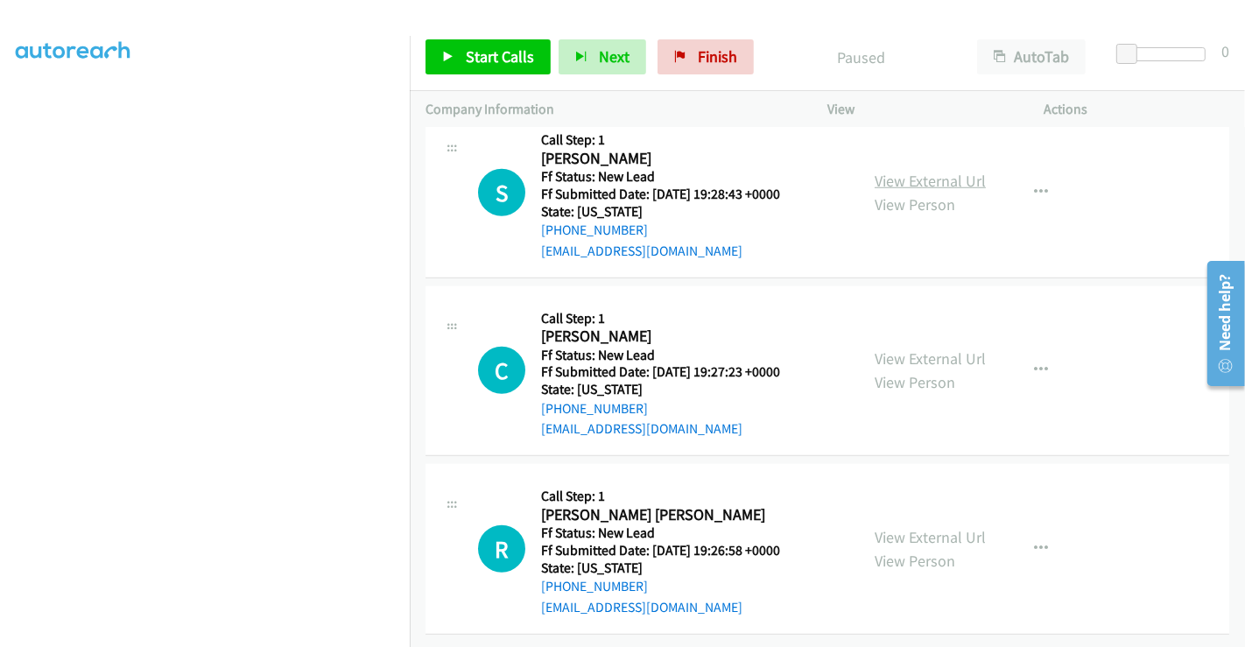
click at [902, 171] on link "View External Url" at bounding box center [929, 181] width 111 height 20
click at [930, 348] on link "View External Url" at bounding box center [929, 358] width 111 height 20
click at [890, 527] on link "View External Url" at bounding box center [929, 537] width 111 height 20
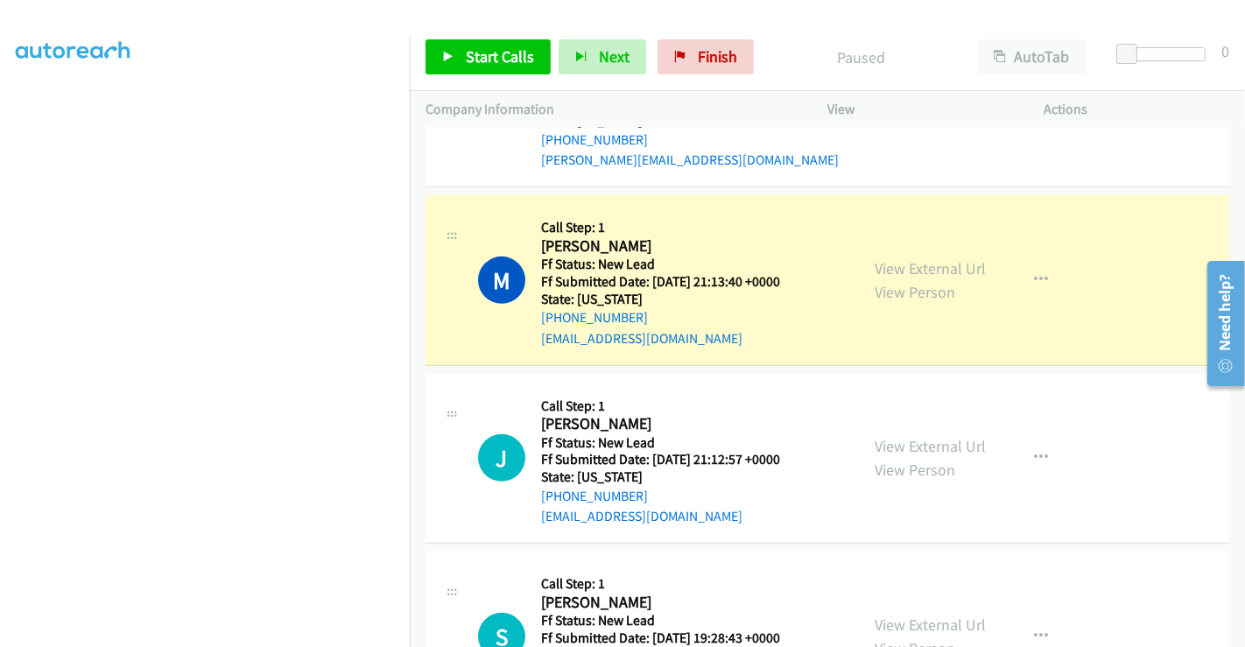
scroll to position [797, 0]
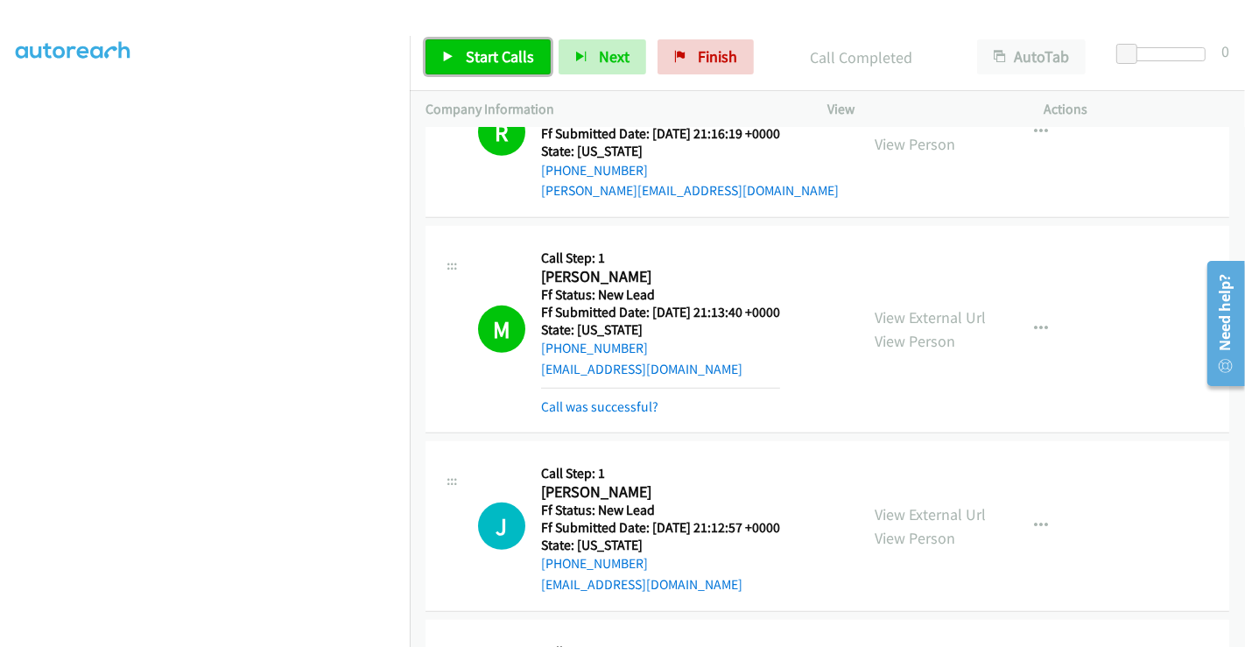
click at [463, 43] on link "Start Calls" at bounding box center [487, 56] width 125 height 35
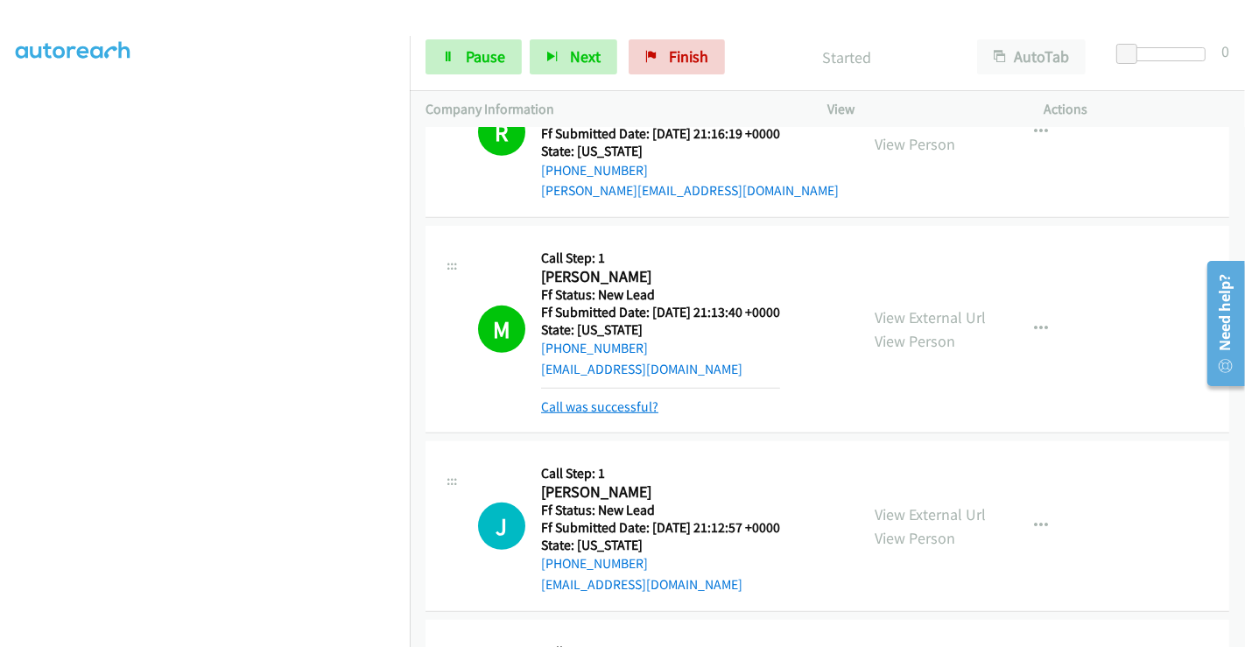
click at [620, 403] on link "Call was successful?" at bounding box center [599, 406] width 117 height 17
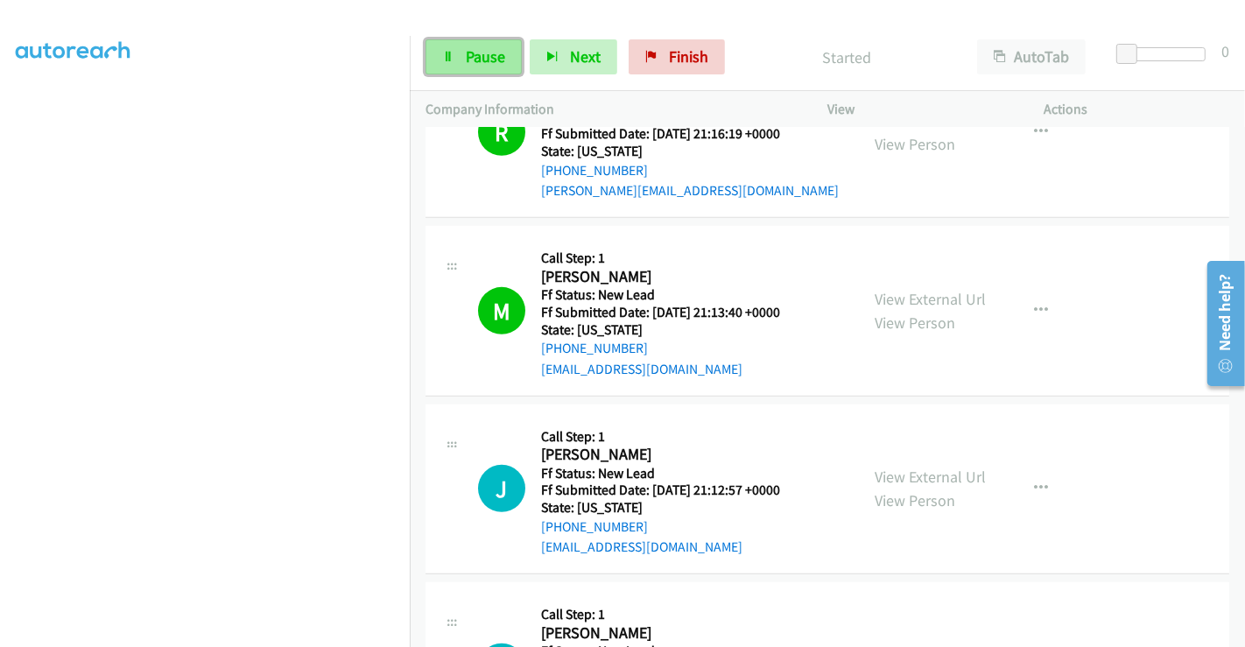
click at [459, 56] on link "Pause" at bounding box center [473, 56] width 96 height 35
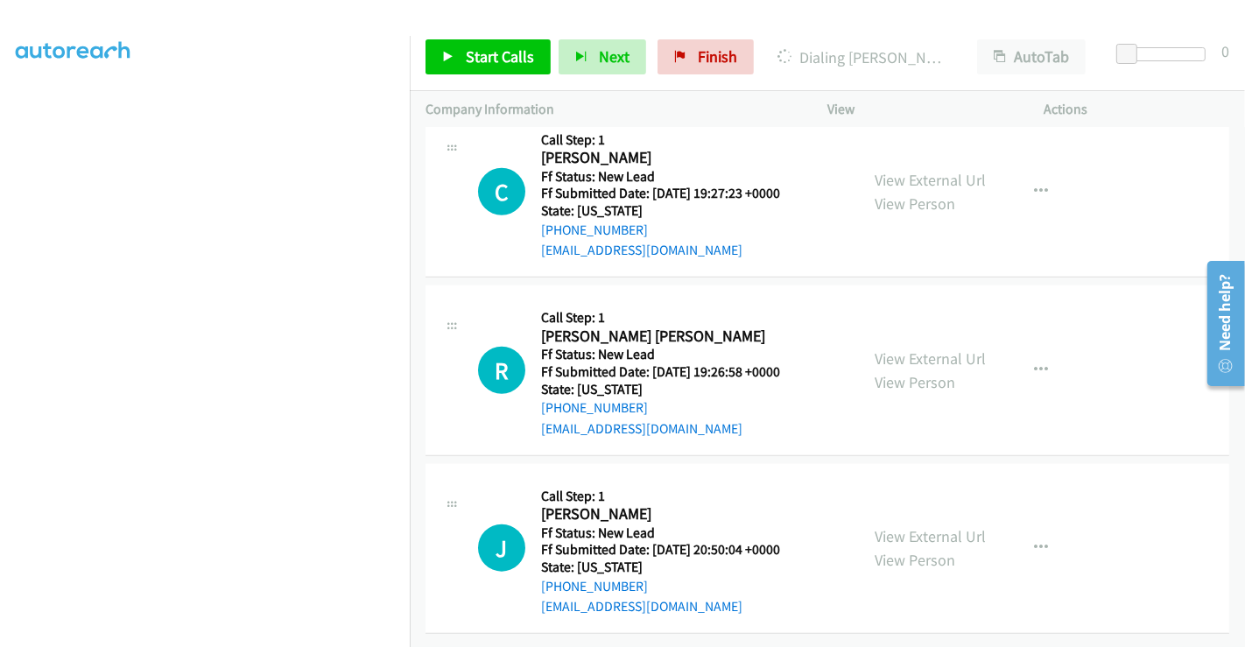
scroll to position [1498, 0]
click at [476, 48] on span "Start Calls" at bounding box center [500, 56] width 68 height 20
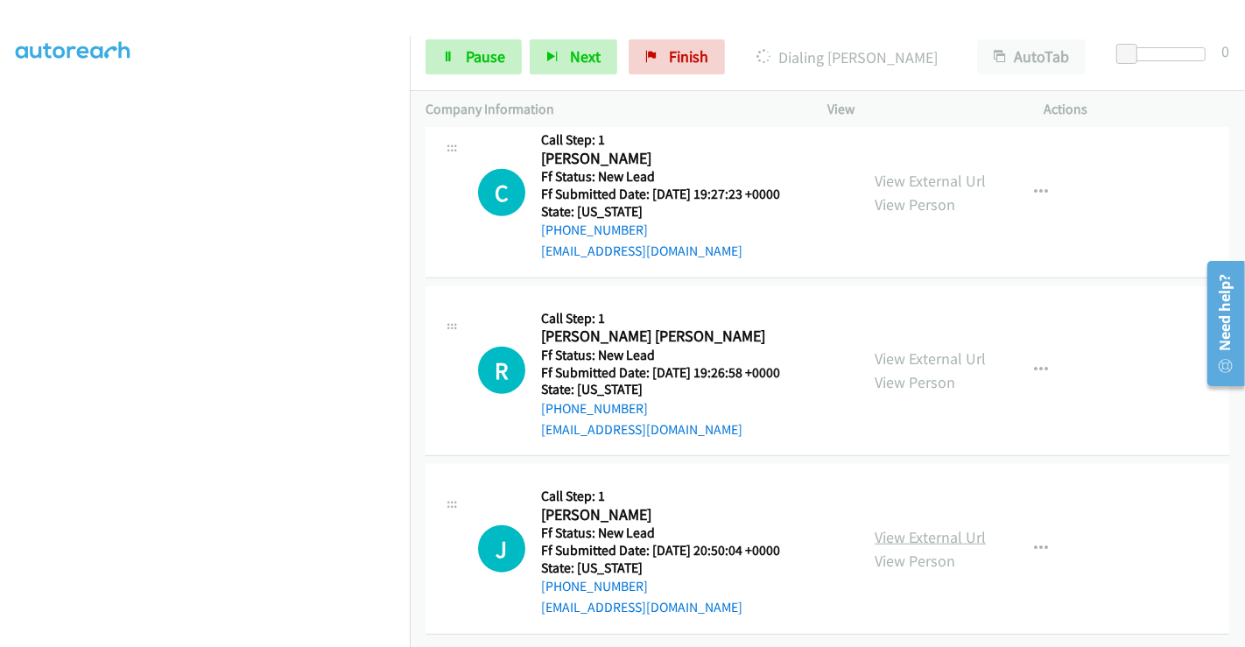
click at [921, 527] on link "View External Url" at bounding box center [929, 537] width 111 height 20
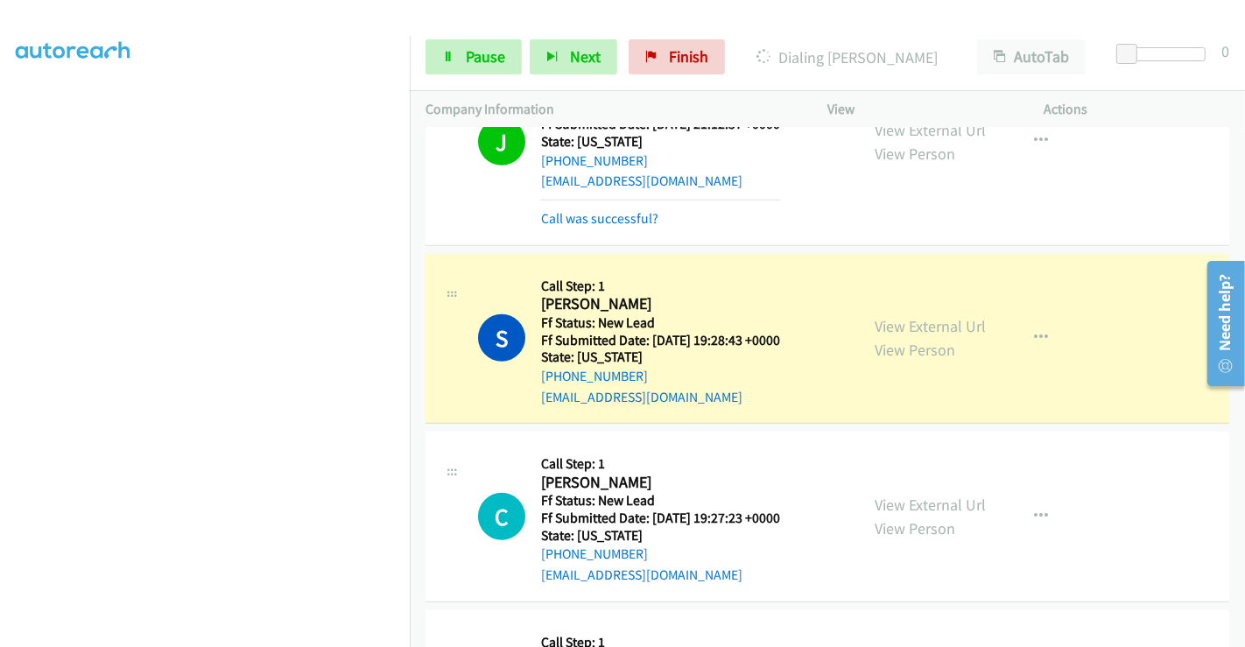
scroll to position [1011, 0]
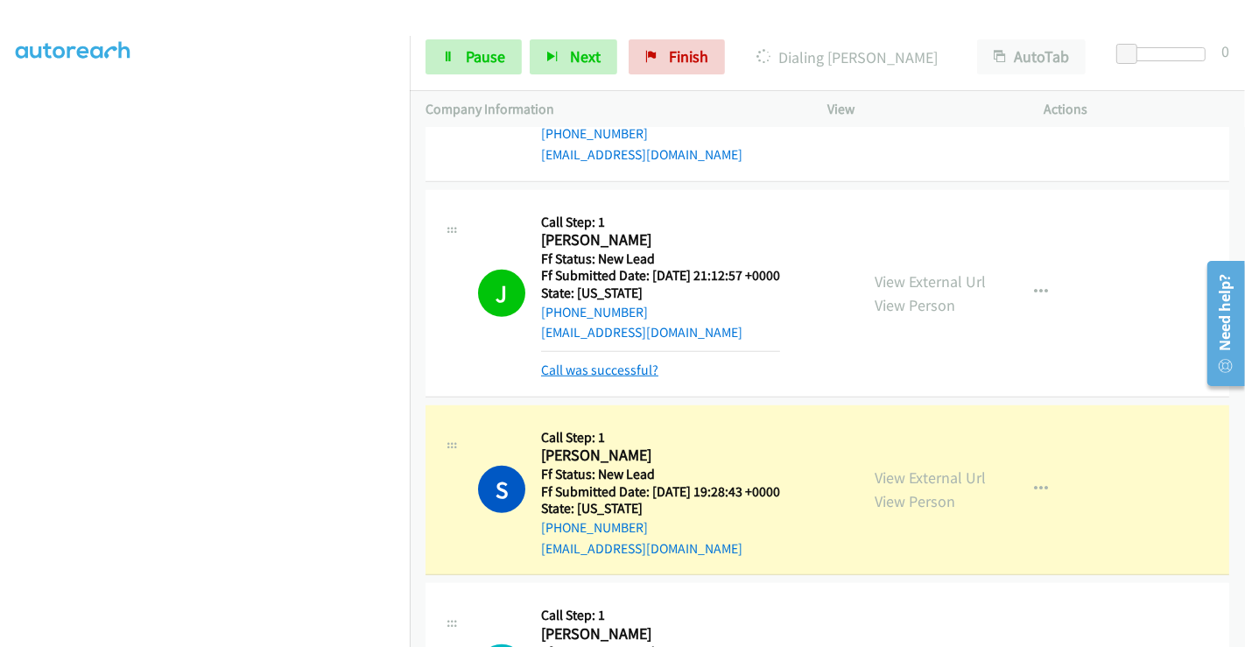
click at [606, 376] on link "Call was successful?" at bounding box center [599, 370] width 117 height 17
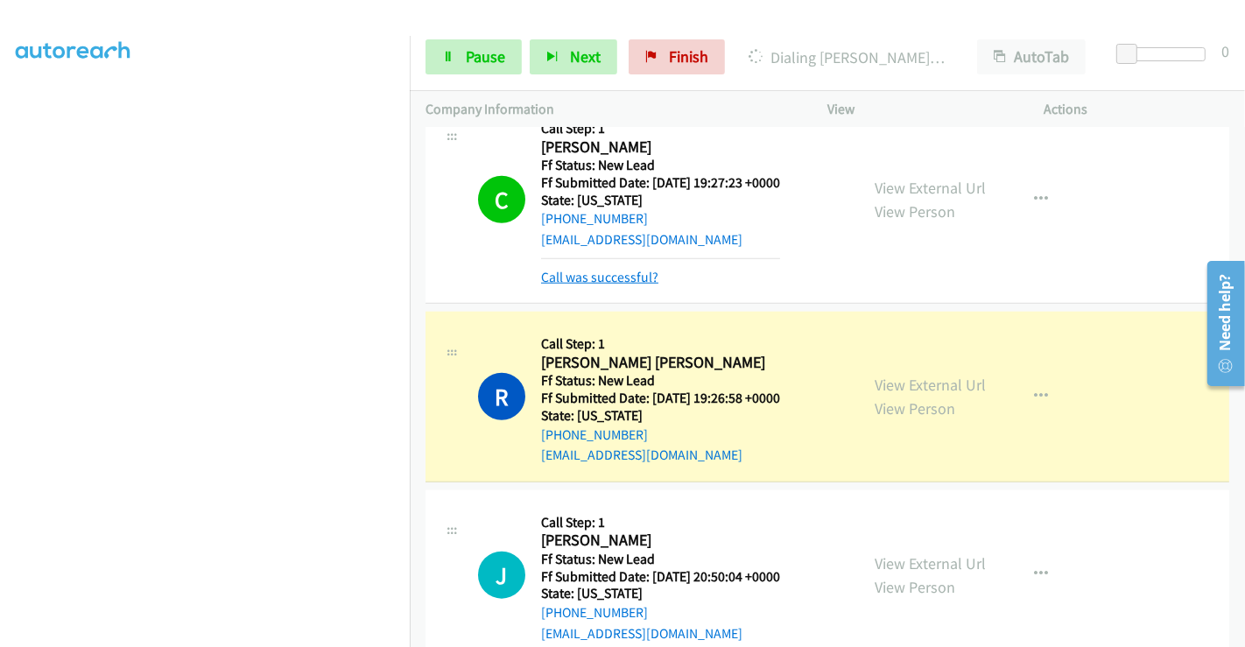
scroll to position [1498, 0]
click at [602, 273] on link "Call was successful?" at bounding box center [599, 277] width 117 height 17
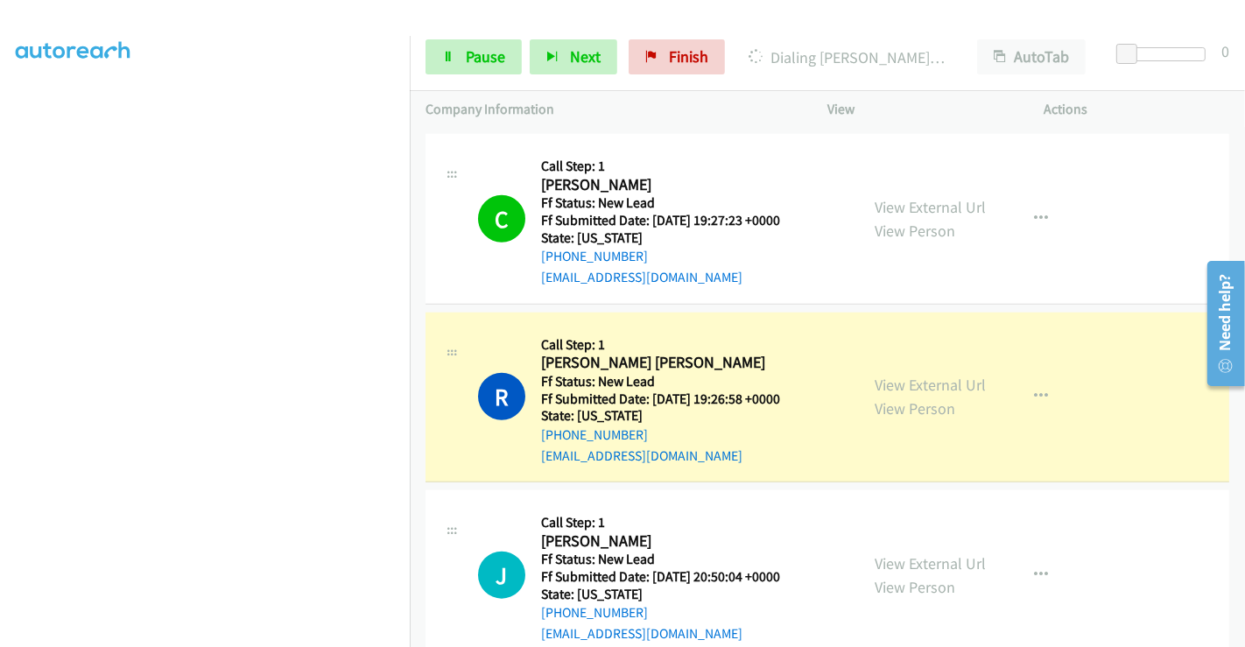
scroll to position [1169, 0]
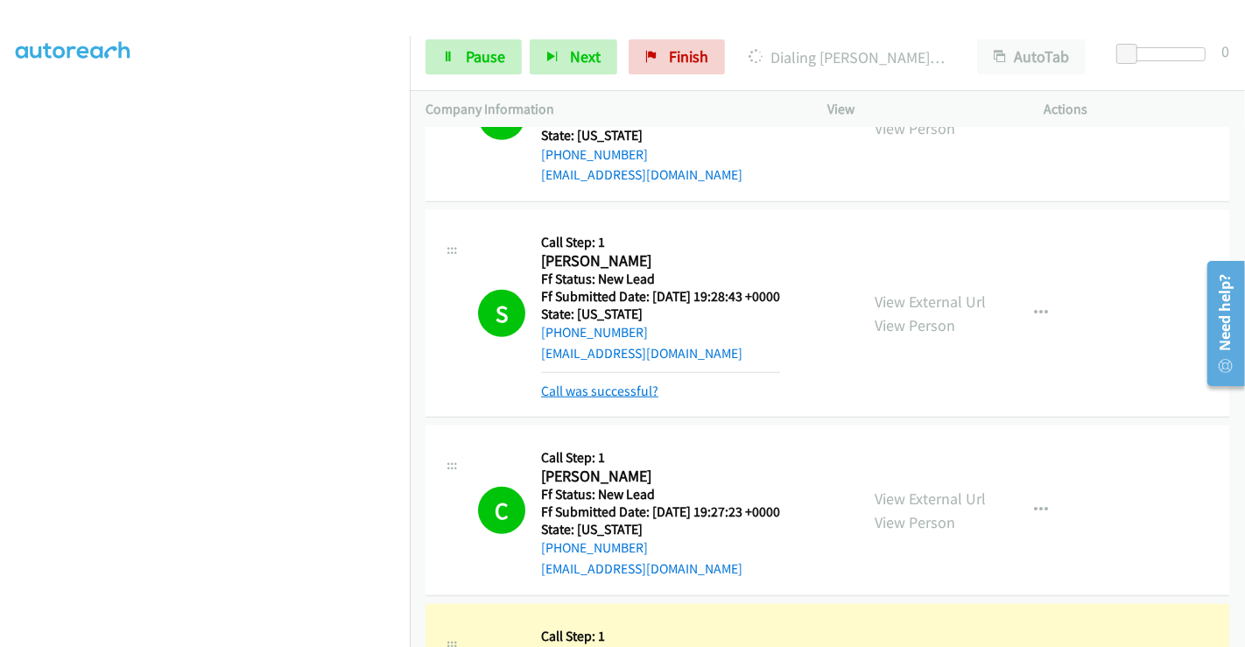
click at [587, 394] on link "Call was successful?" at bounding box center [599, 391] width 117 height 17
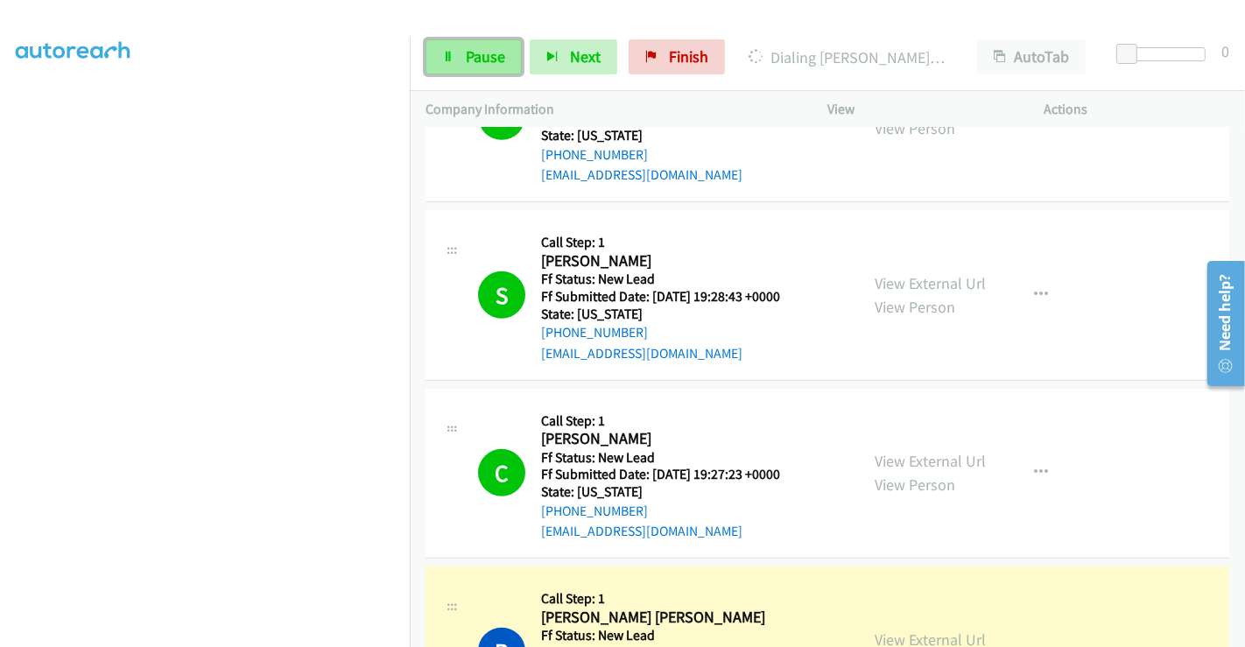
click at [477, 53] on span "Pause" at bounding box center [485, 56] width 39 height 20
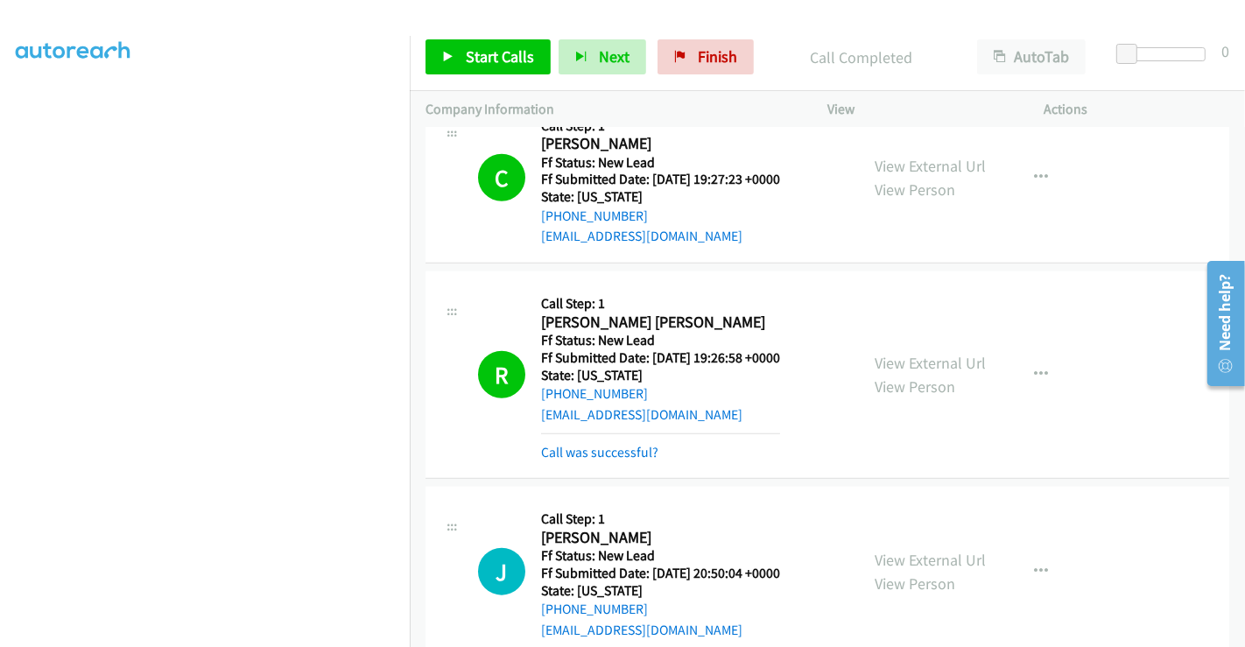
scroll to position [1558, 0]
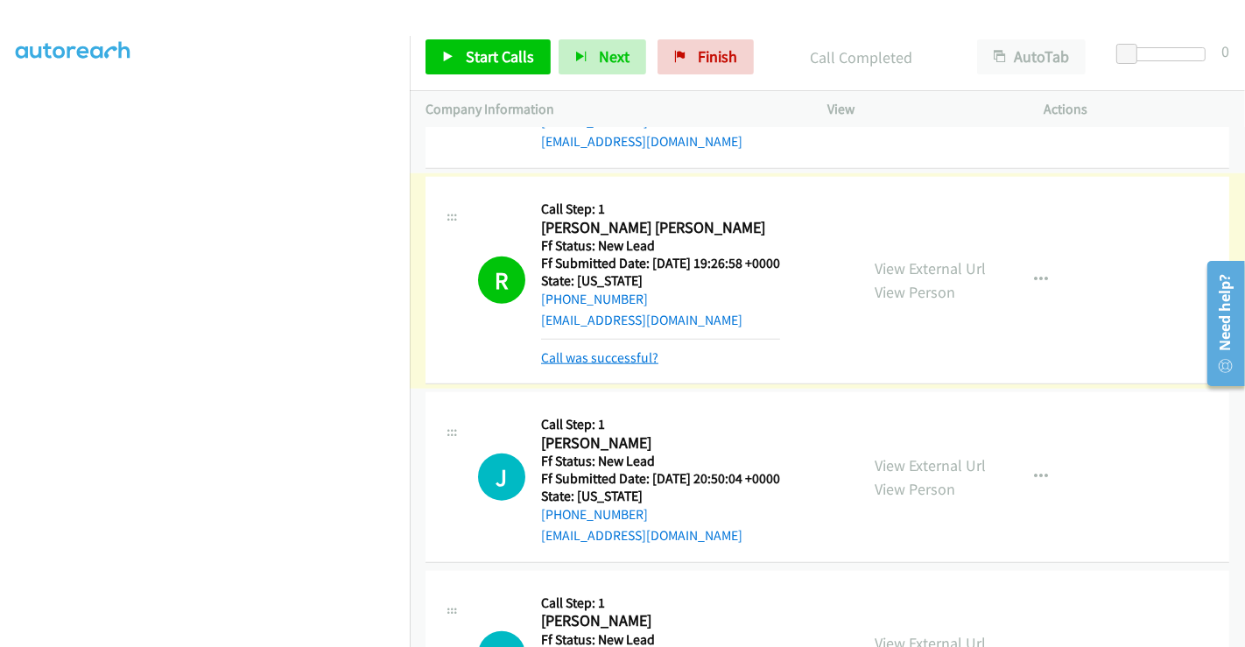
click at [617, 354] on link "Call was successful?" at bounding box center [599, 357] width 117 height 17
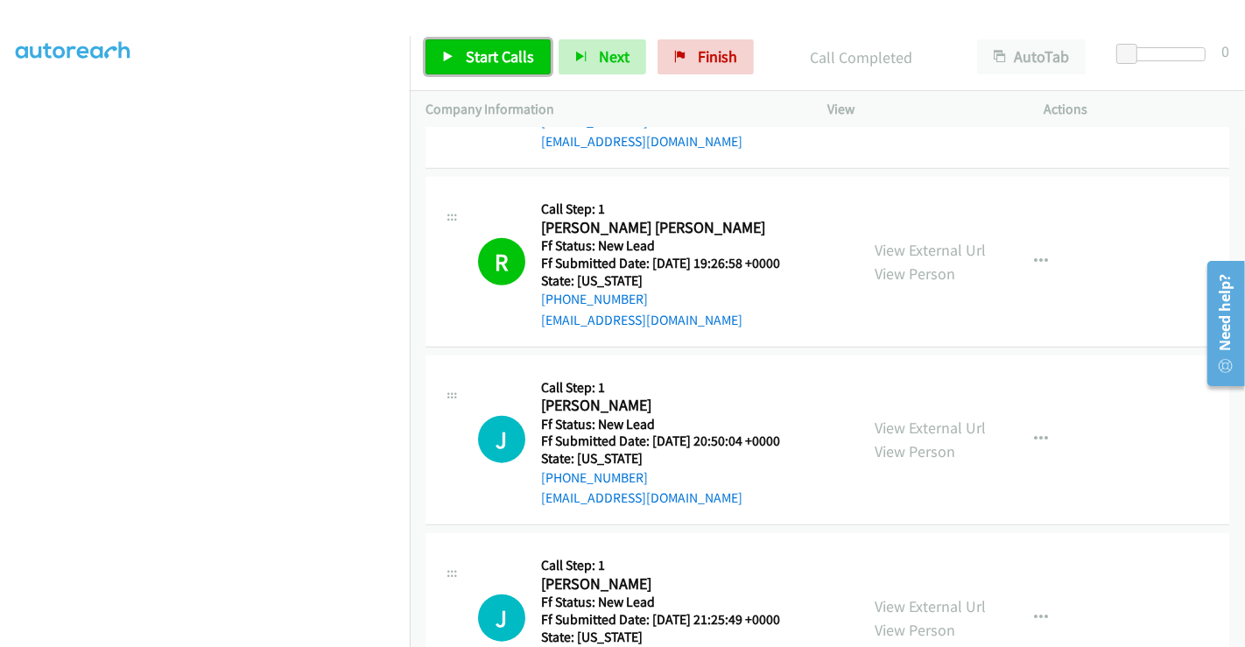
click at [483, 58] on span "Start Calls" at bounding box center [500, 56] width 68 height 20
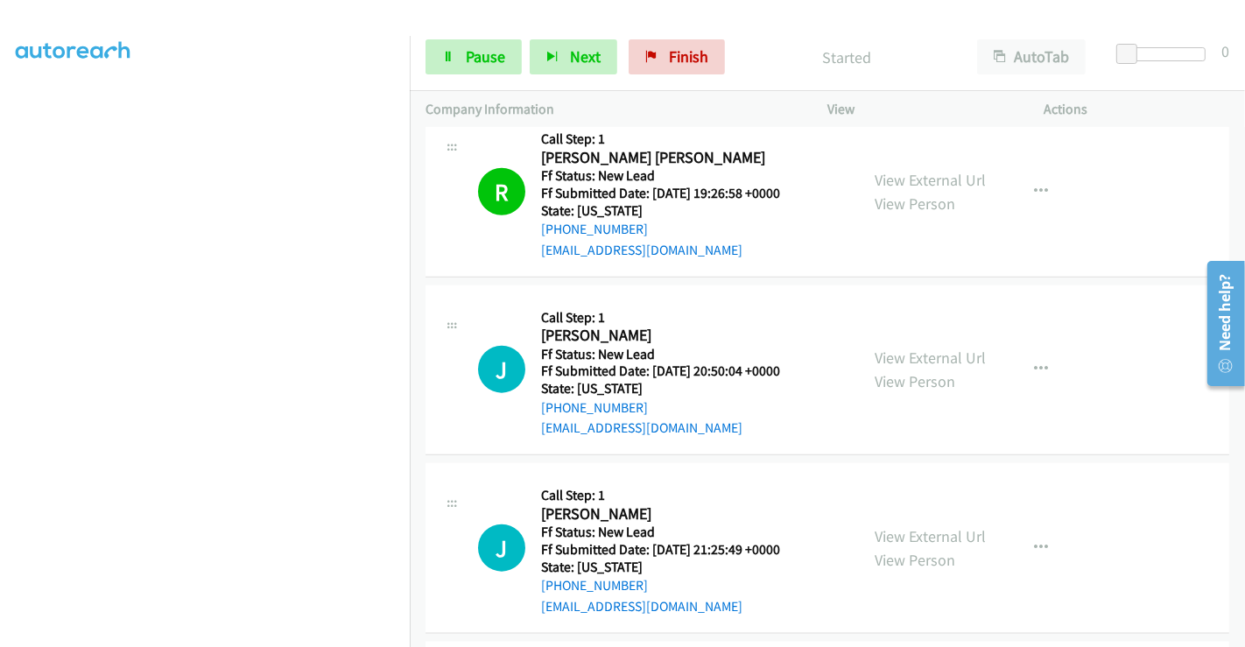
scroll to position [1752, 0]
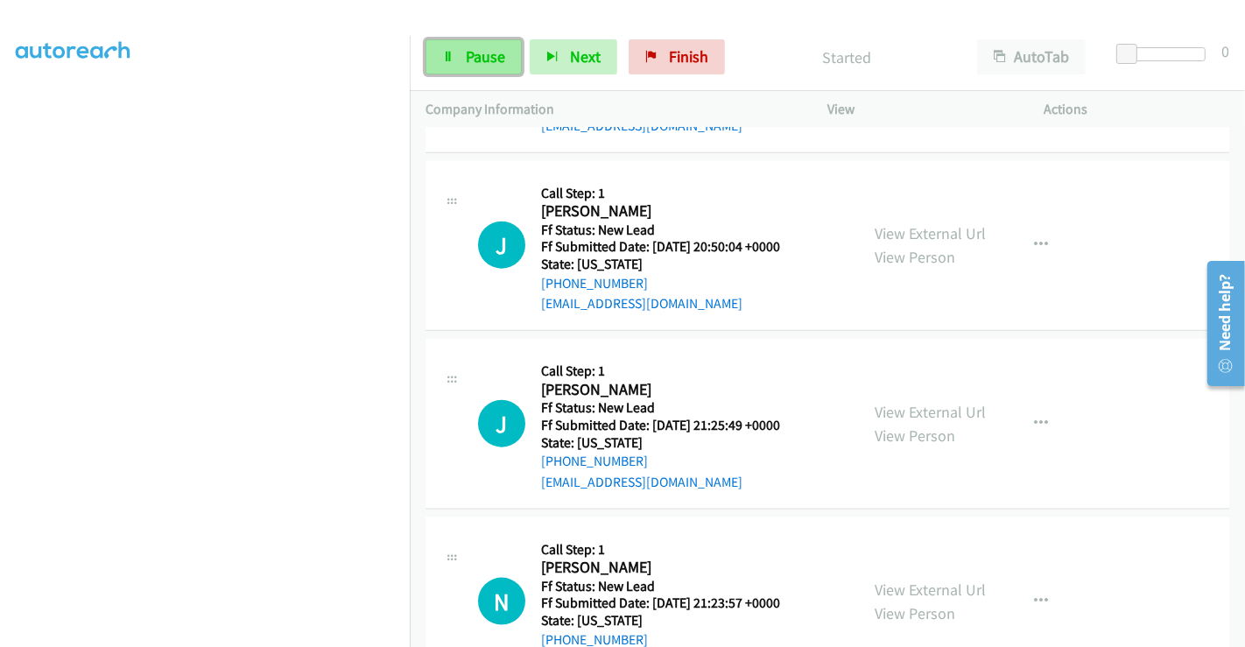
click at [481, 54] on span "Pause" at bounding box center [485, 56] width 39 height 20
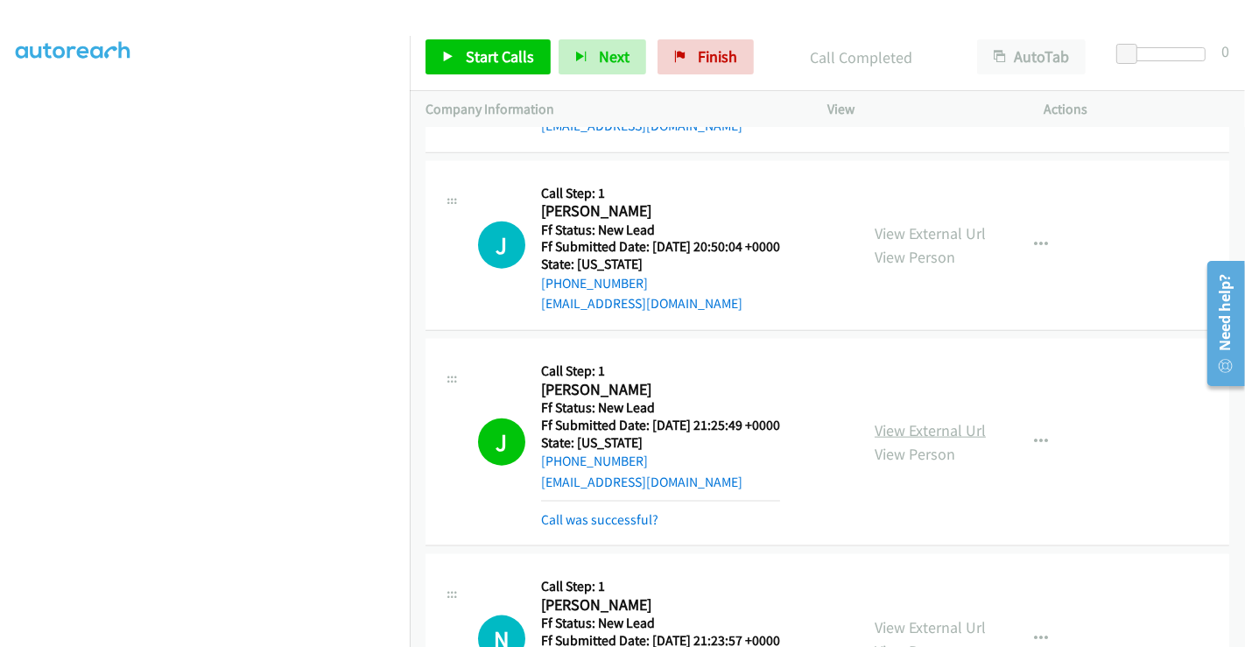
click at [895, 420] on link "View External Url" at bounding box center [929, 430] width 111 height 20
click at [639, 512] on link "Call was successful?" at bounding box center [599, 519] width 117 height 17
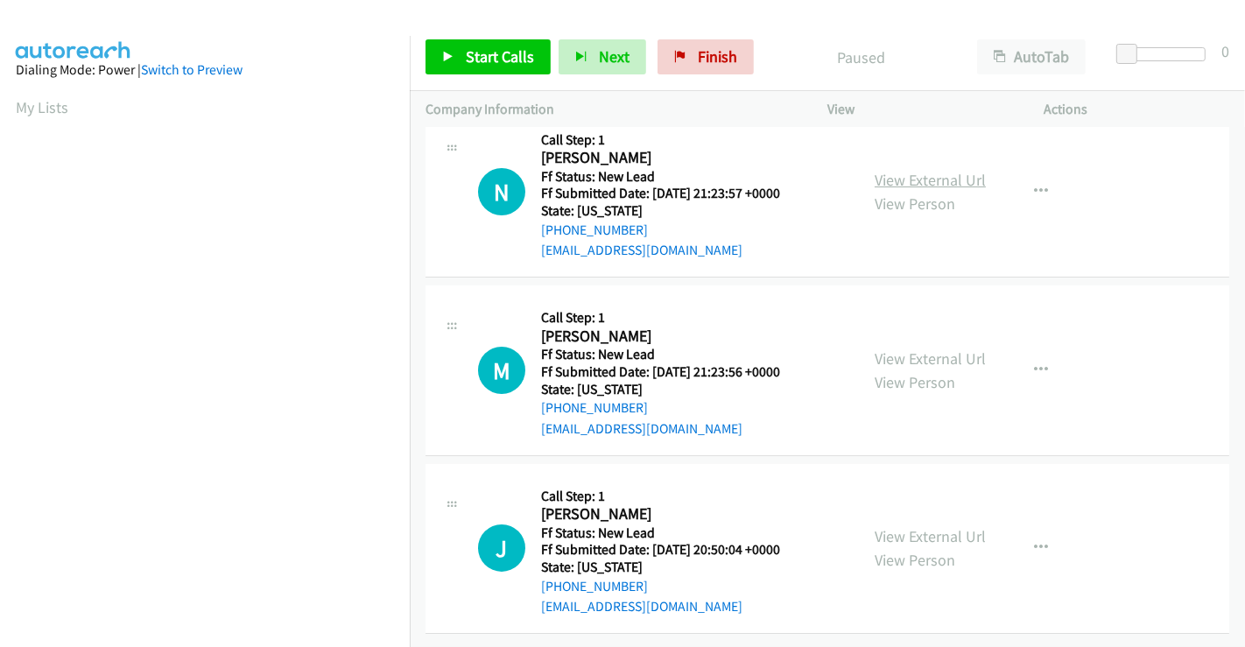
click at [920, 170] on link "View External Url" at bounding box center [929, 180] width 111 height 20
click at [905, 348] on link "View External Url" at bounding box center [929, 358] width 111 height 20
click at [502, 42] on link "Start Calls" at bounding box center [487, 56] width 125 height 35
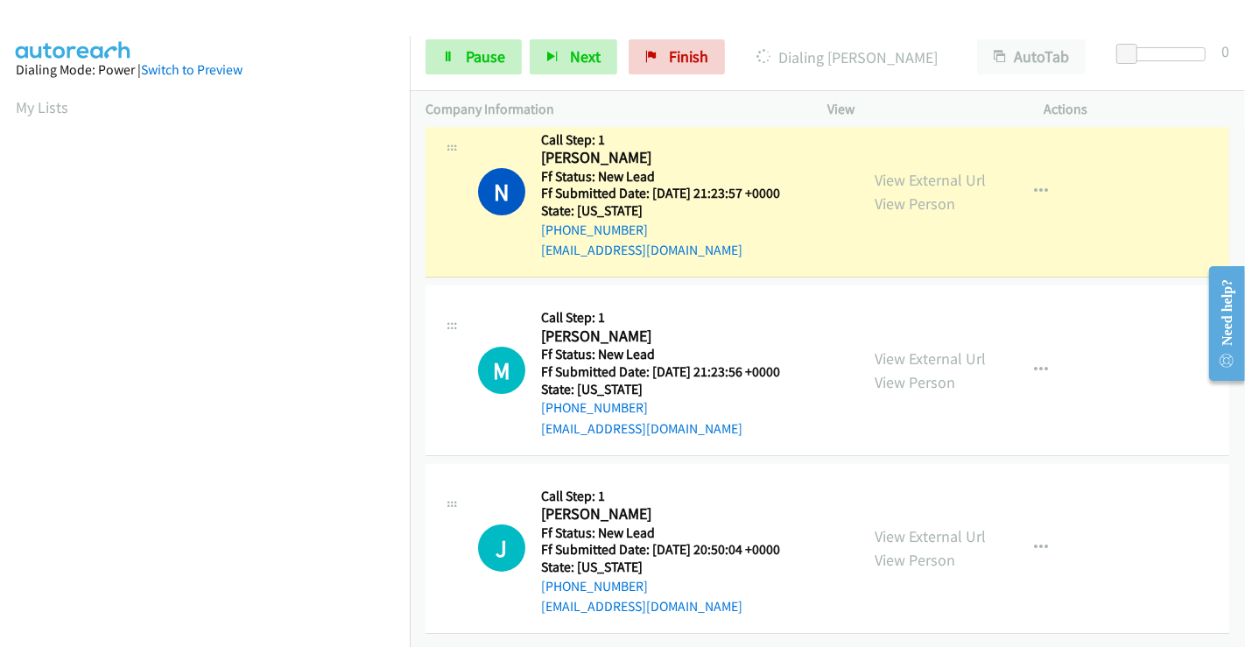
scroll to position [337, 0]
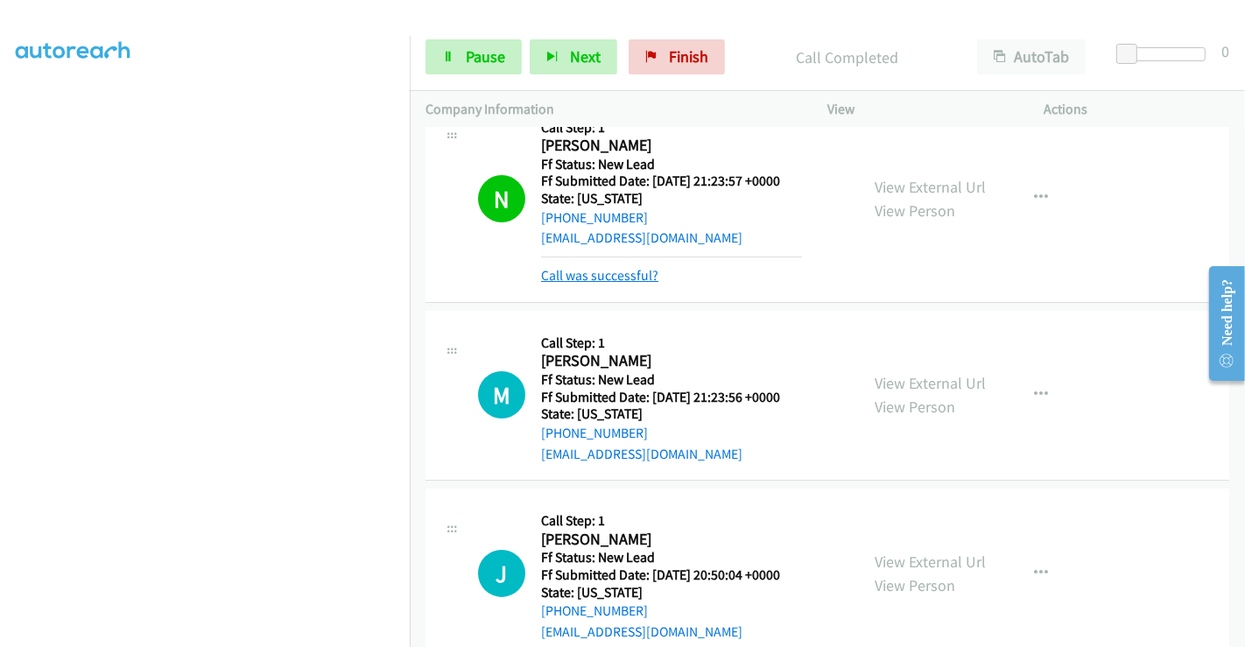
click at [633, 271] on link "Call was successful?" at bounding box center [599, 275] width 117 height 17
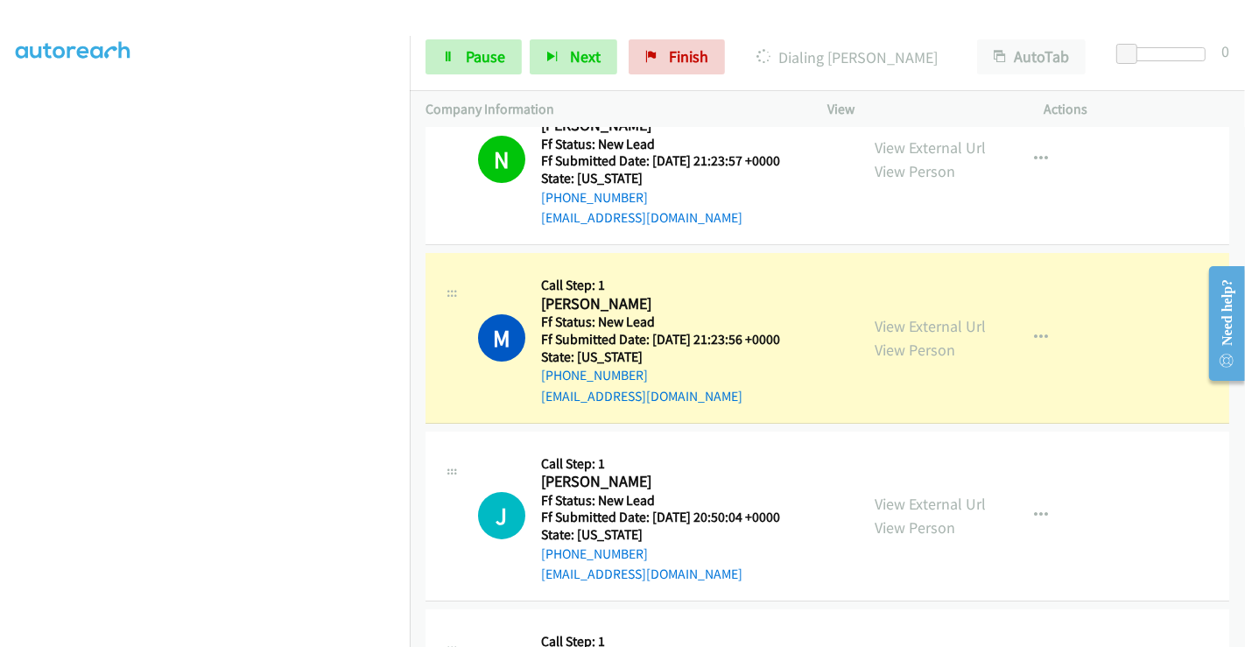
scroll to position [0, 0]
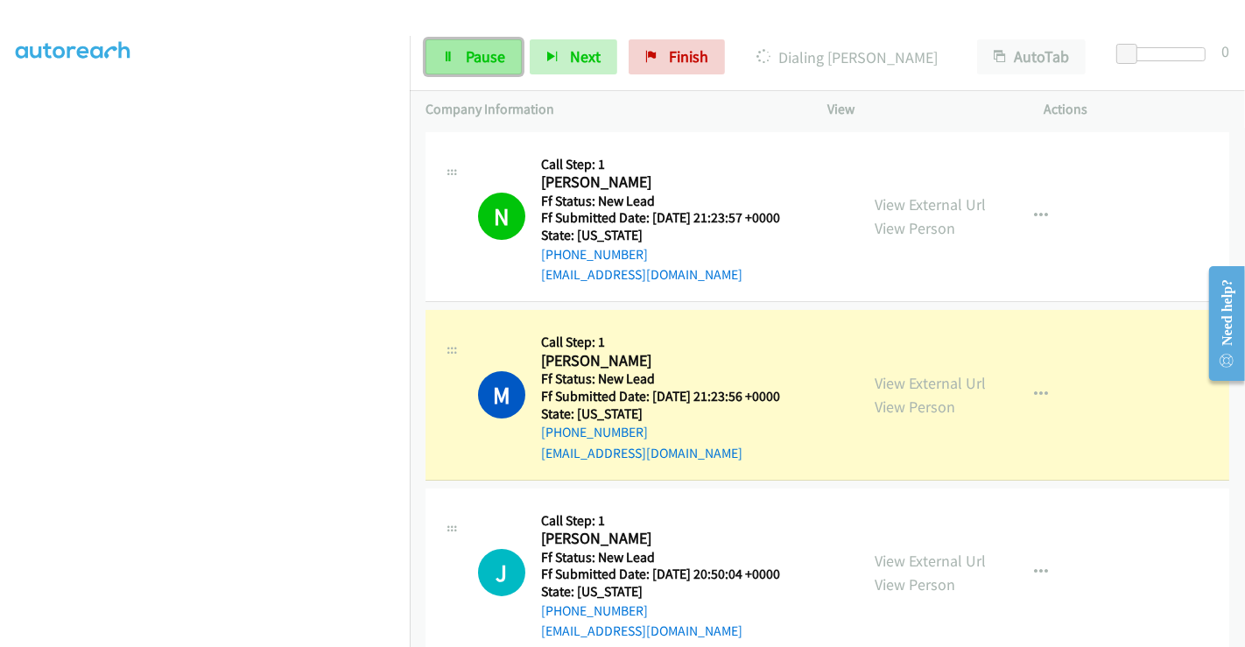
click at [477, 53] on span "Pause" at bounding box center [485, 56] width 39 height 20
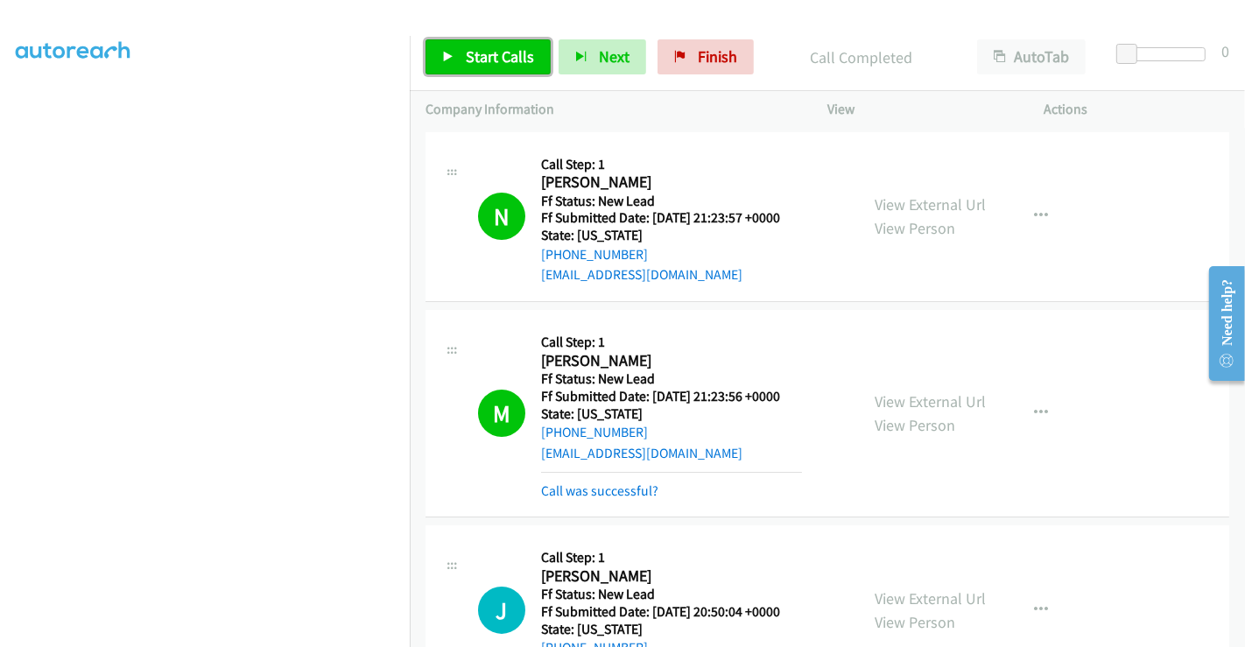
click at [471, 59] on span "Start Calls" at bounding box center [500, 56] width 68 height 20
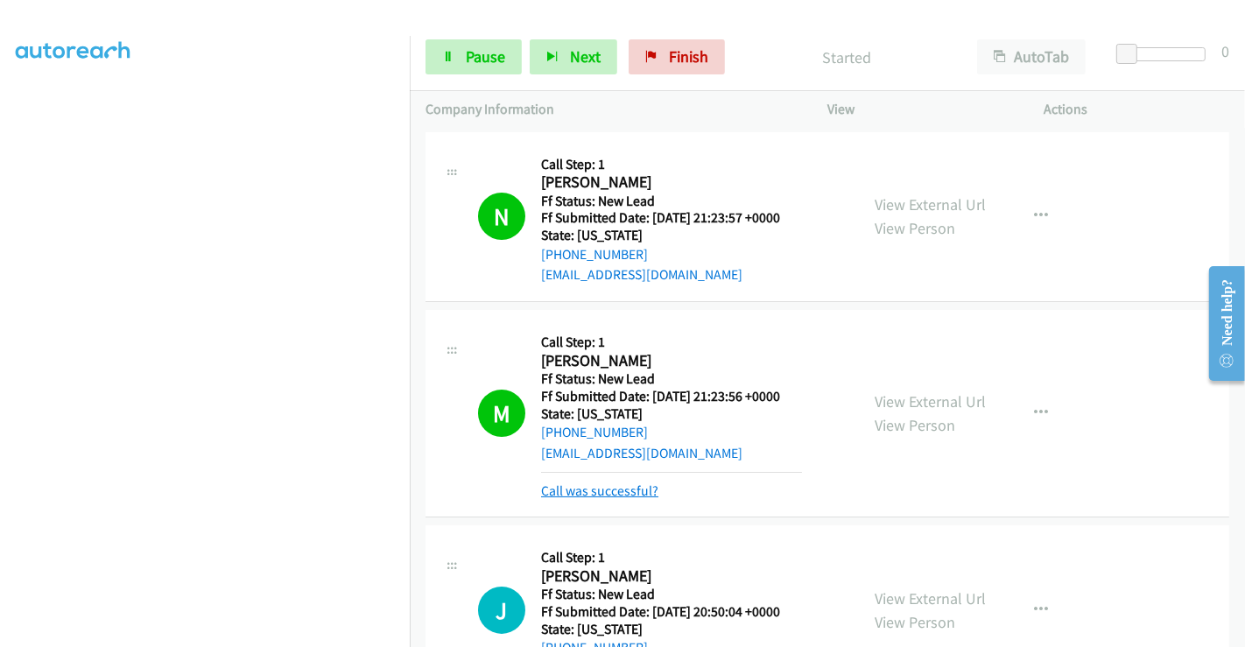
click at [620, 488] on link "Call was successful?" at bounding box center [599, 490] width 117 height 17
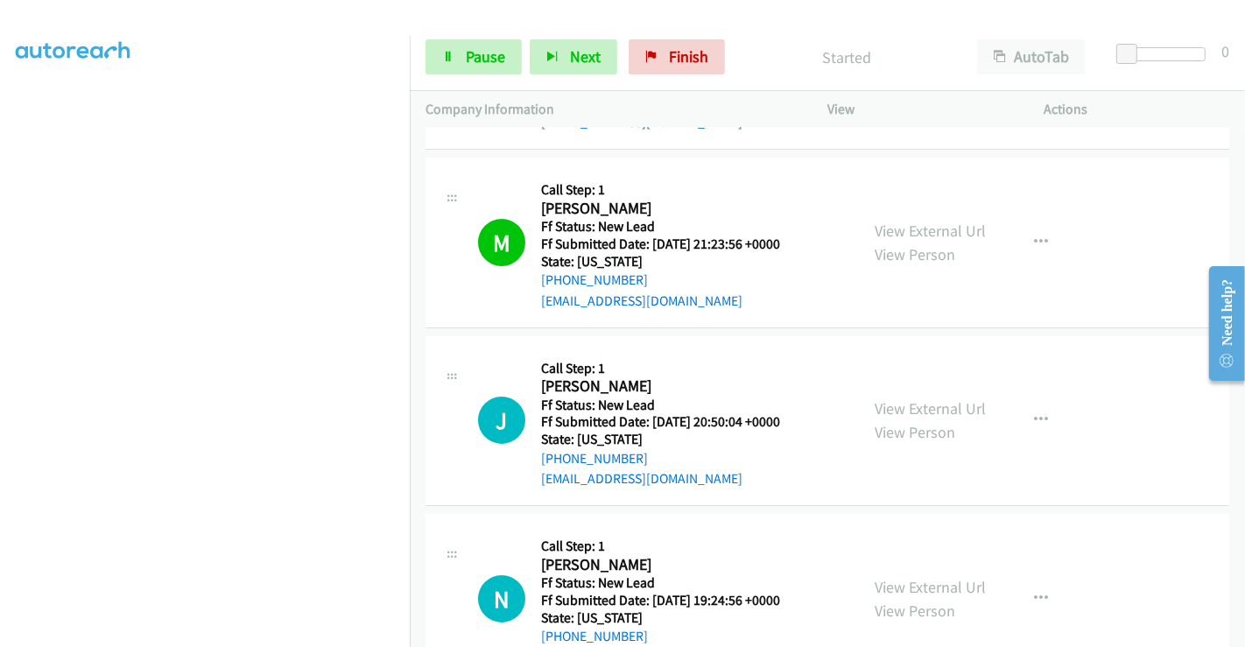
scroll to position [291, 0]
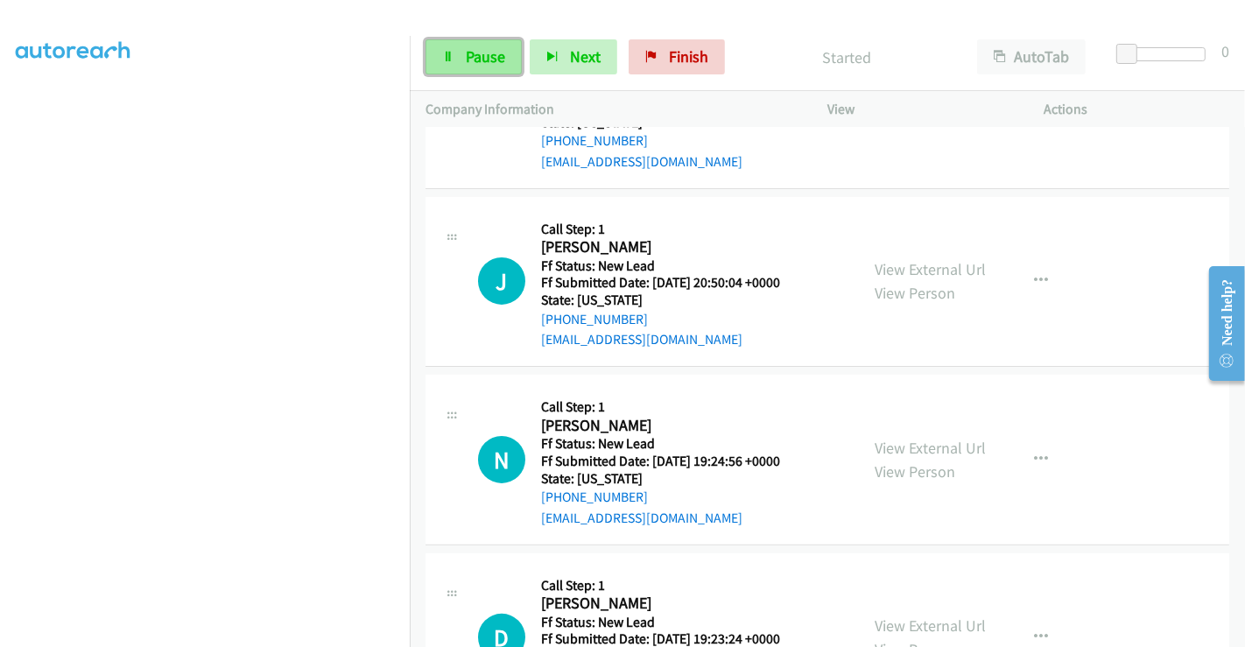
click at [467, 56] on span "Pause" at bounding box center [485, 56] width 39 height 20
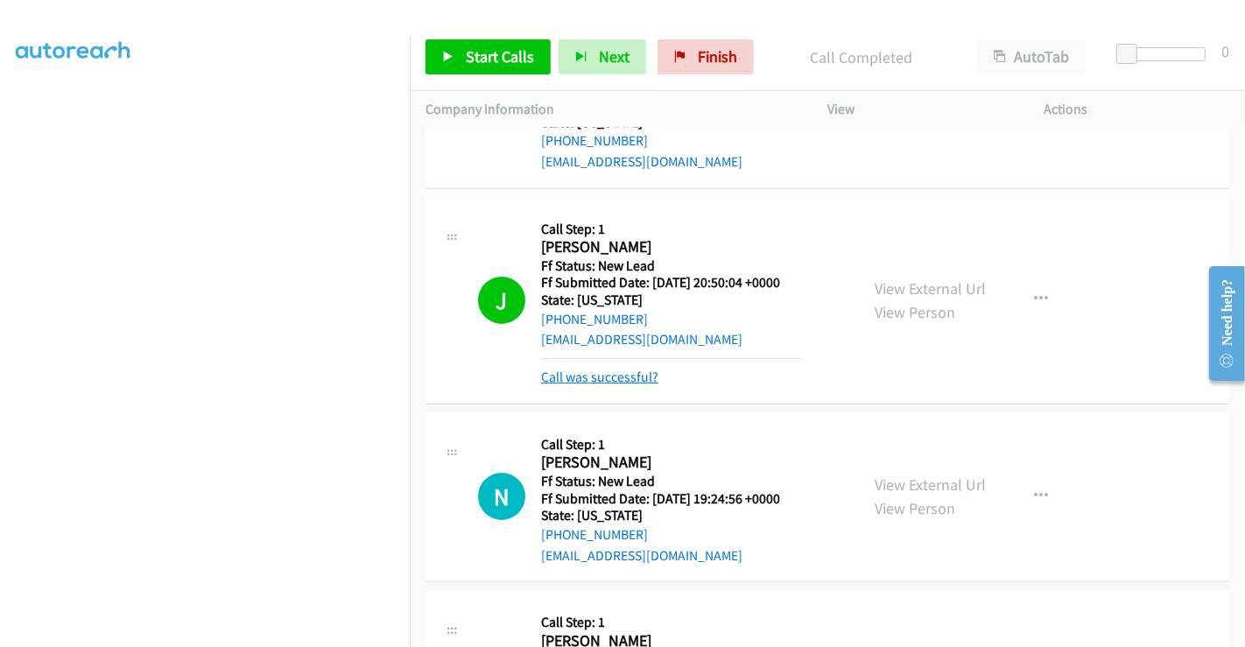
click at [605, 378] on link "Call was successful?" at bounding box center [599, 377] width 117 height 17
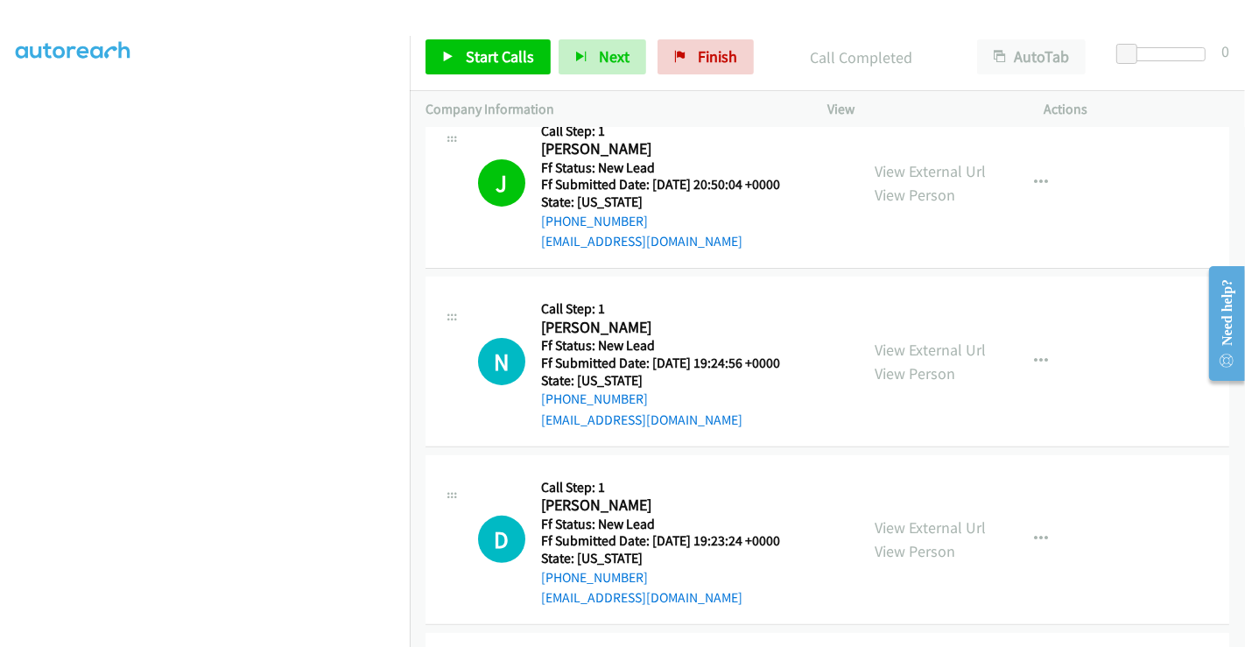
scroll to position [486, 0]
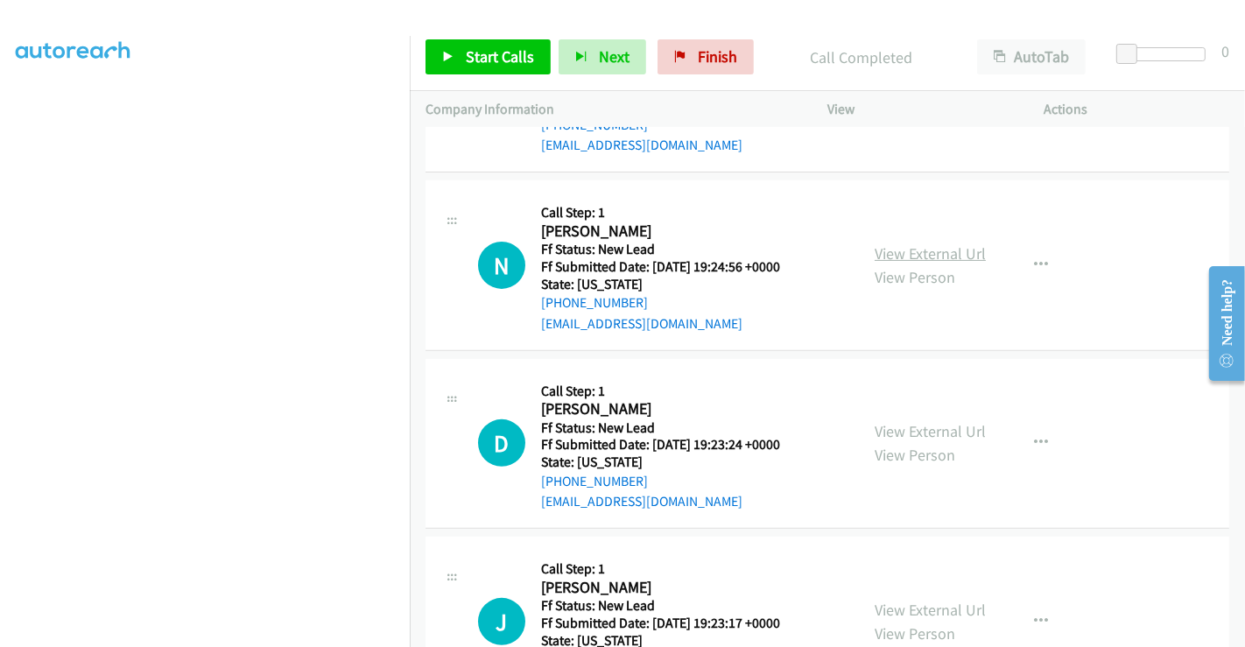
click at [910, 249] on link "View External Url" at bounding box center [929, 253] width 111 height 20
click at [926, 426] on link "View External Url" at bounding box center [929, 431] width 111 height 20
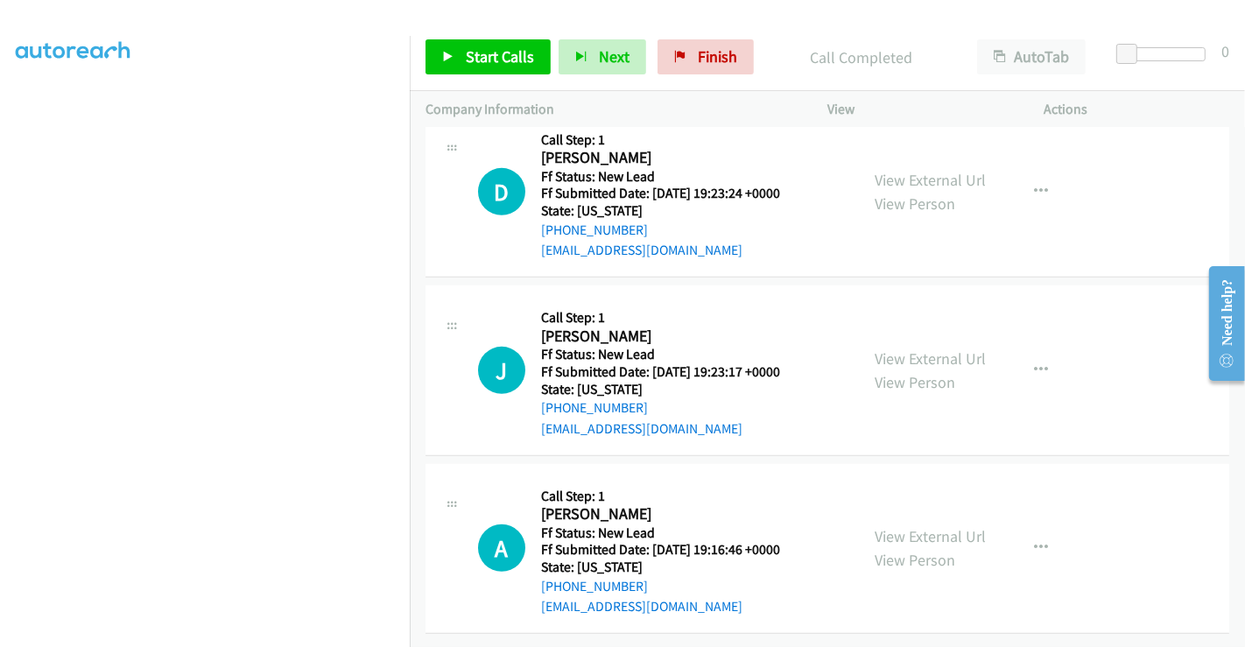
scroll to position [749, 0]
click at [887, 348] on link "View External Url" at bounding box center [929, 358] width 111 height 20
click at [934, 526] on link "View External Url" at bounding box center [929, 536] width 111 height 20
click at [480, 59] on span "Start Calls" at bounding box center [500, 56] width 68 height 20
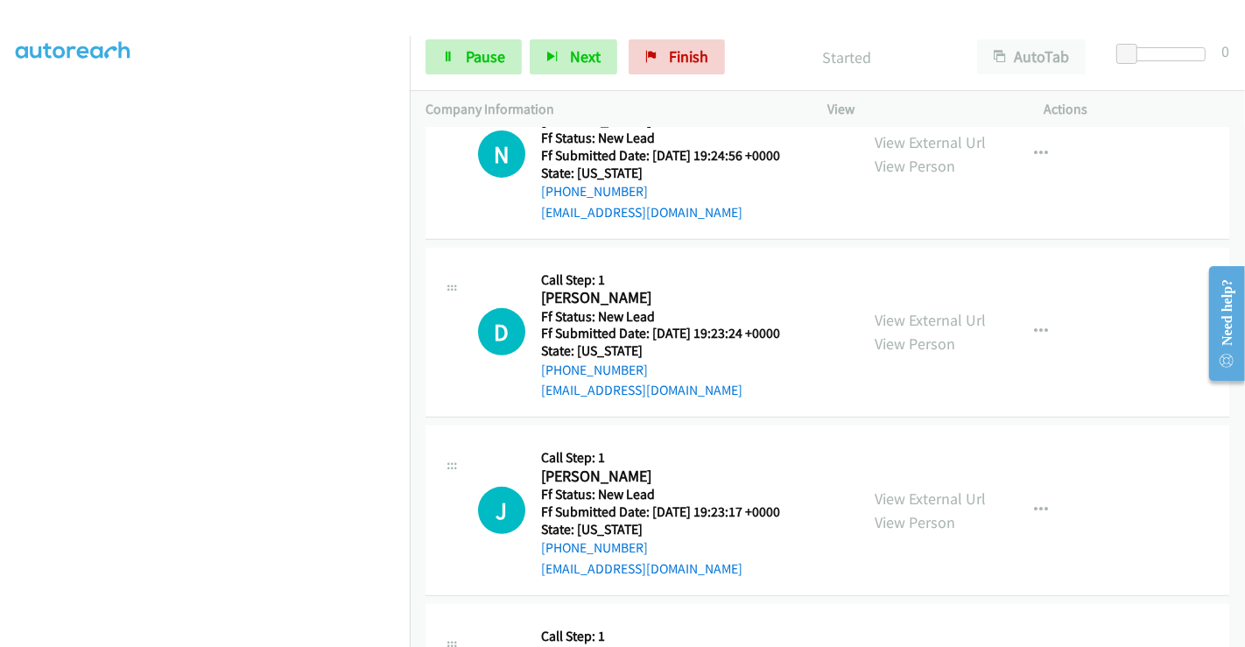
scroll to position [457, 0]
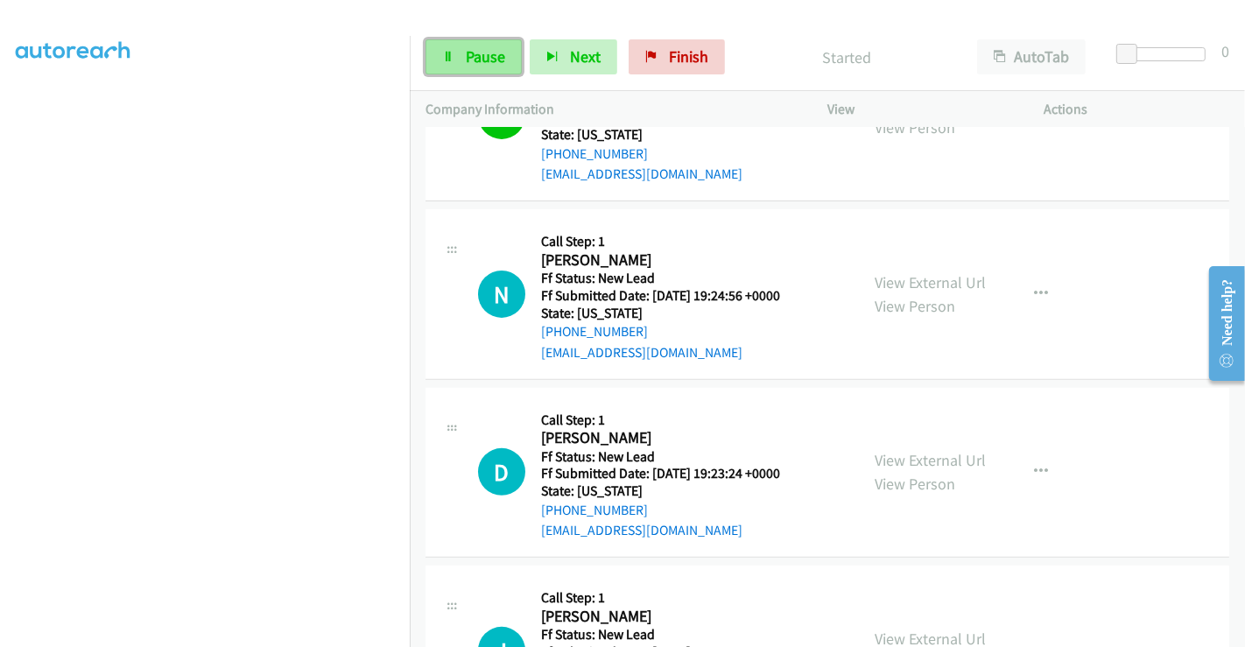
click at [466, 55] on span "Pause" at bounding box center [485, 56] width 39 height 20
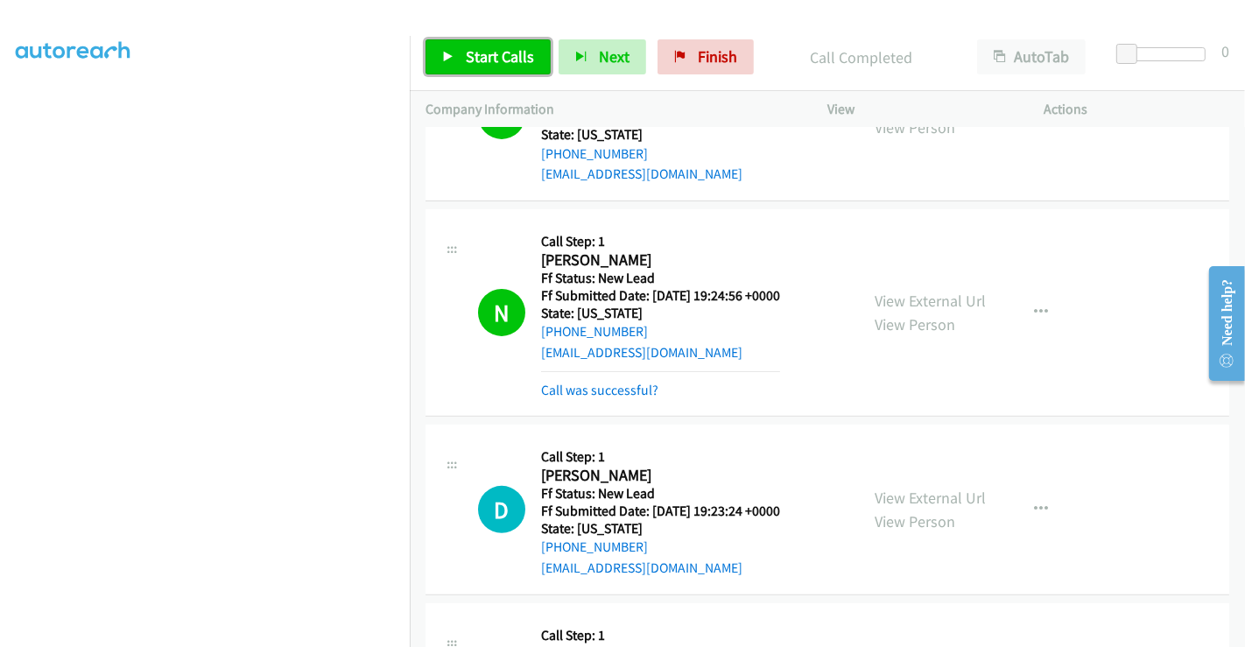
click at [481, 56] on span "Start Calls" at bounding box center [500, 56] width 68 height 20
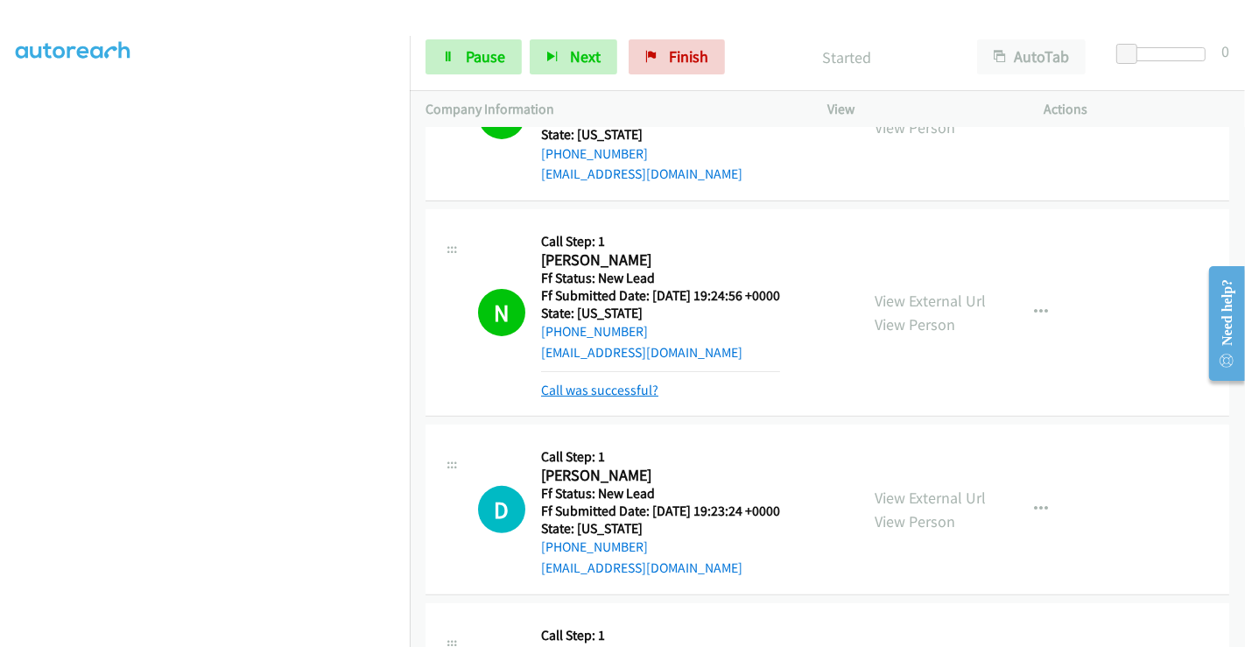
click at [626, 386] on link "Call was successful?" at bounding box center [599, 390] width 117 height 17
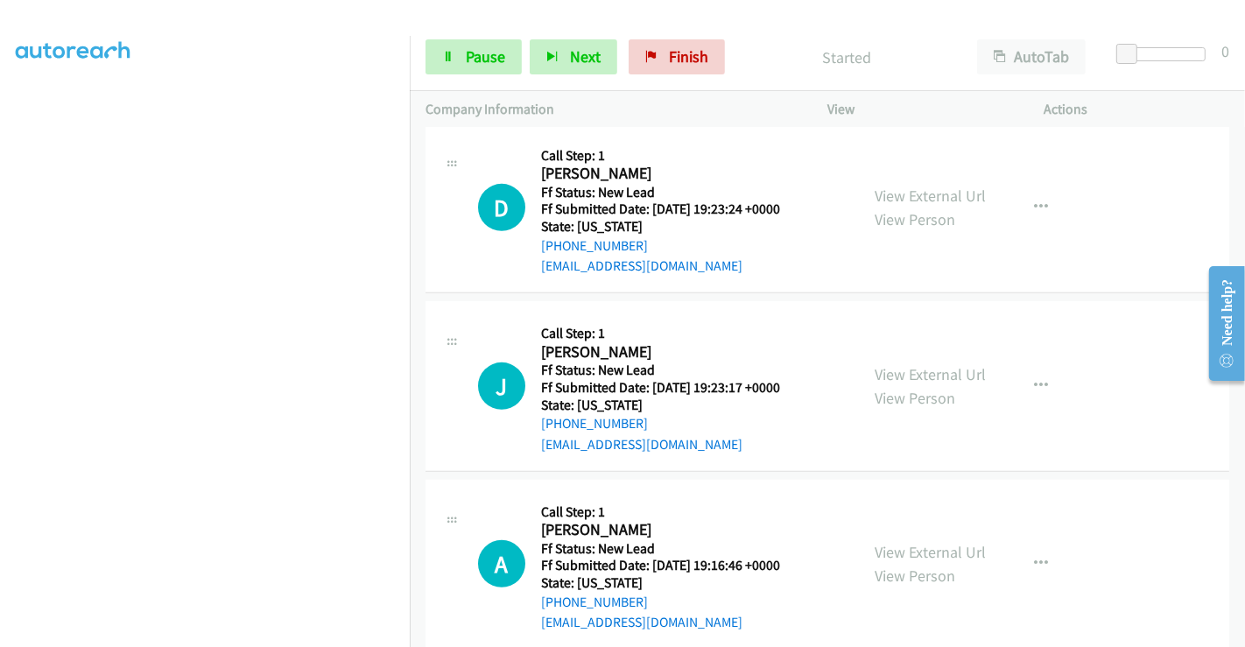
scroll to position [749, 0]
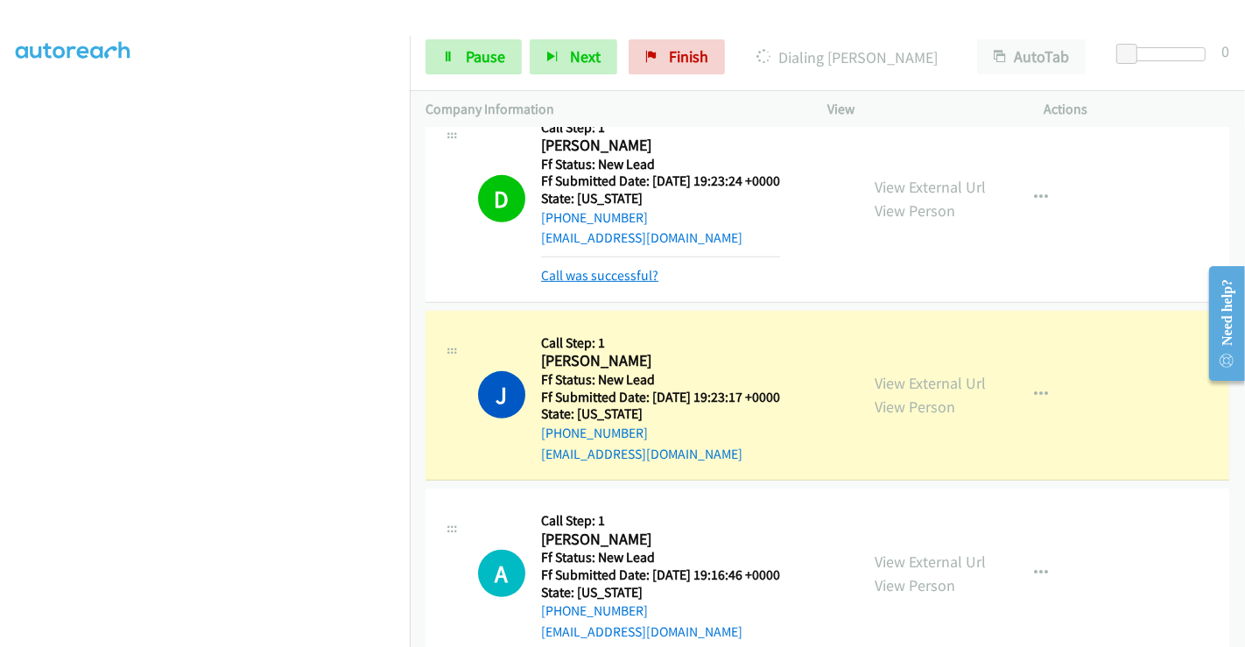
click at [586, 274] on link "Call was successful?" at bounding box center [599, 275] width 117 height 17
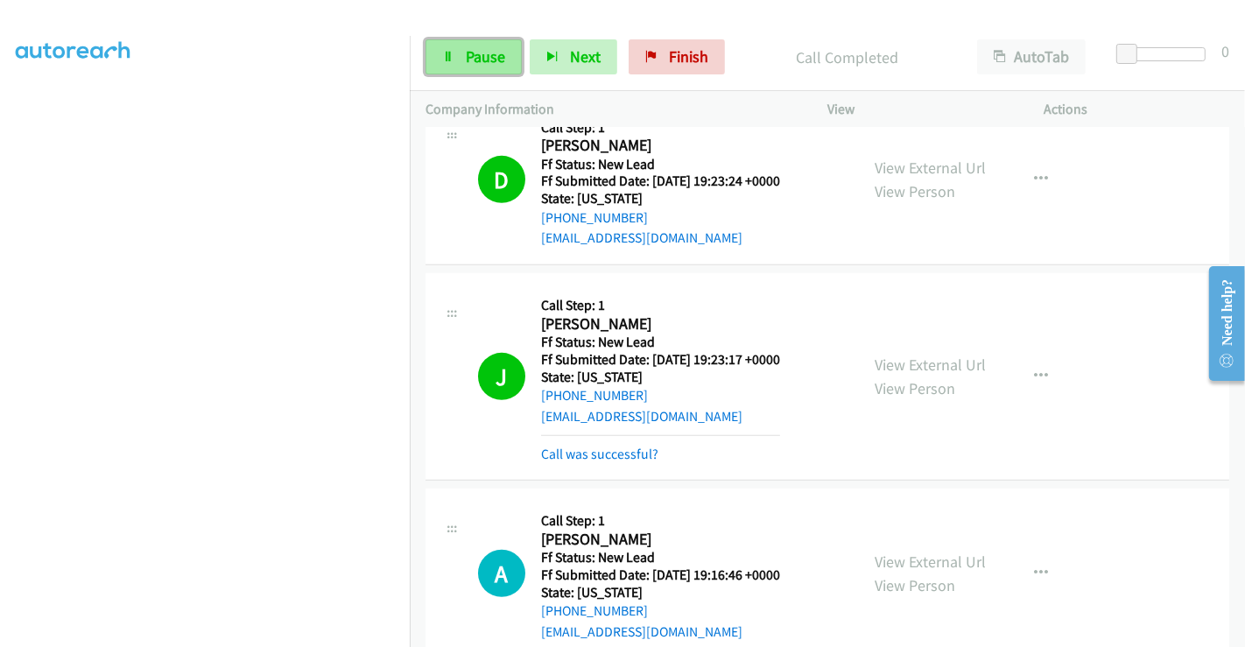
click at [482, 53] on span "Pause" at bounding box center [485, 56] width 39 height 20
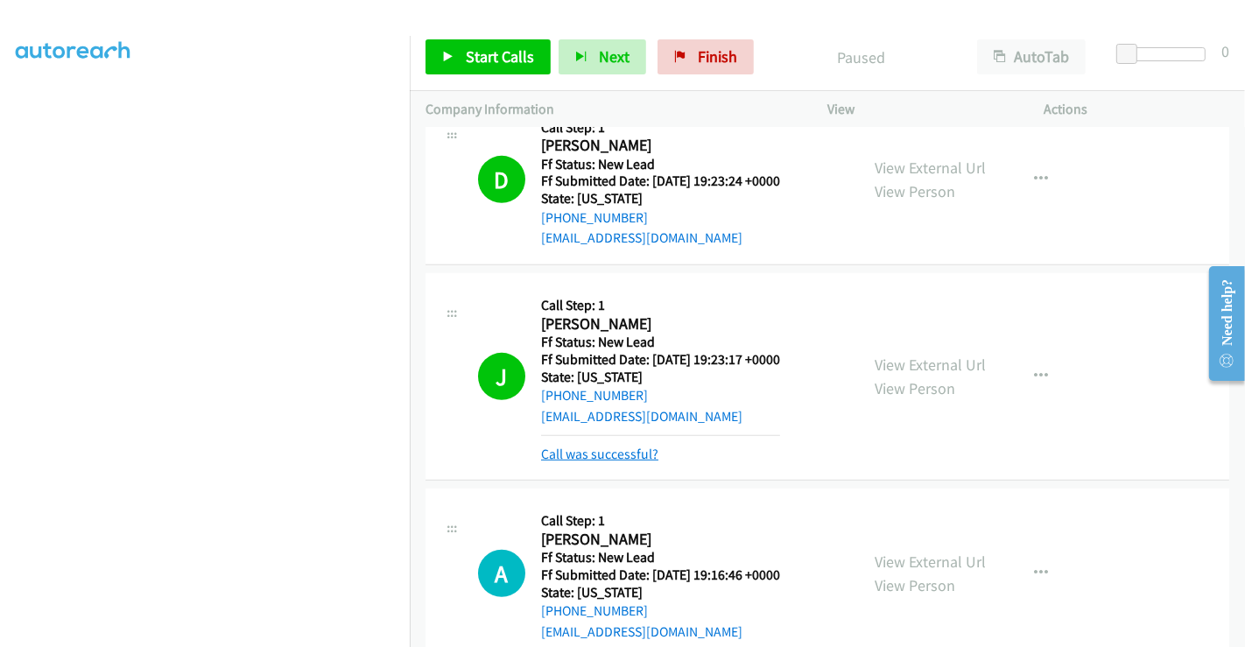
click at [622, 453] on link "Call was successful?" at bounding box center [599, 454] width 117 height 17
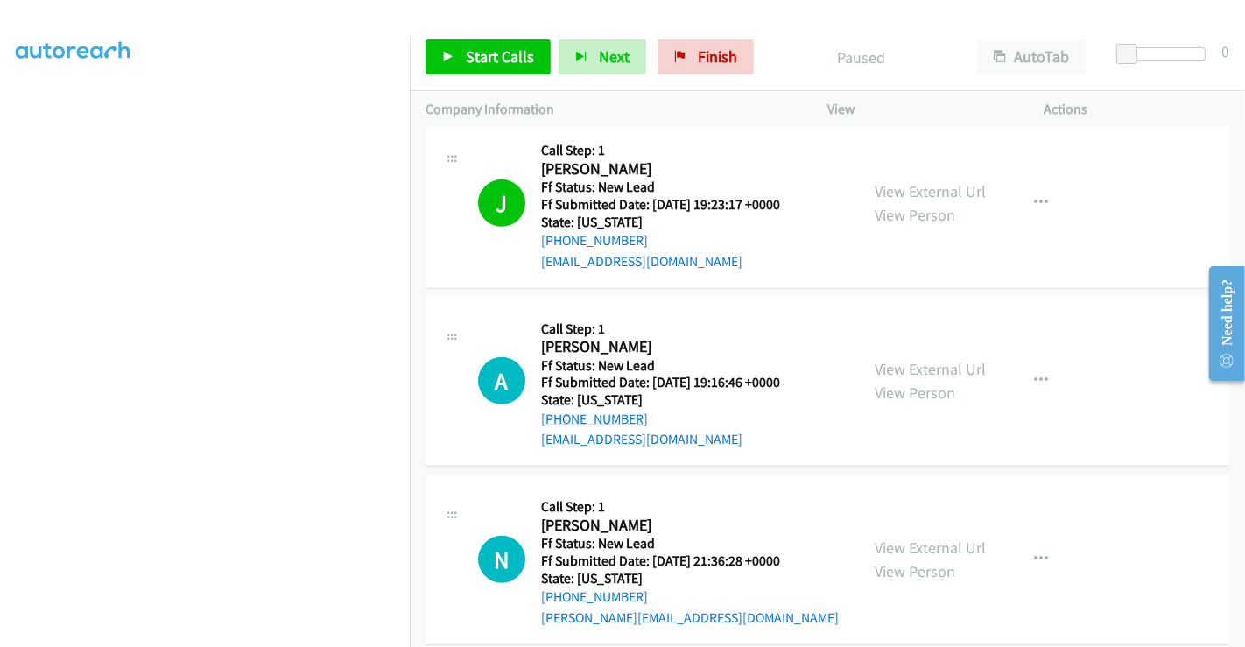
scroll to position [1041, 0]
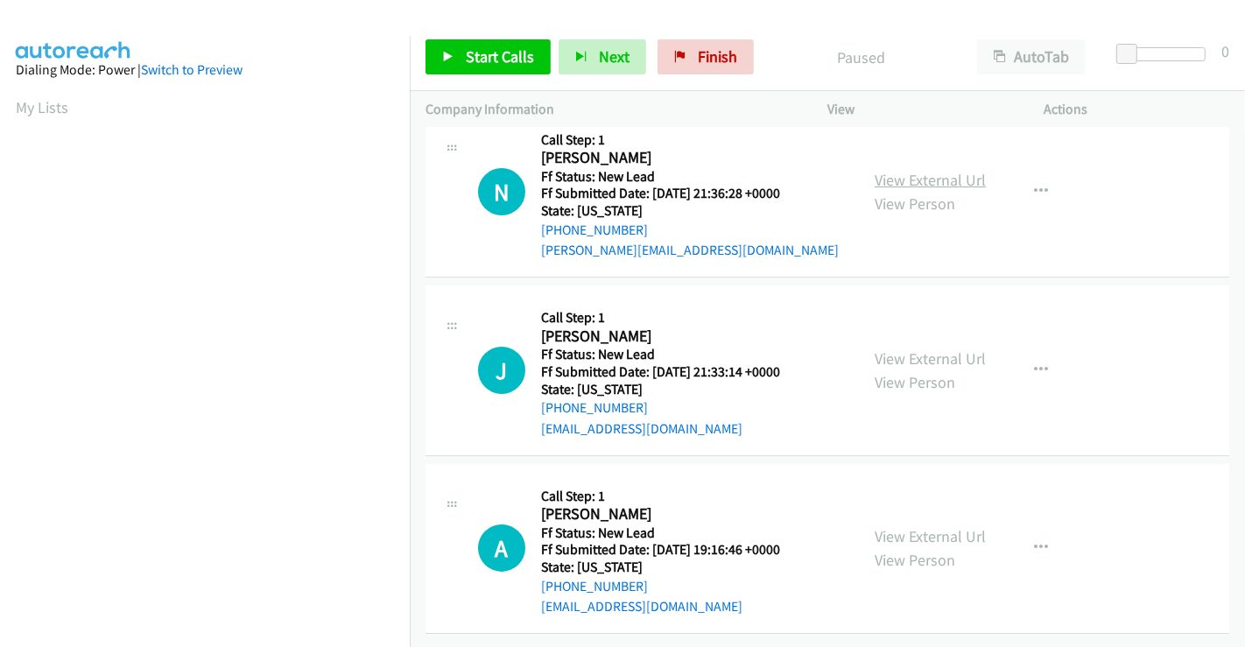
click at [905, 170] on link "View External Url" at bounding box center [929, 180] width 111 height 20
click at [902, 348] on link "View External Url" at bounding box center [929, 358] width 111 height 20
click at [503, 53] on span "Start Calls" at bounding box center [500, 56] width 68 height 20
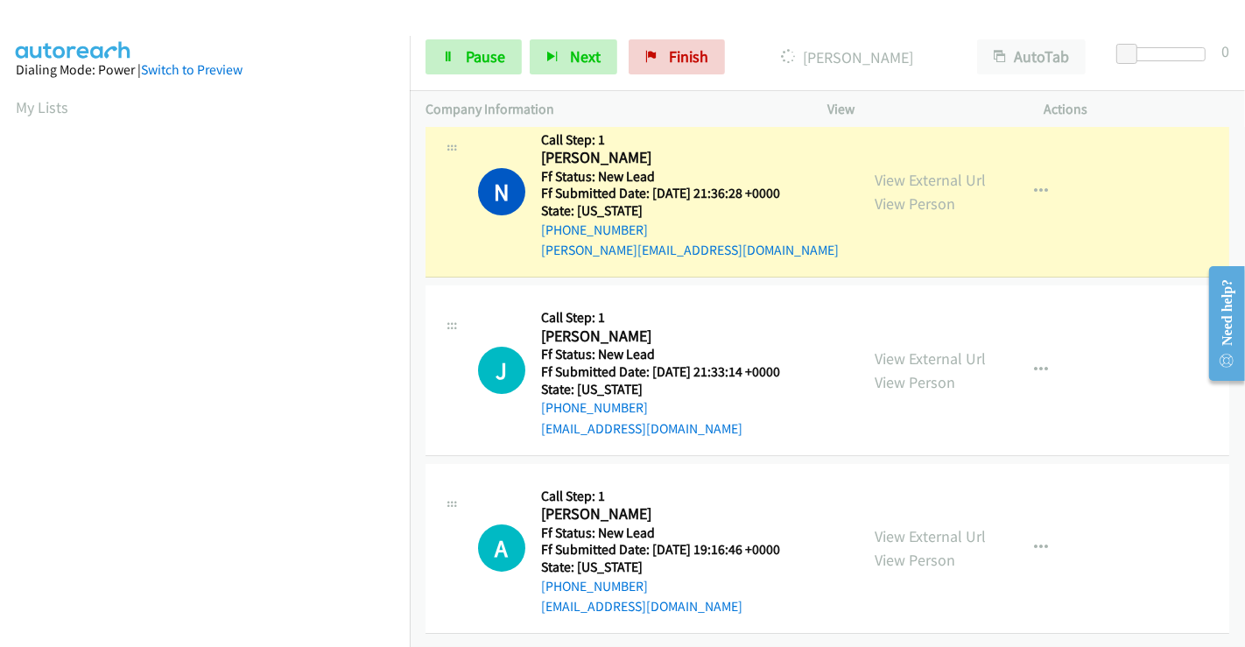
scroll to position [337, 0]
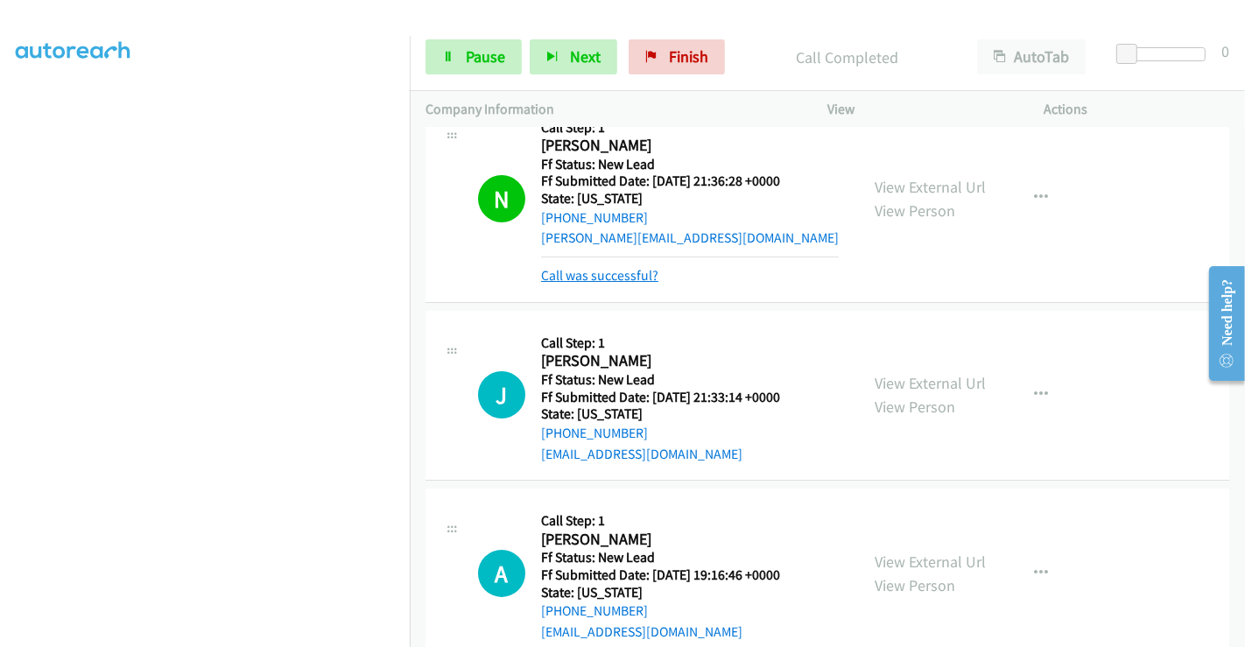
click at [618, 273] on link "Call was successful?" at bounding box center [599, 275] width 117 height 17
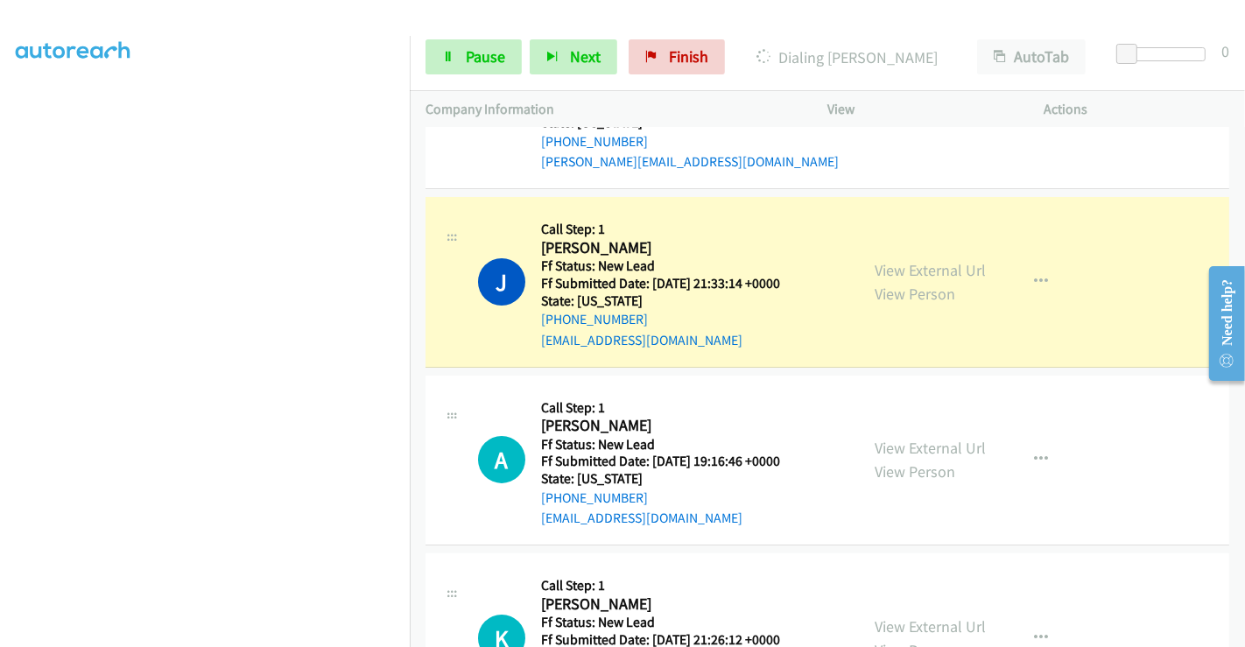
scroll to position [0, 0]
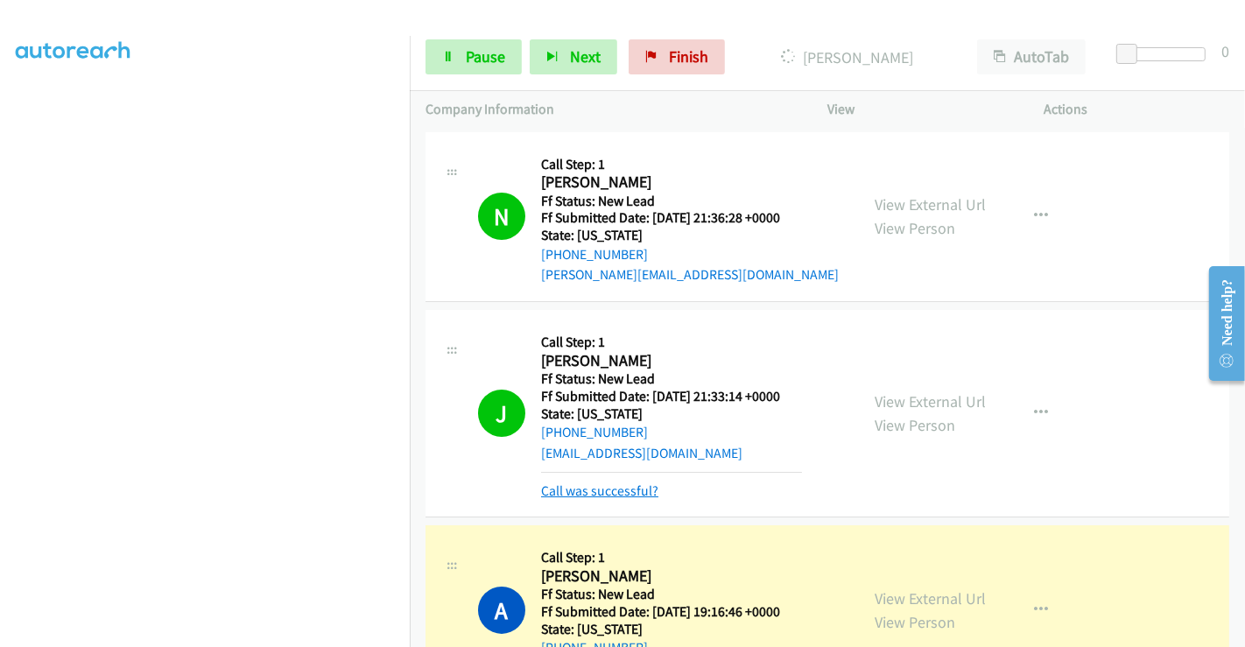
click at [592, 489] on link "Call was successful?" at bounding box center [599, 490] width 117 height 17
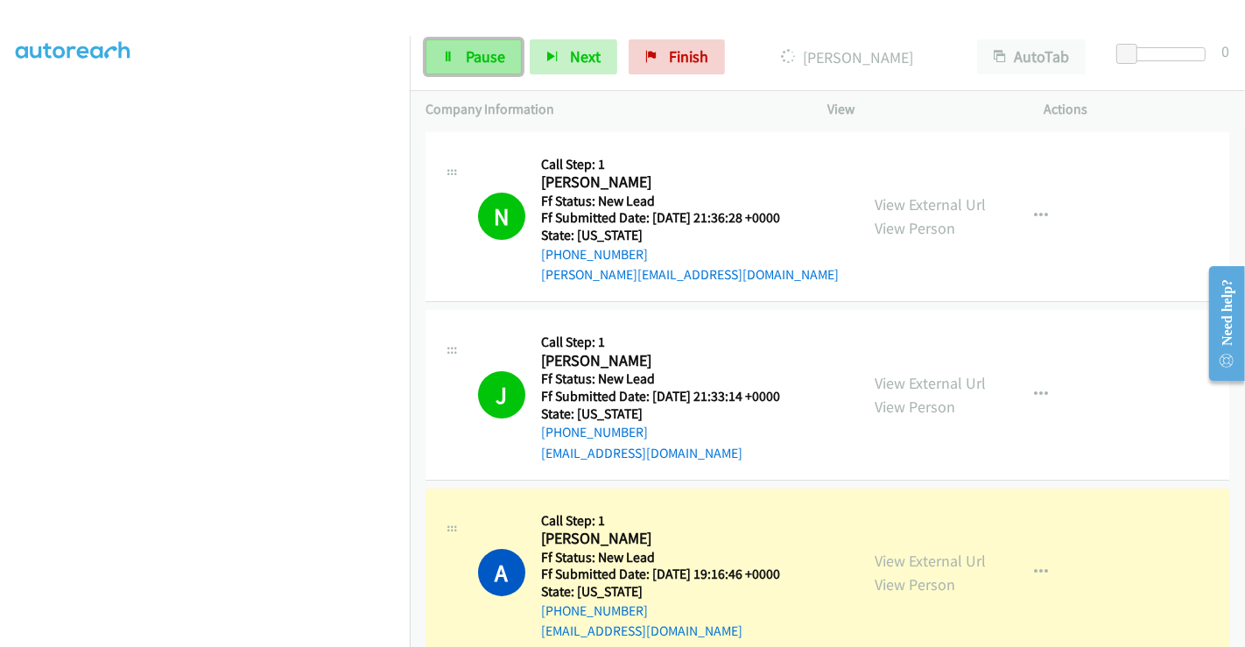
click at [479, 53] on span "Pause" at bounding box center [485, 56] width 39 height 20
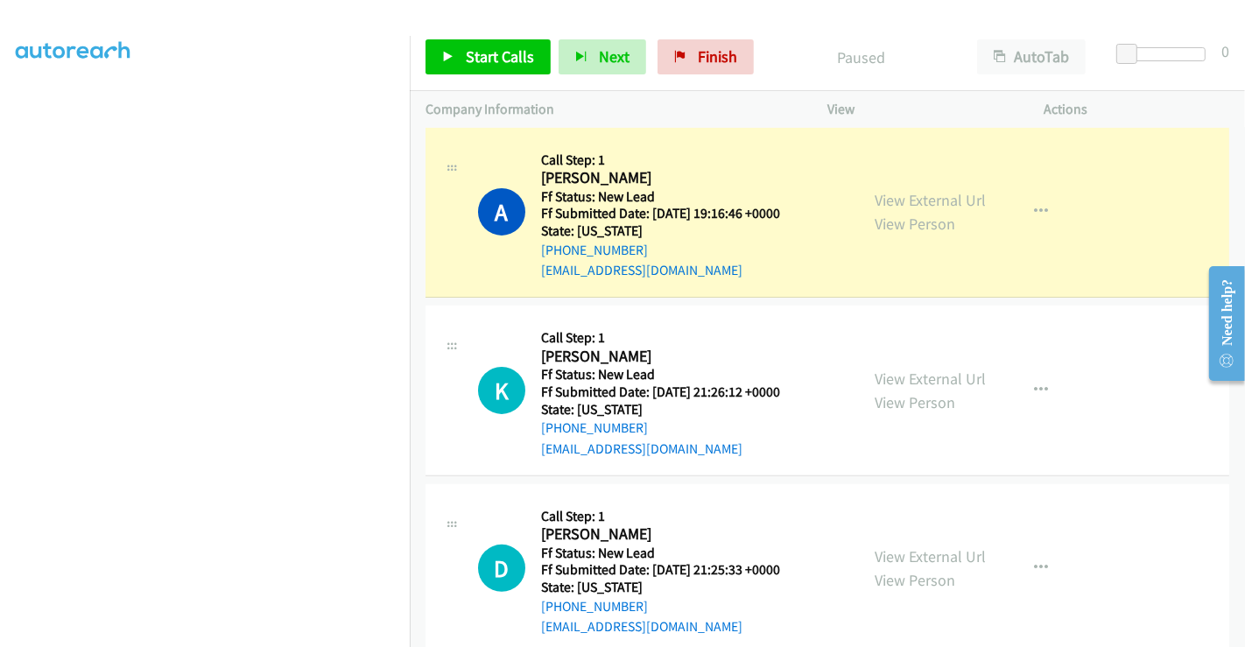
scroll to position [571, 0]
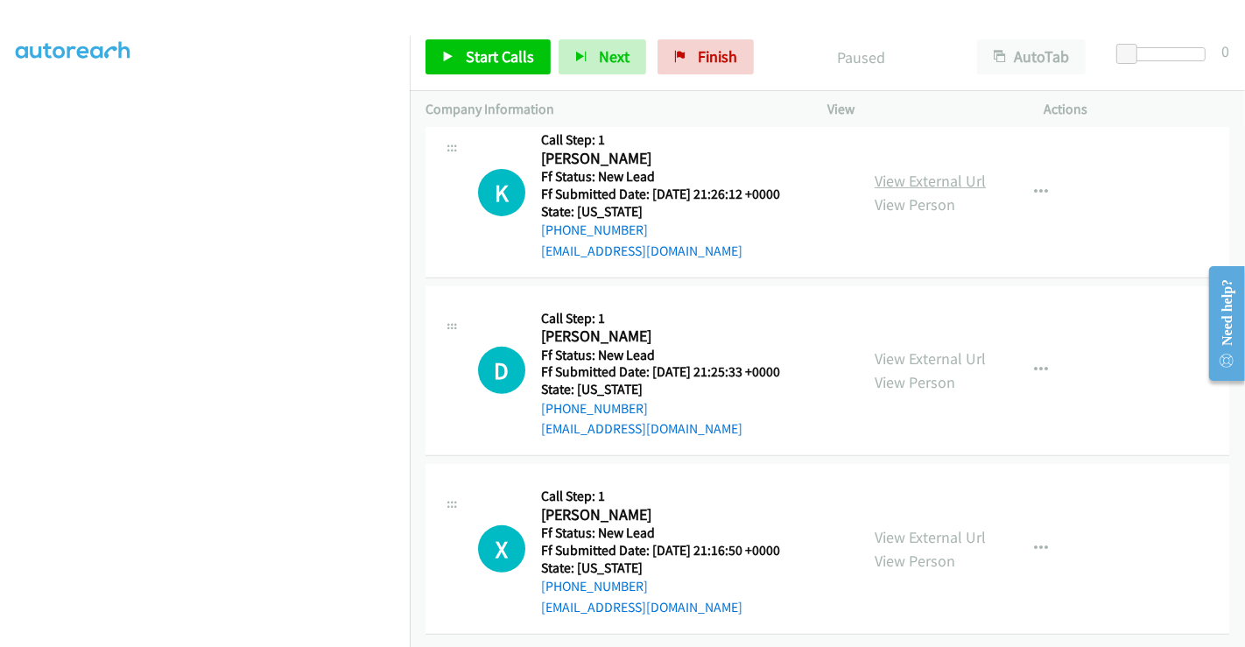
click at [928, 153] on div "View External Url View Person View External Url Email Schedule/Manage Callback …" at bounding box center [975, 192] width 233 height 138
click at [920, 171] on link "View External Url" at bounding box center [929, 181] width 111 height 20
click at [916, 348] on link "View External Url" at bounding box center [929, 358] width 111 height 20
click at [915, 527] on link "View External Url" at bounding box center [929, 537] width 111 height 20
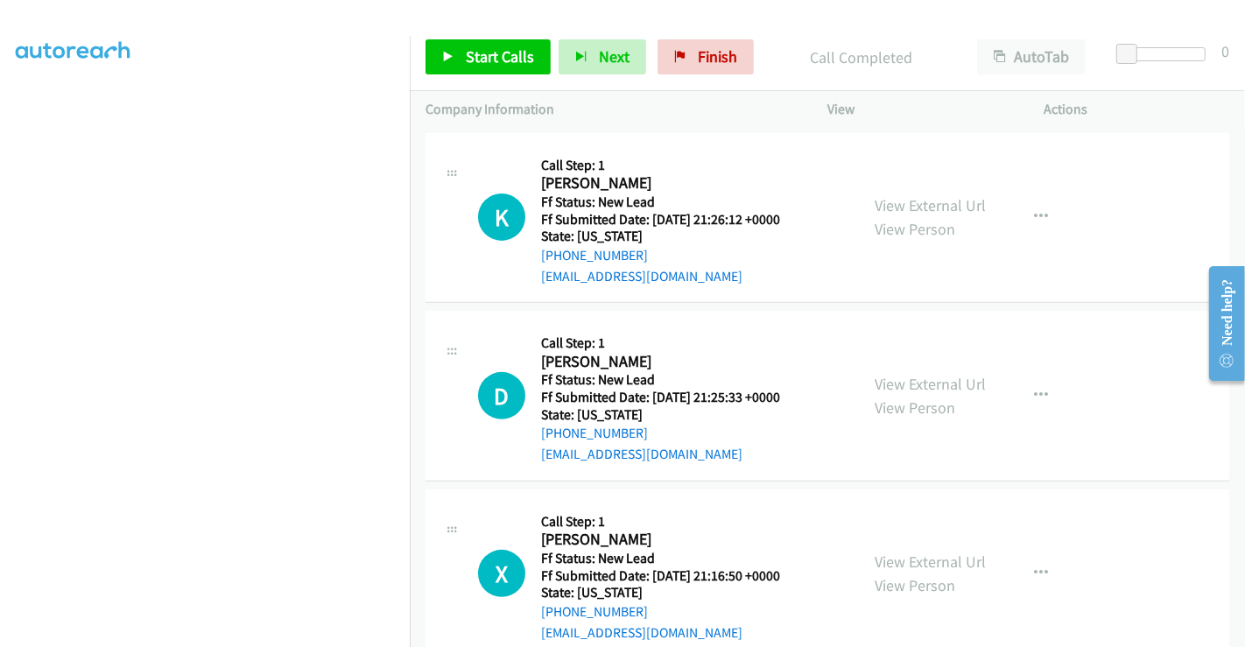
scroll to position [608, 0]
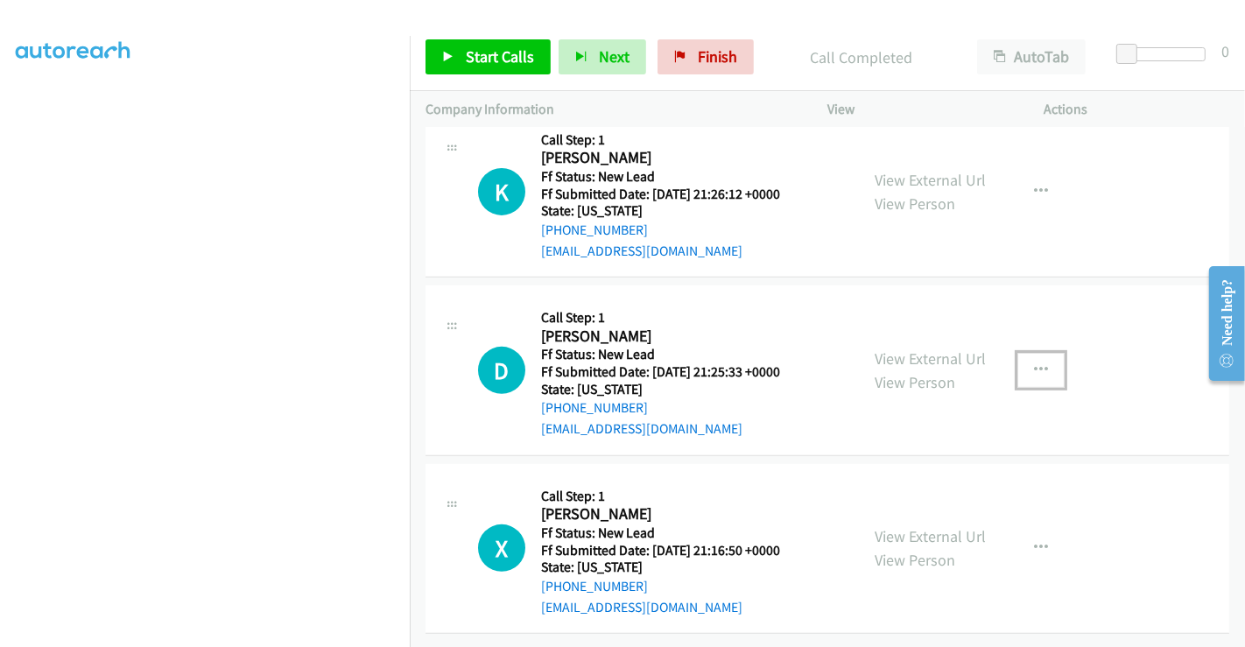
click at [1042, 353] on button "button" at bounding box center [1040, 370] width 47 height 35
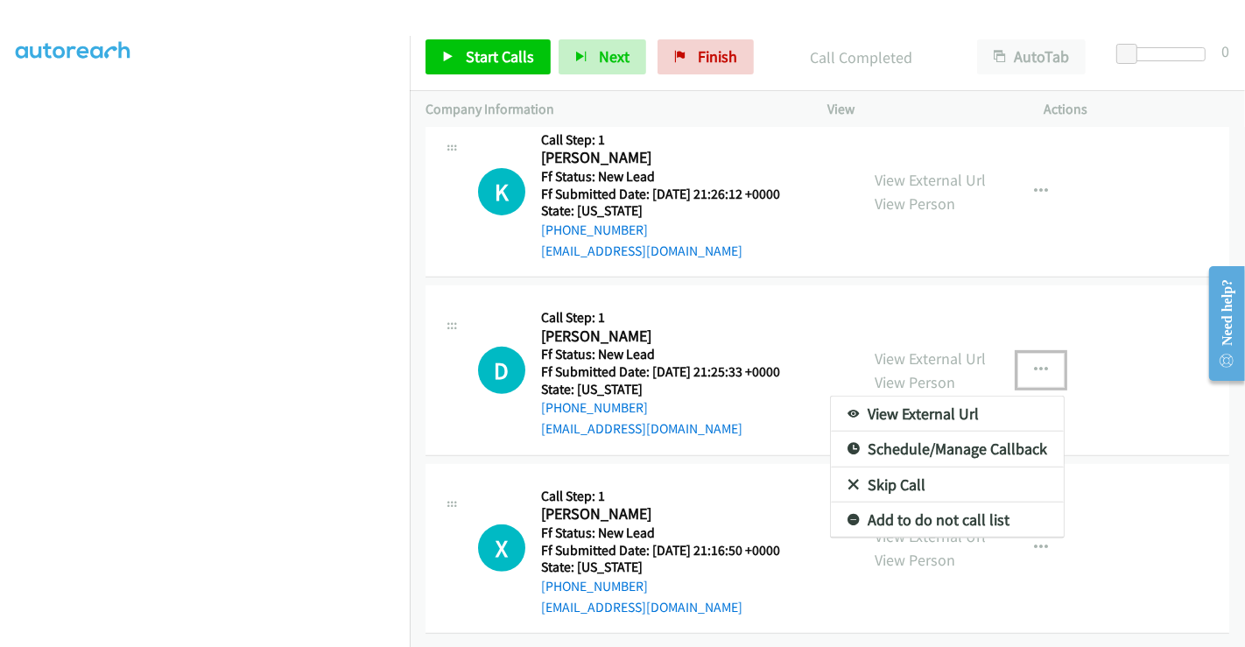
click at [880, 467] on link "Skip Call" at bounding box center [947, 484] width 233 height 35
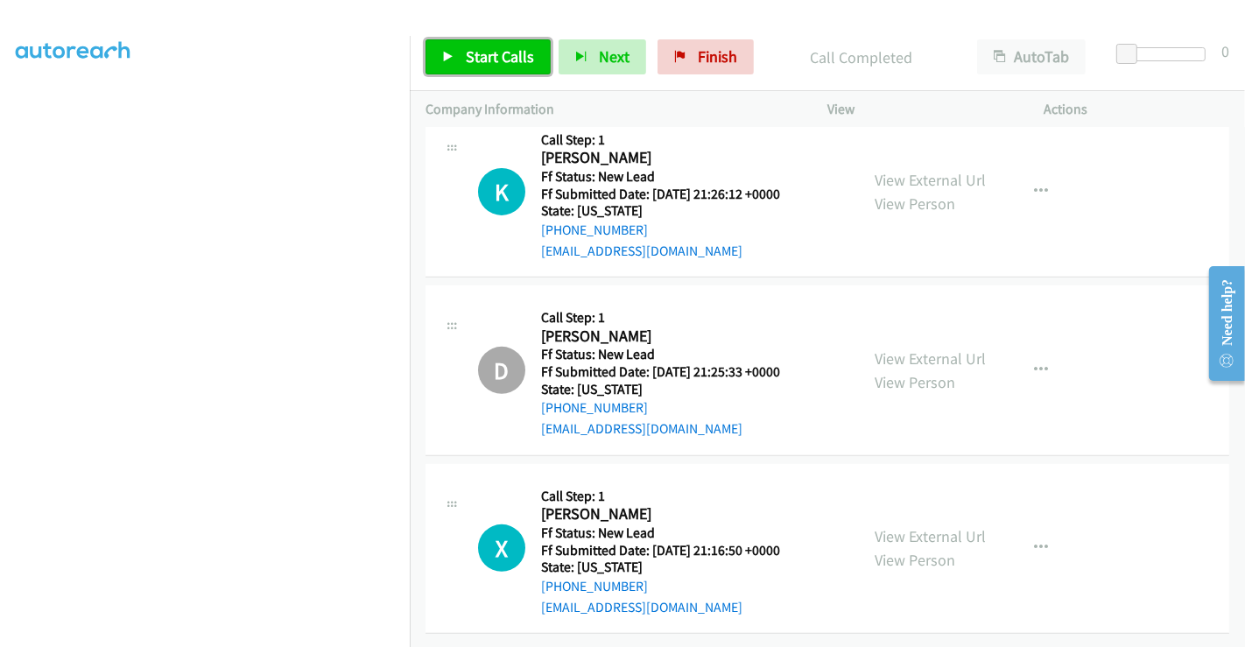
click at [466, 48] on span "Start Calls" at bounding box center [500, 56] width 68 height 20
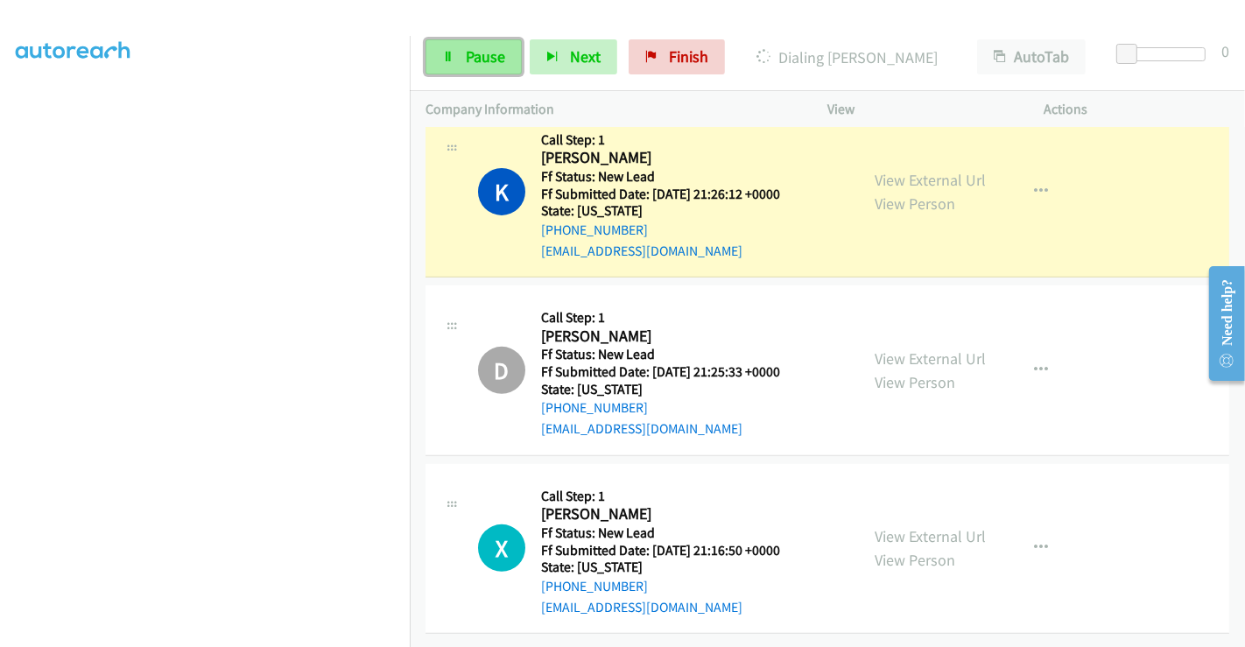
click at [480, 61] on span "Pause" at bounding box center [485, 56] width 39 height 20
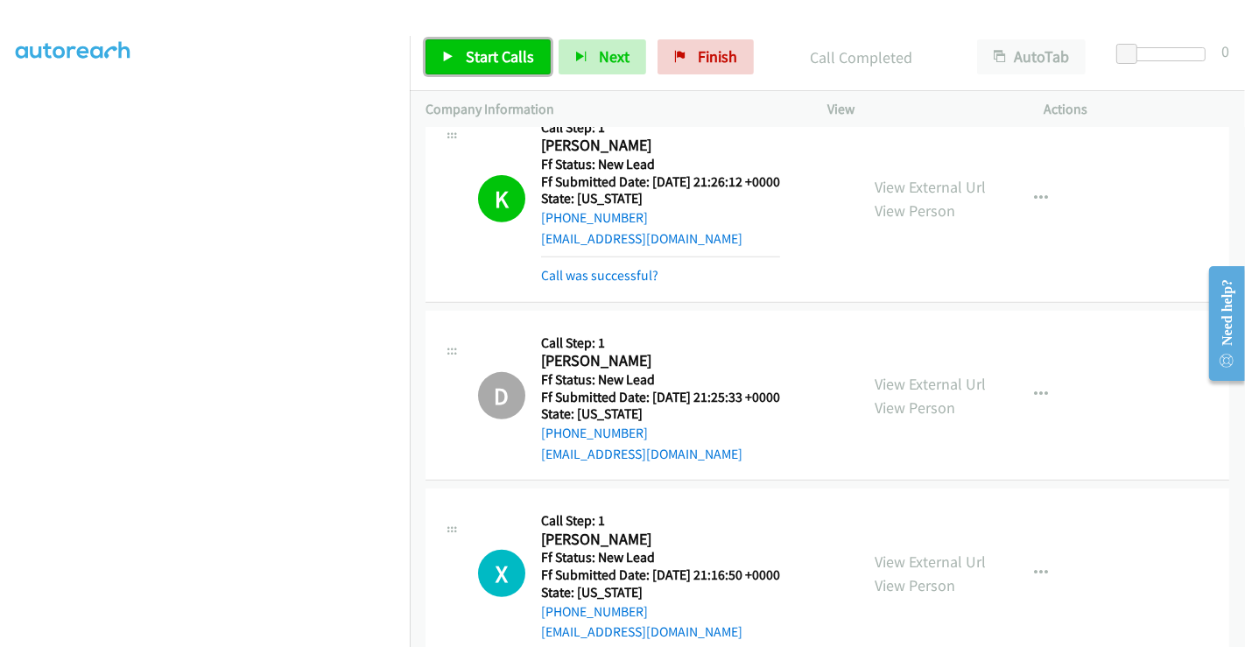
click at [487, 53] on span "Start Calls" at bounding box center [500, 56] width 68 height 20
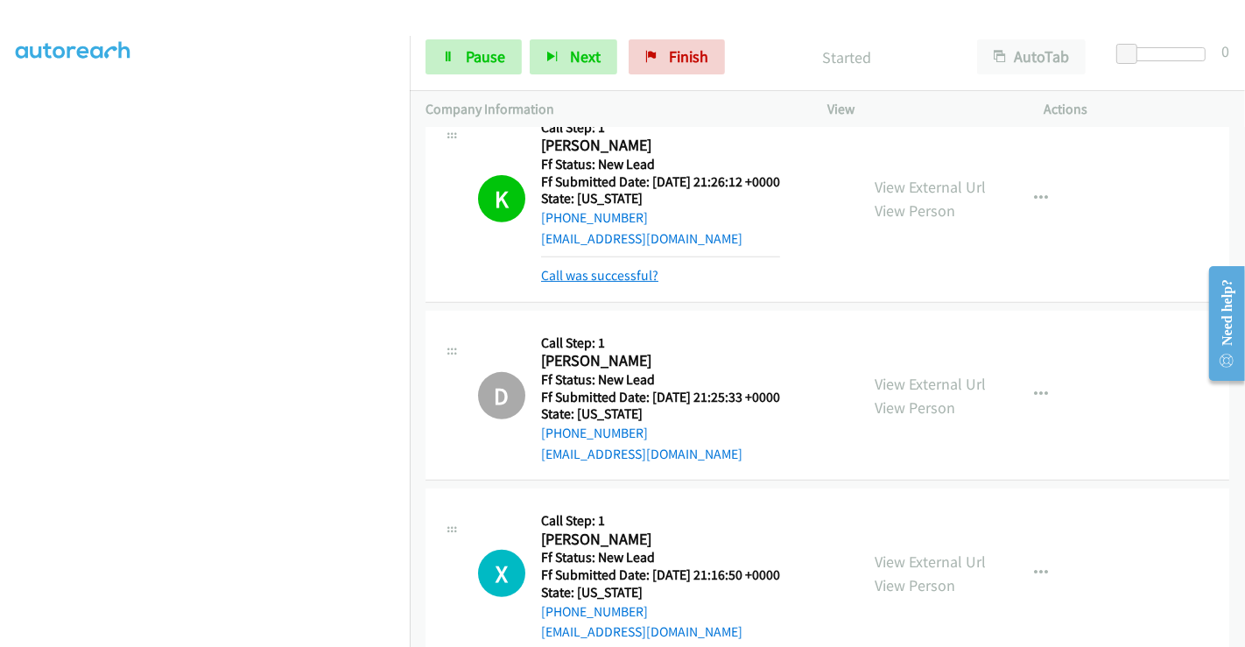
click at [630, 273] on link "Call was successful?" at bounding box center [599, 275] width 117 height 17
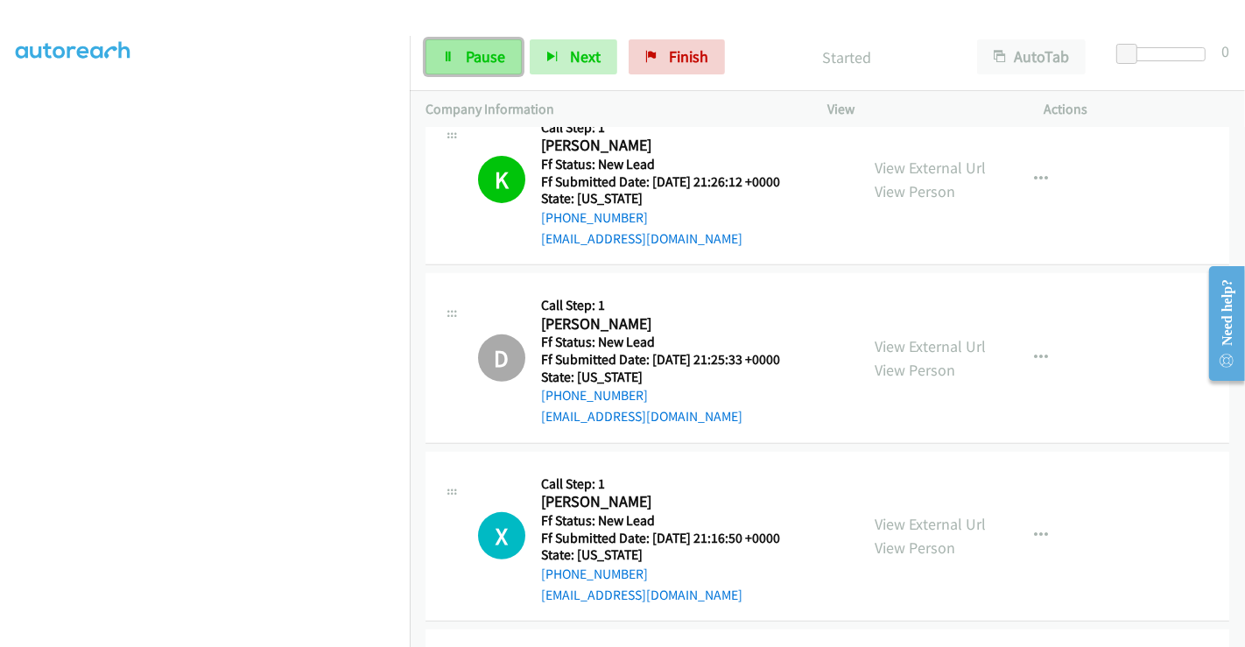
click at [482, 55] on span "Pause" at bounding box center [485, 56] width 39 height 20
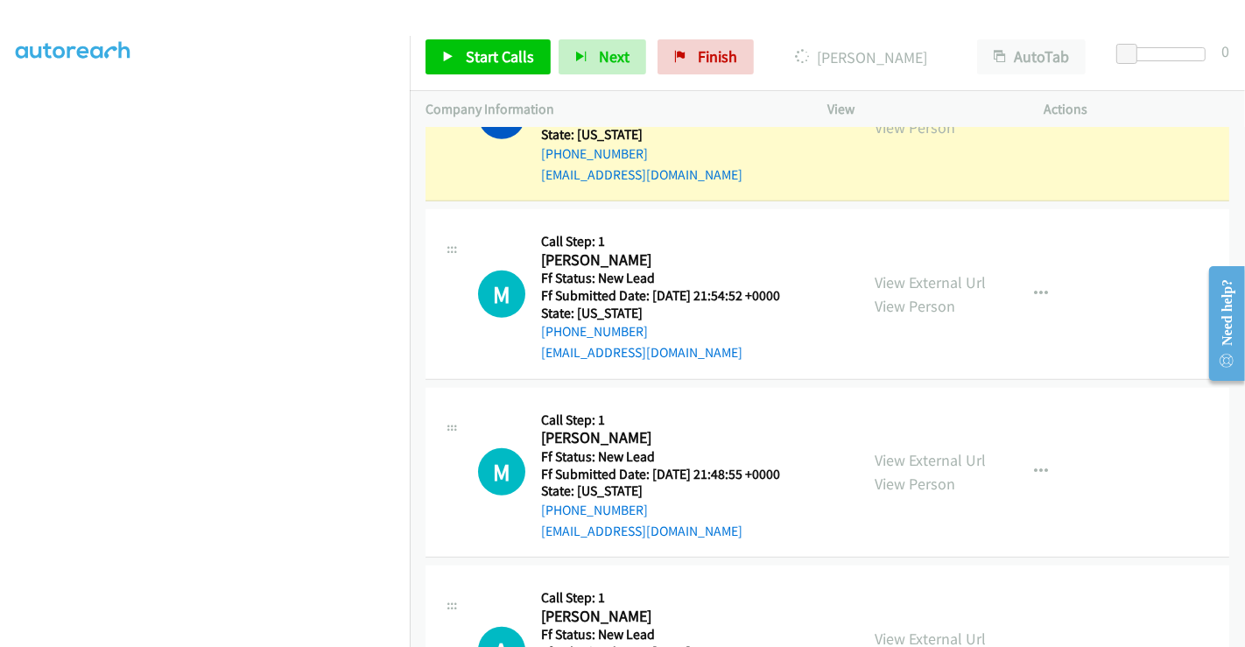
scroll to position [833, 0]
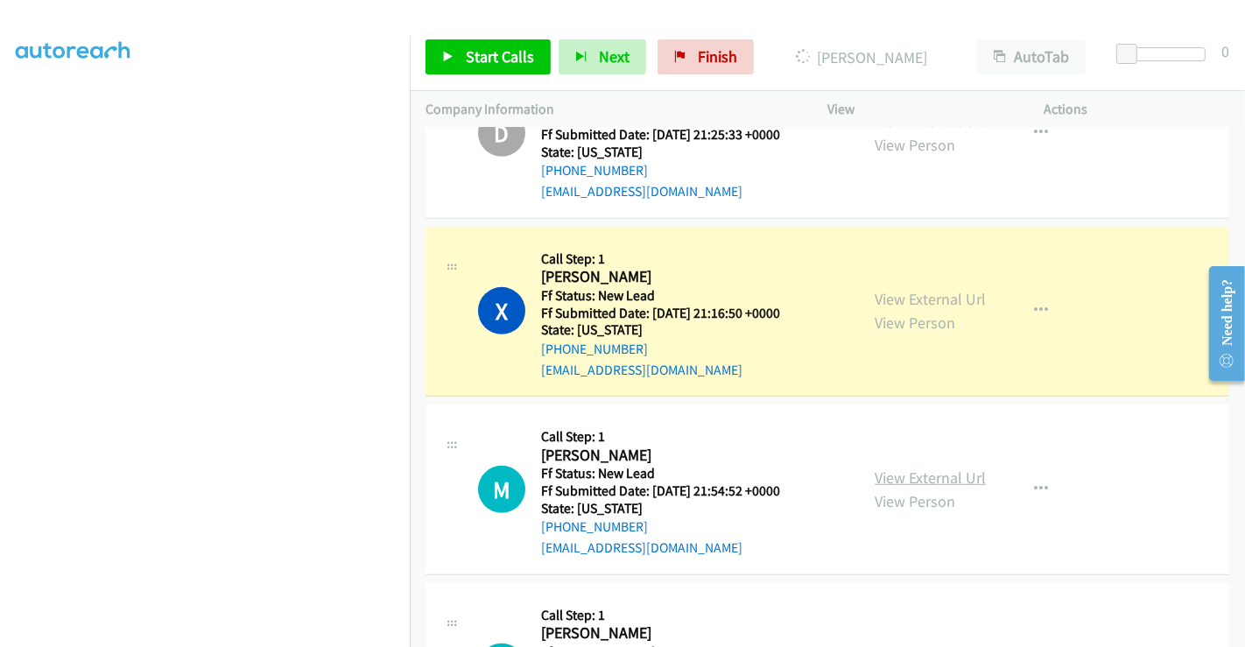
click at [926, 472] on link "View External Url" at bounding box center [929, 477] width 111 height 20
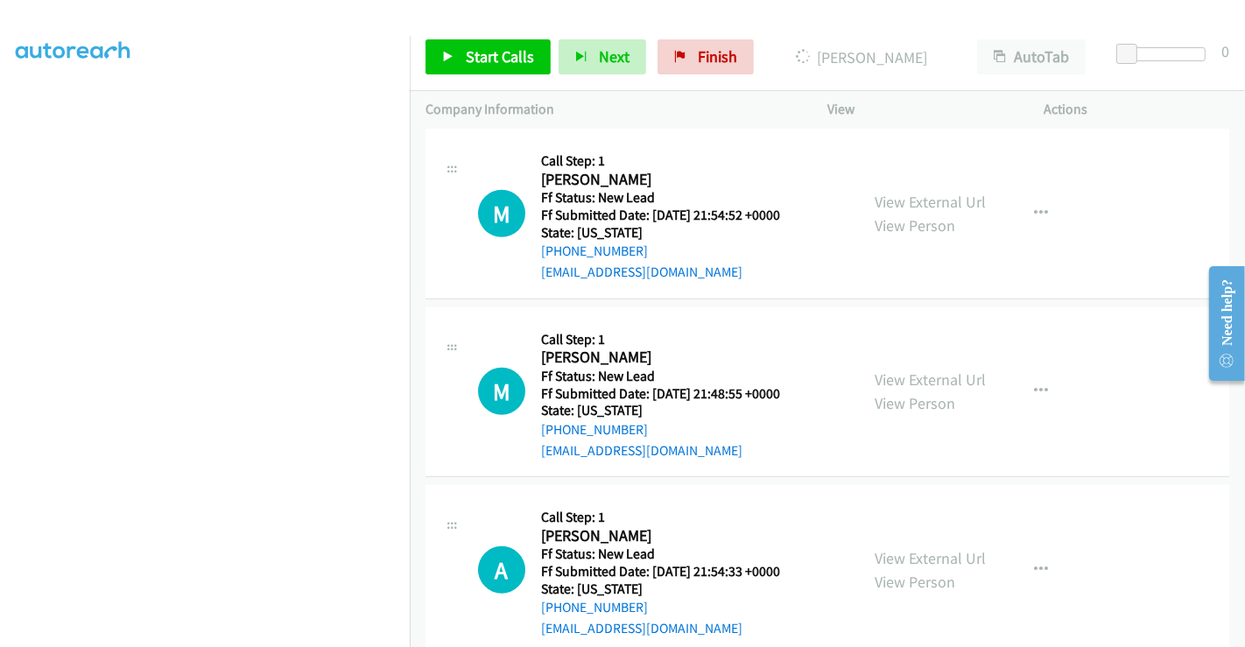
scroll to position [1125, 0]
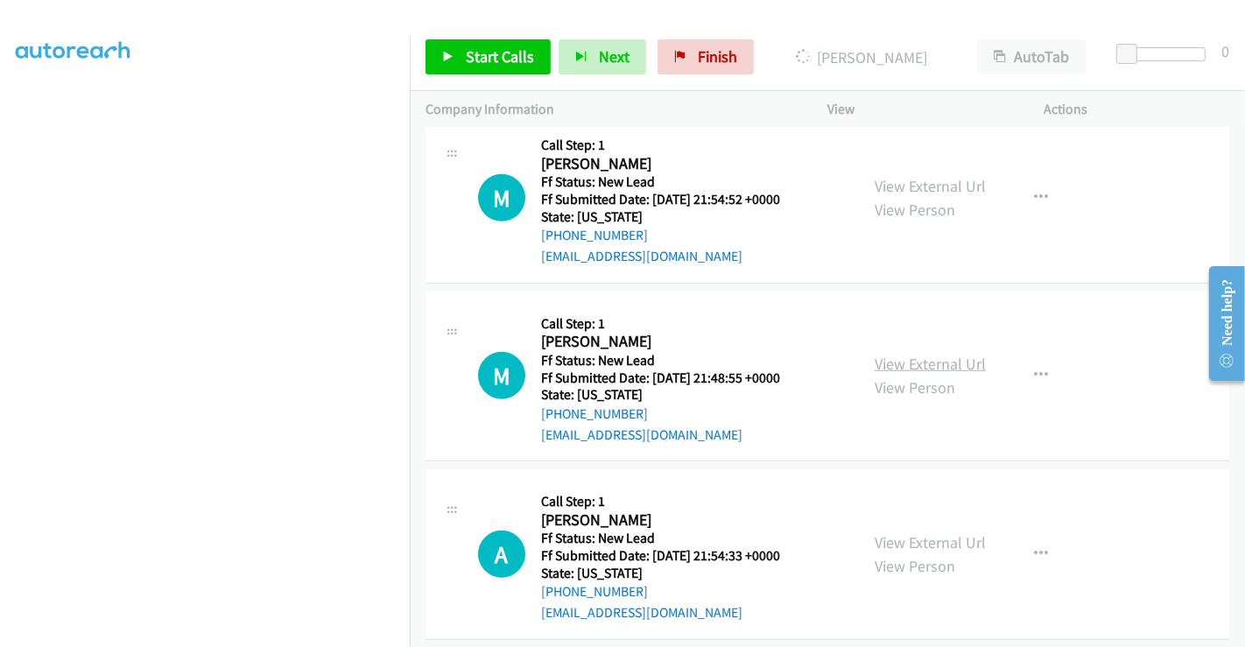
click at [915, 354] on link "View External Url" at bounding box center [929, 364] width 111 height 20
click at [920, 541] on link "View External Url" at bounding box center [929, 542] width 111 height 20
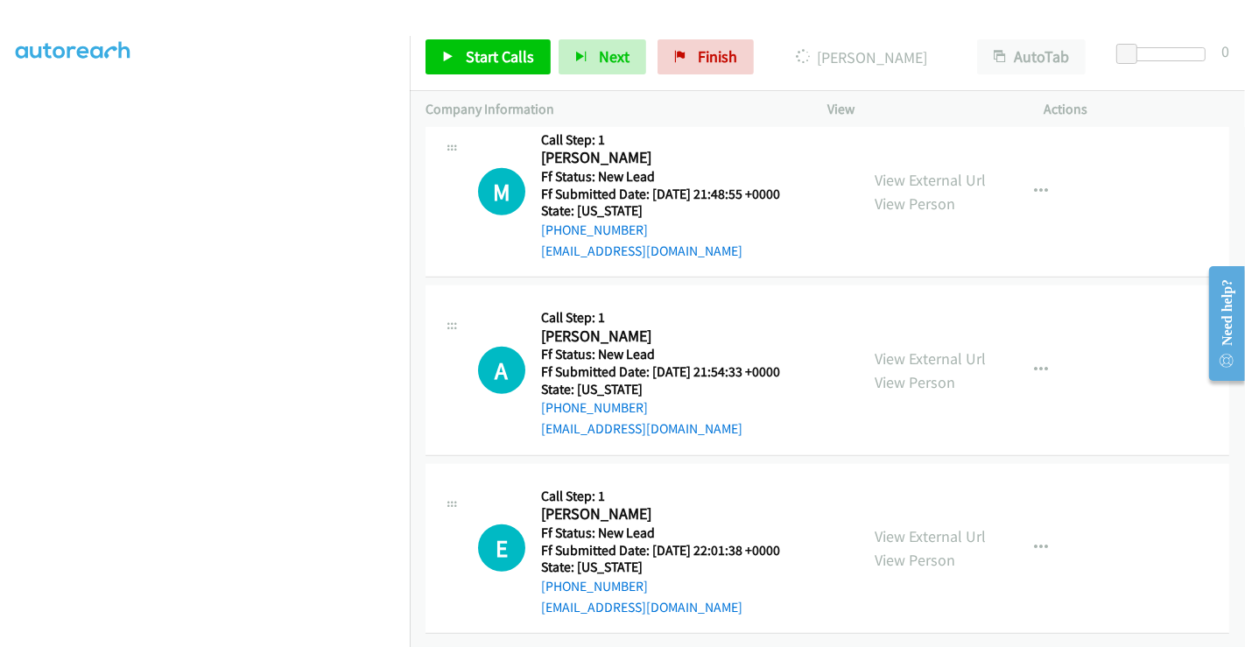
scroll to position [1320, 0]
click at [925, 526] on link "View External Url" at bounding box center [929, 536] width 111 height 20
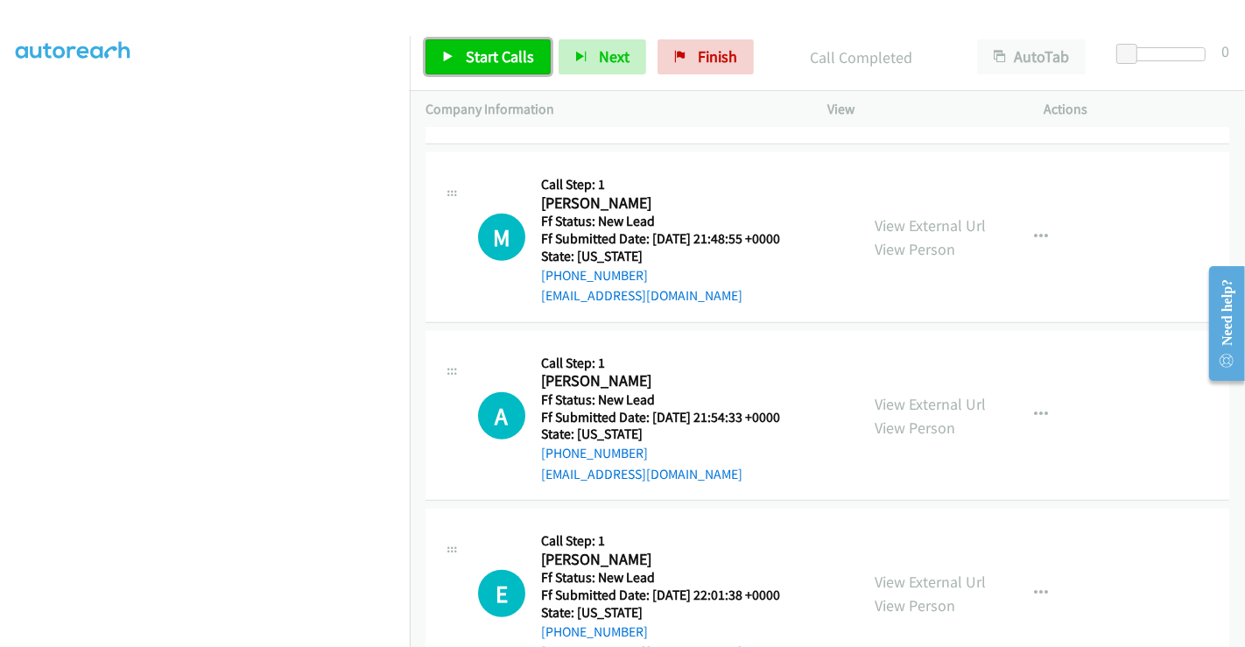
scroll to position [1065, 0]
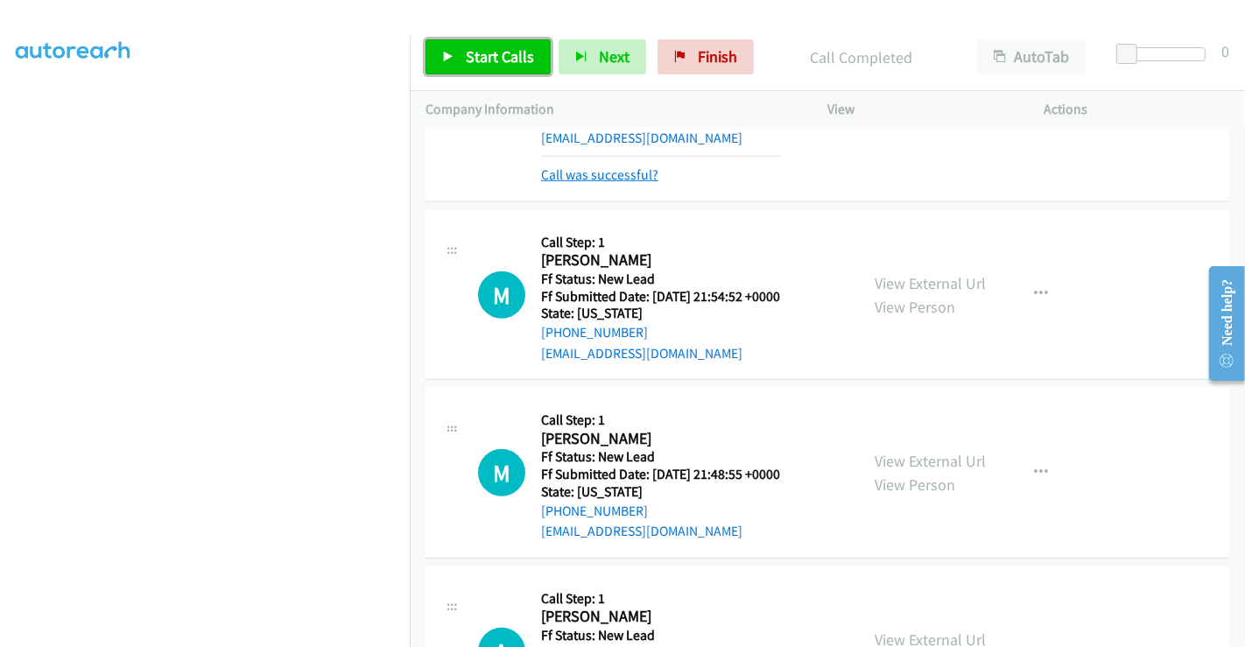
click at [620, 172] on link "Call was successful?" at bounding box center [599, 174] width 117 height 17
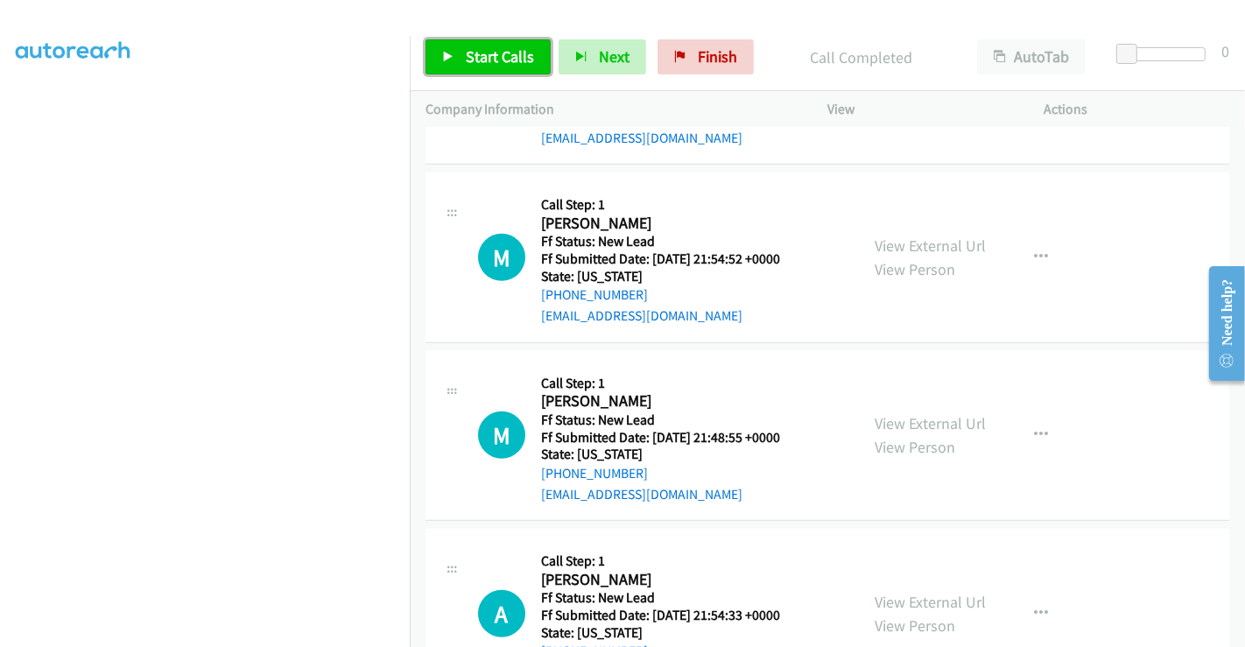
click at [467, 51] on span "Start Calls" at bounding box center [500, 56] width 68 height 20
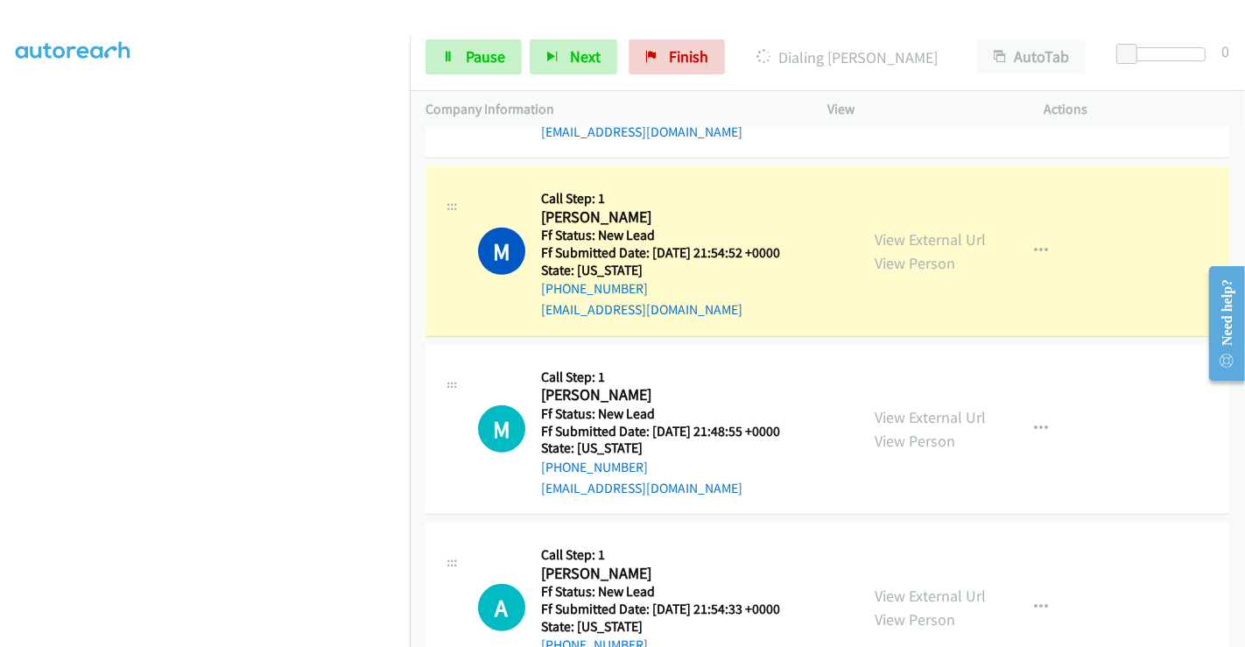
scroll to position [1028, 0]
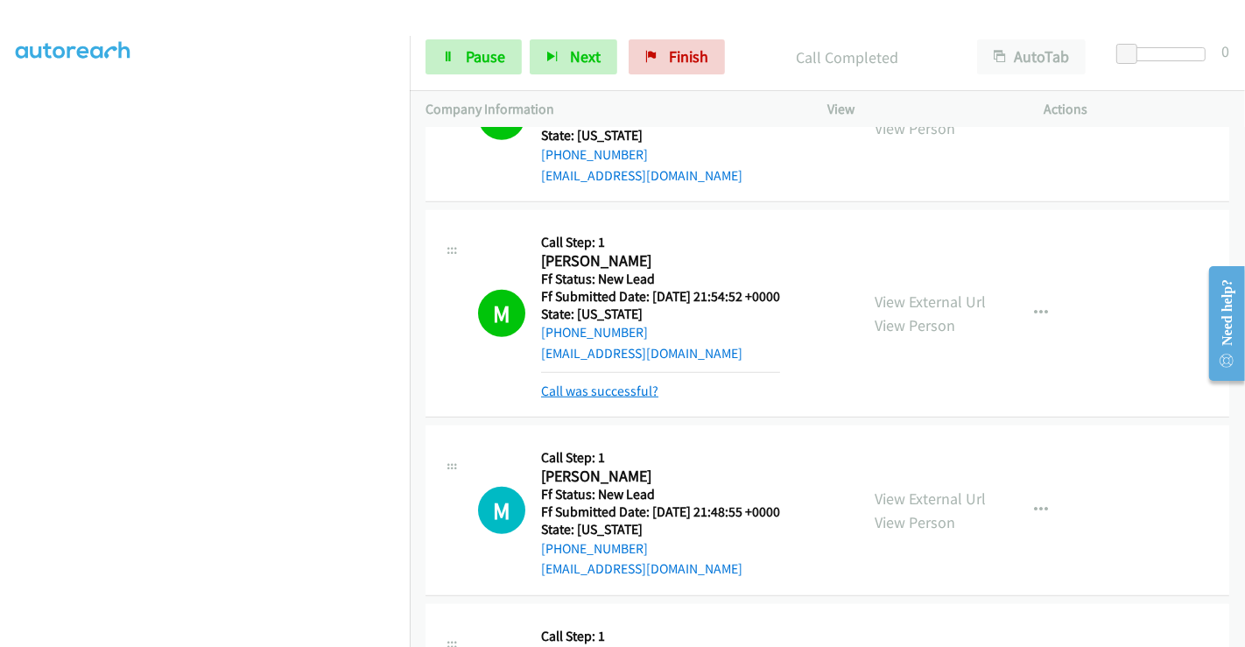
click at [615, 389] on link "Call was successful?" at bounding box center [599, 391] width 117 height 17
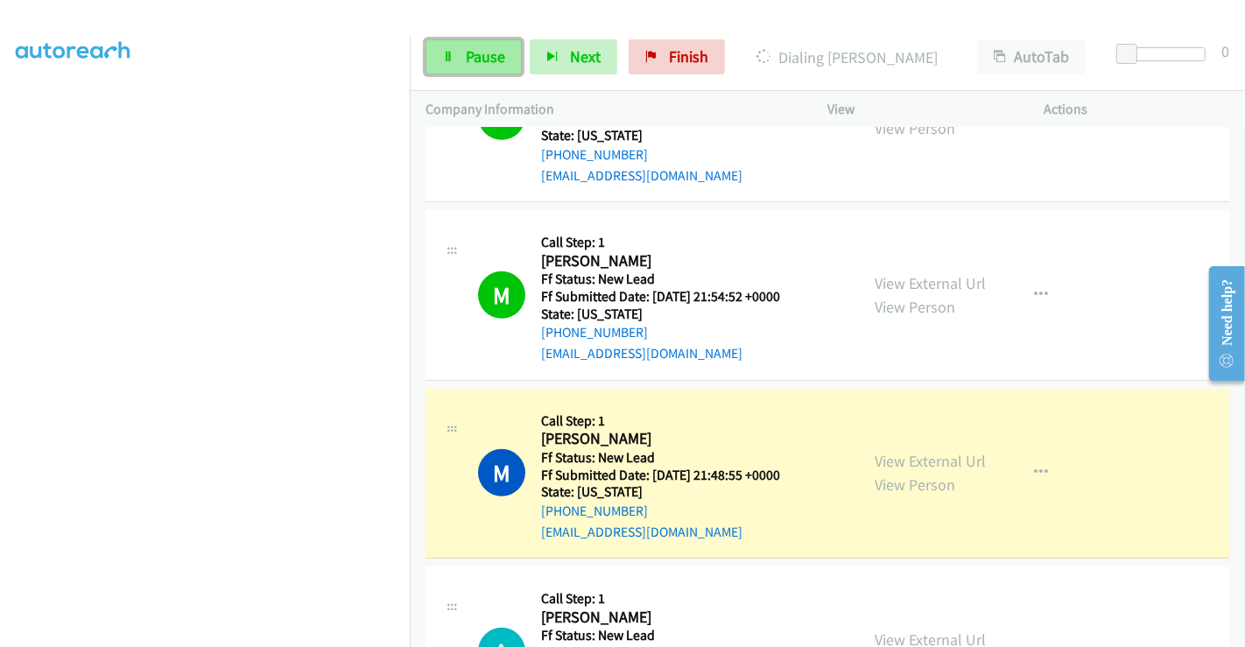
click at [477, 52] on span "Pause" at bounding box center [485, 56] width 39 height 20
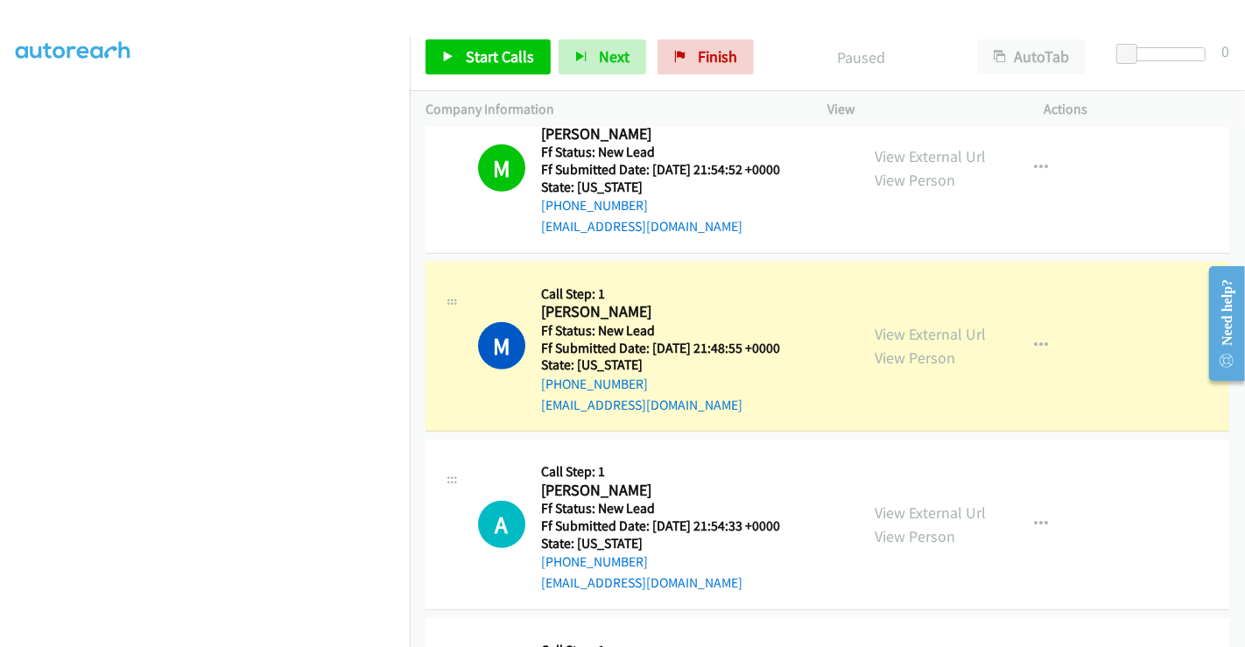
scroll to position [1223, 0]
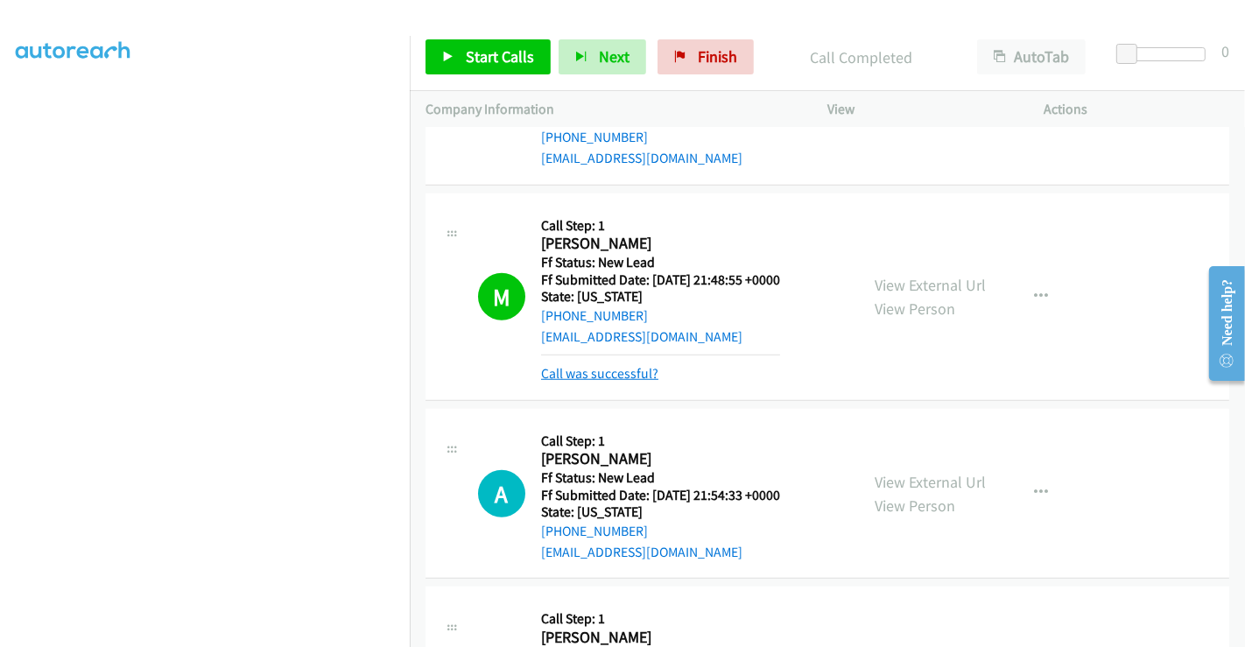
click at [616, 374] on link "Call was successful?" at bounding box center [599, 373] width 117 height 17
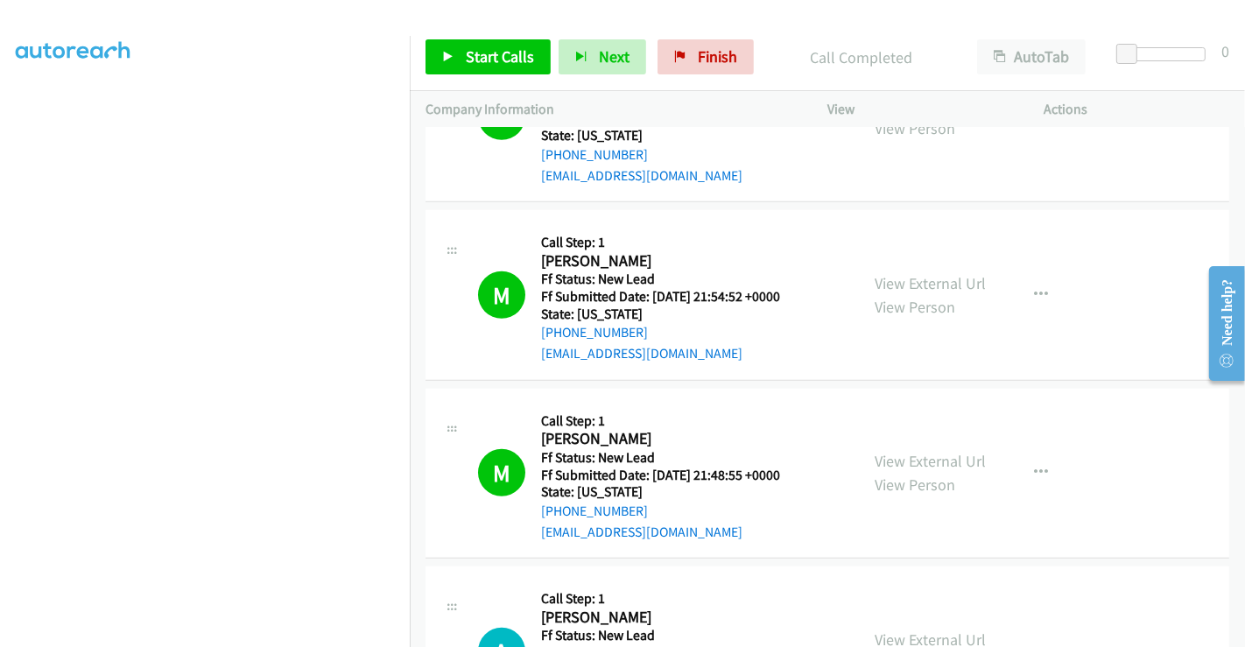
scroll to position [1320, 0]
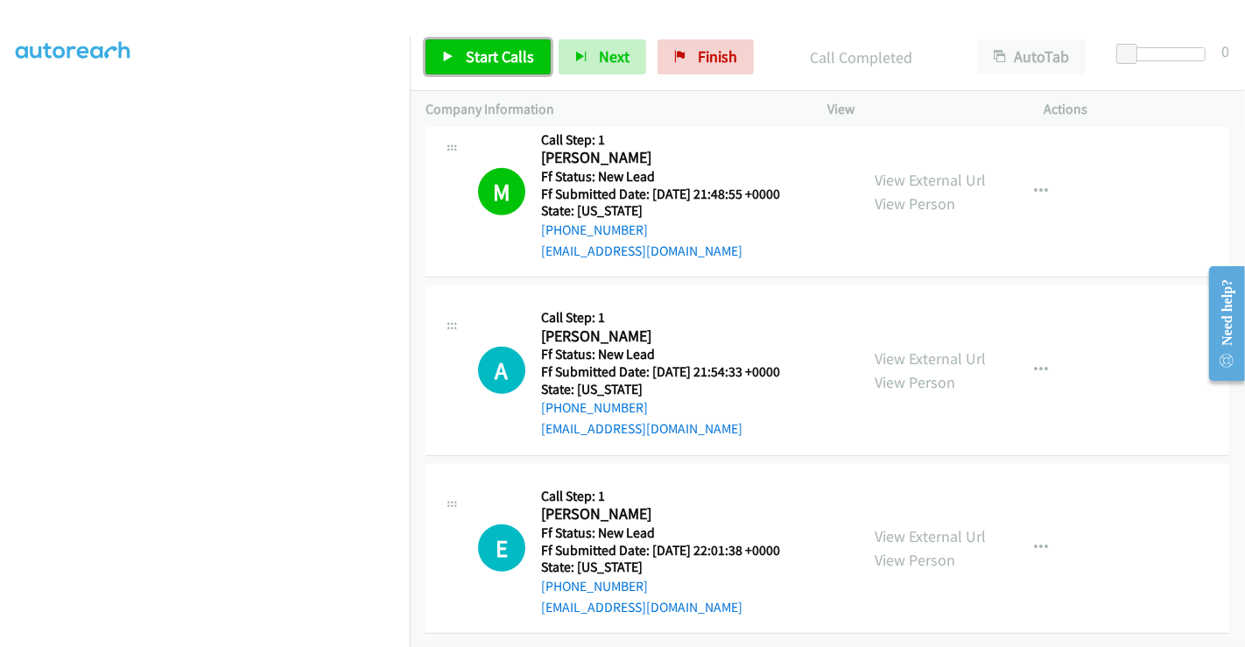
click at [485, 60] on span "Start Calls" at bounding box center [500, 56] width 68 height 20
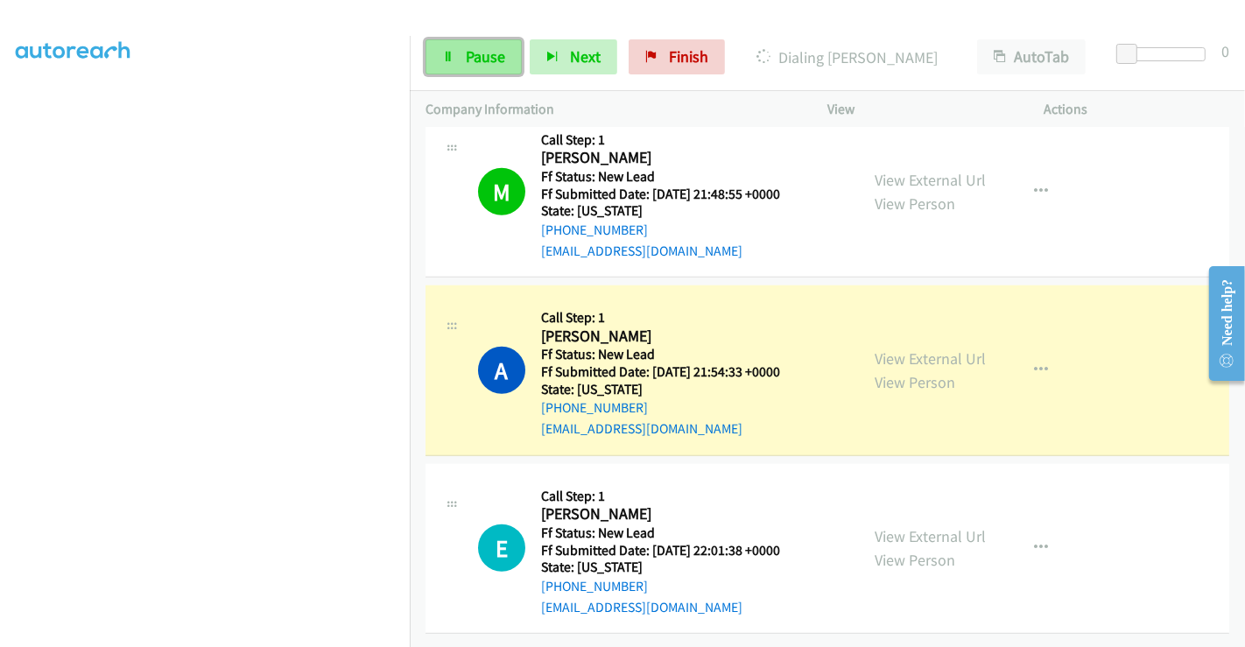
click at [470, 63] on span "Pause" at bounding box center [485, 56] width 39 height 20
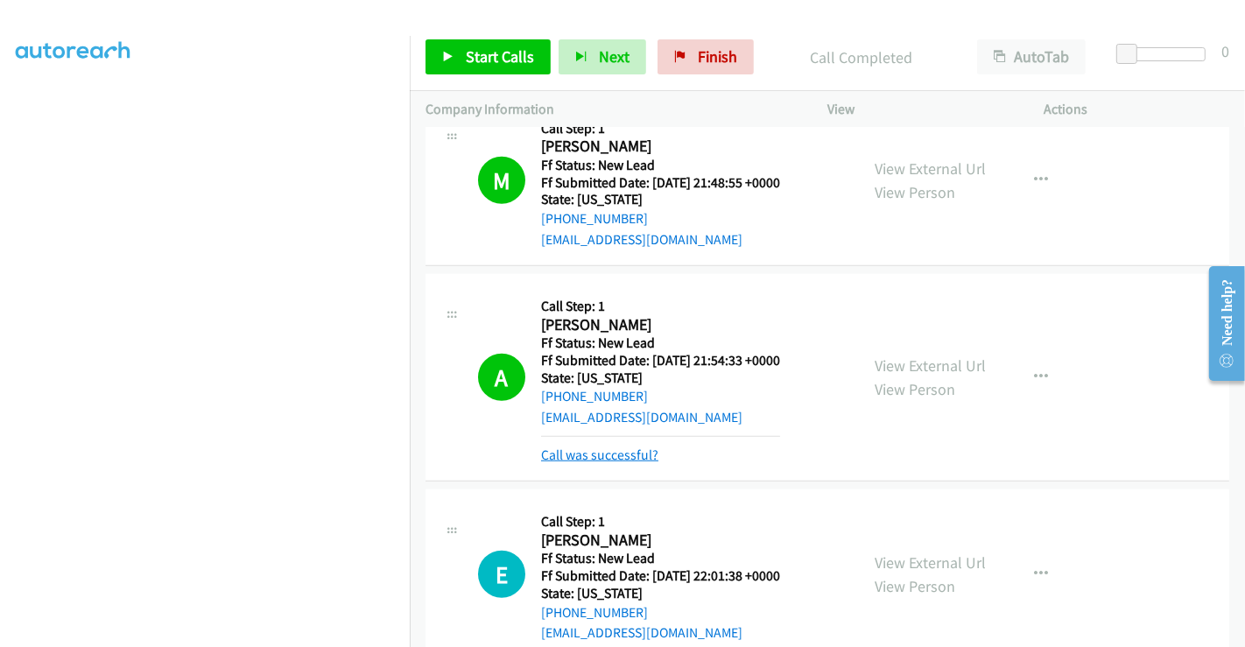
click at [634, 448] on link "Call was successful?" at bounding box center [599, 454] width 117 height 17
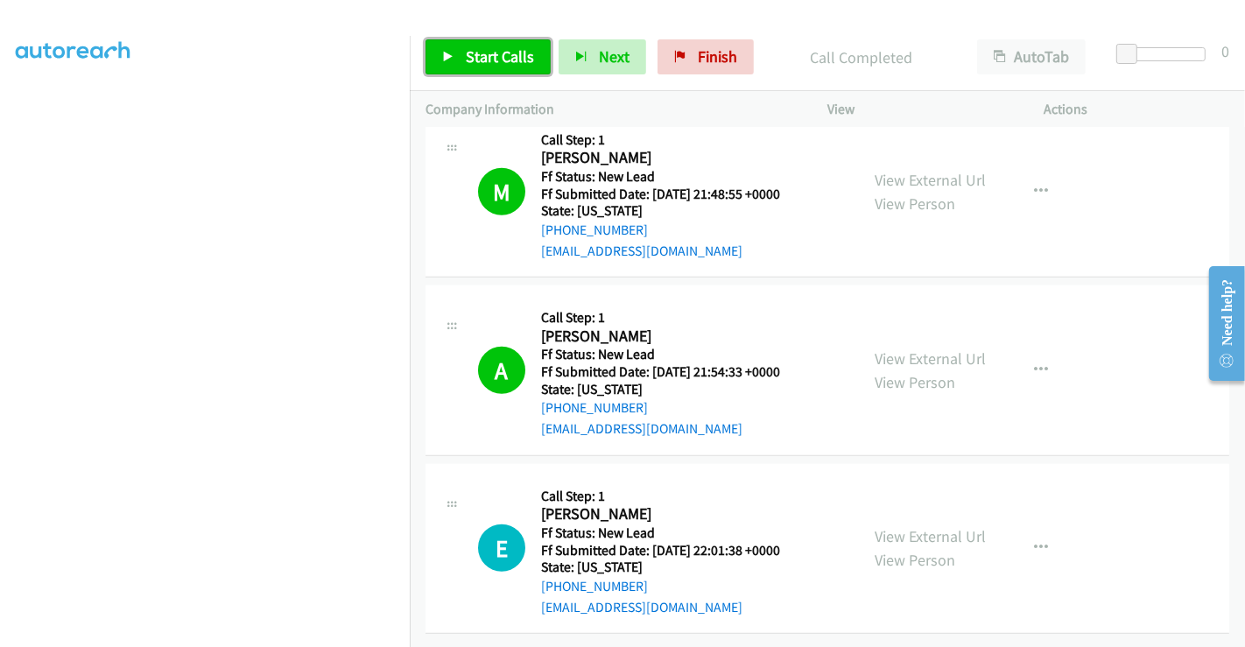
click at [491, 53] on span "Start Calls" at bounding box center [500, 56] width 68 height 20
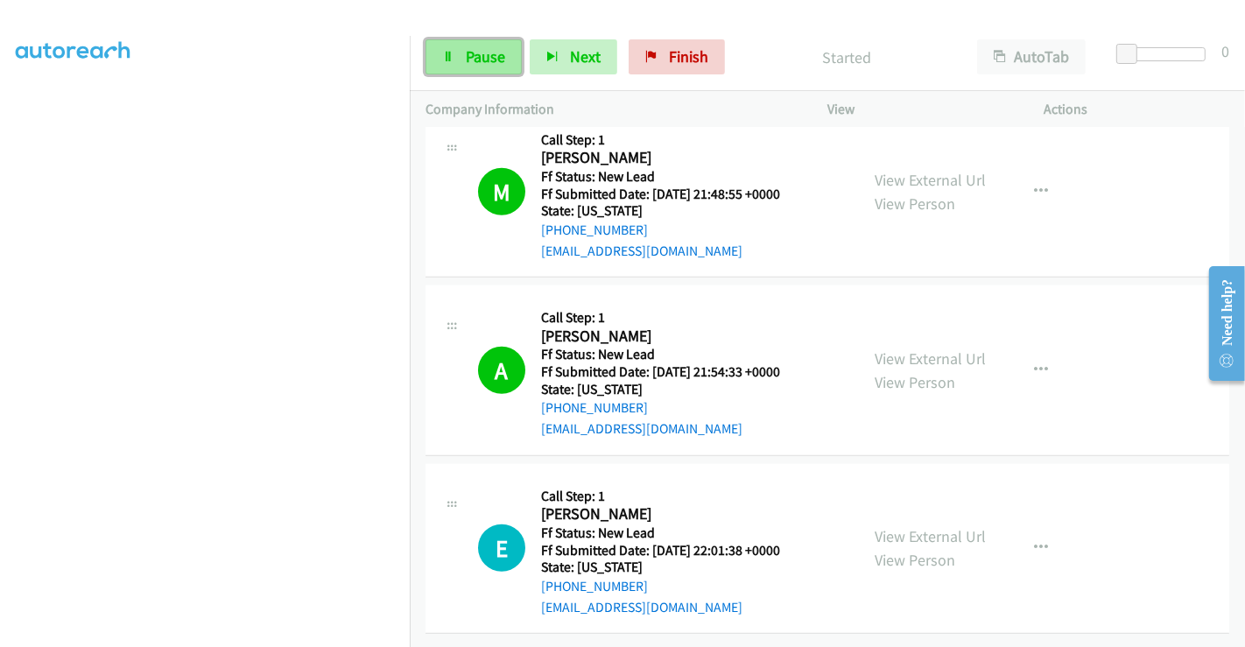
click at [466, 57] on span "Pause" at bounding box center [485, 56] width 39 height 20
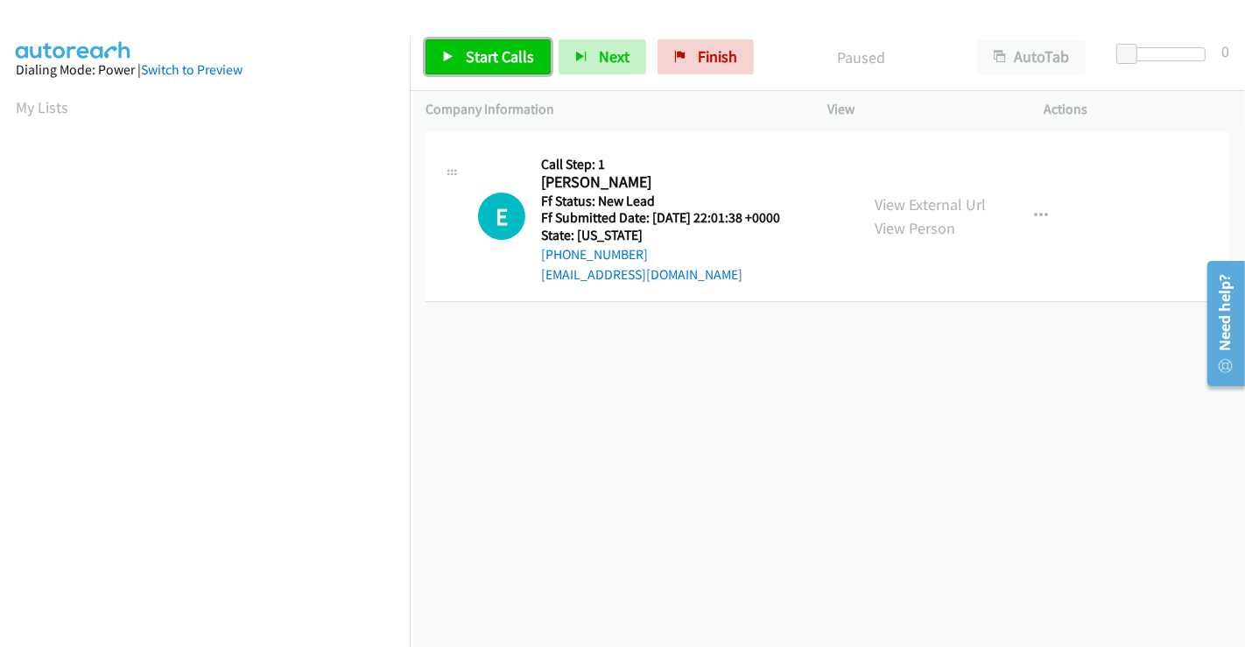
click at [501, 59] on span "Start Calls" at bounding box center [500, 56] width 68 height 20
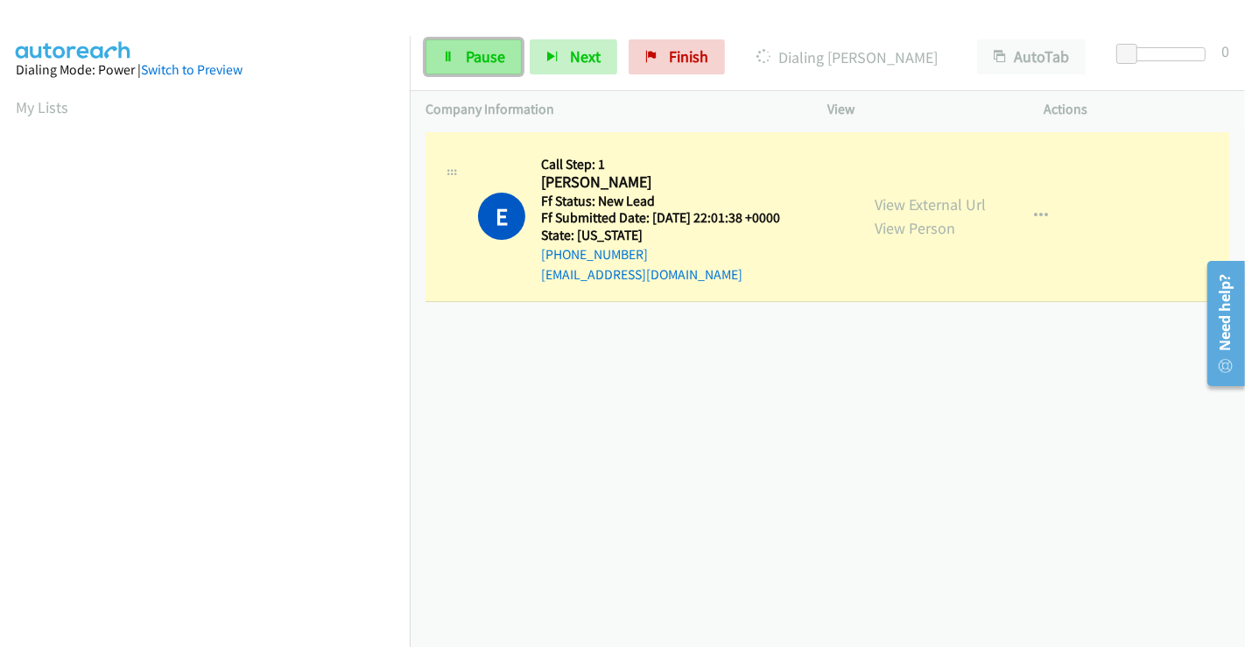
click at [473, 47] on span "Pause" at bounding box center [485, 56] width 39 height 20
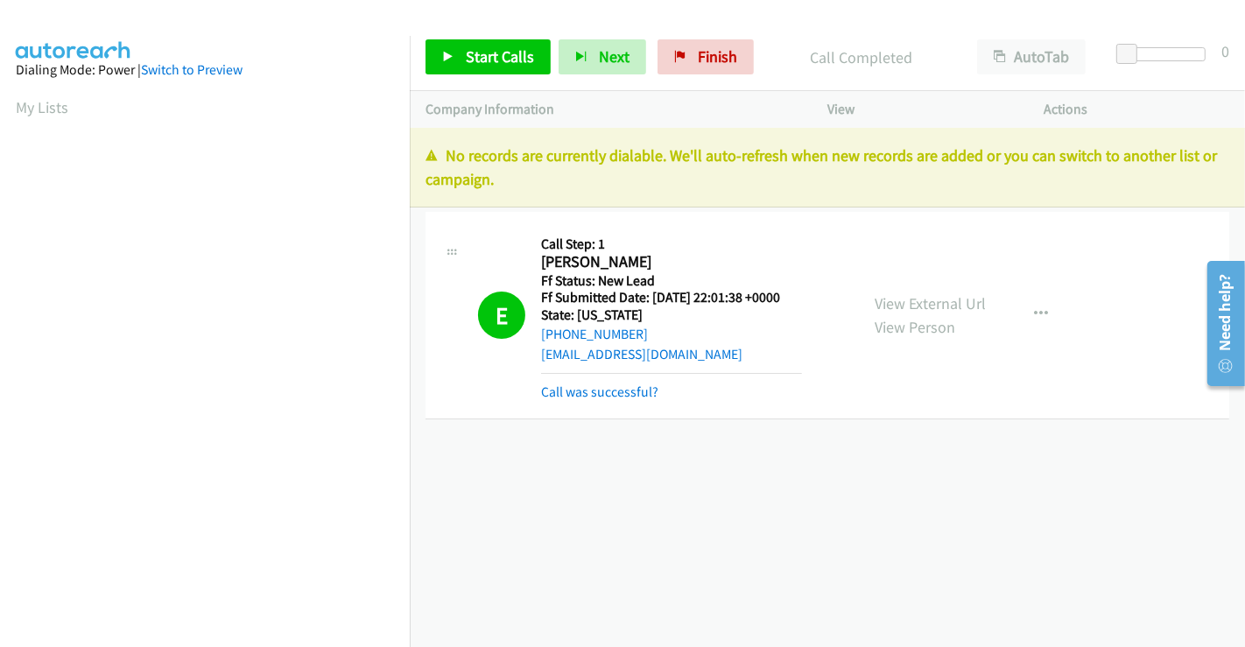
scroll to position [337, 0]
click at [620, 397] on link "Call was successful?" at bounding box center [599, 391] width 117 height 17
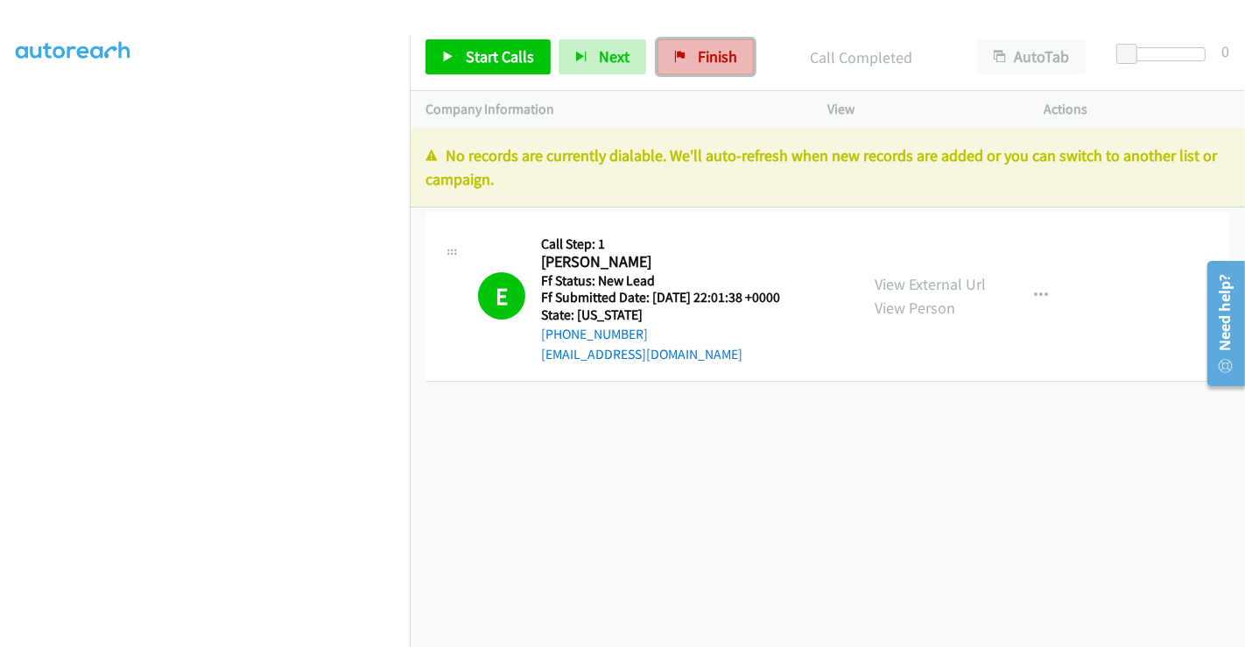
click at [698, 54] on span "Finish" at bounding box center [717, 56] width 39 height 20
